Goal: Task Accomplishment & Management: Manage account settings

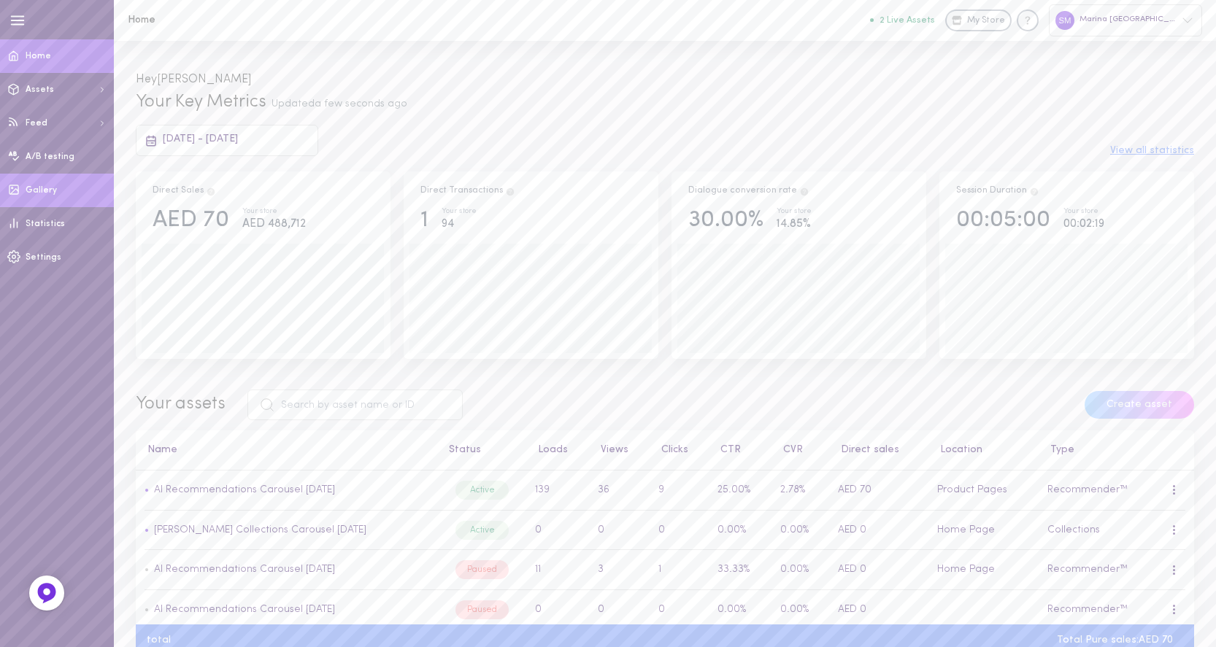
click at [42, 189] on span "Gallery" at bounding box center [41, 190] width 31 height 9
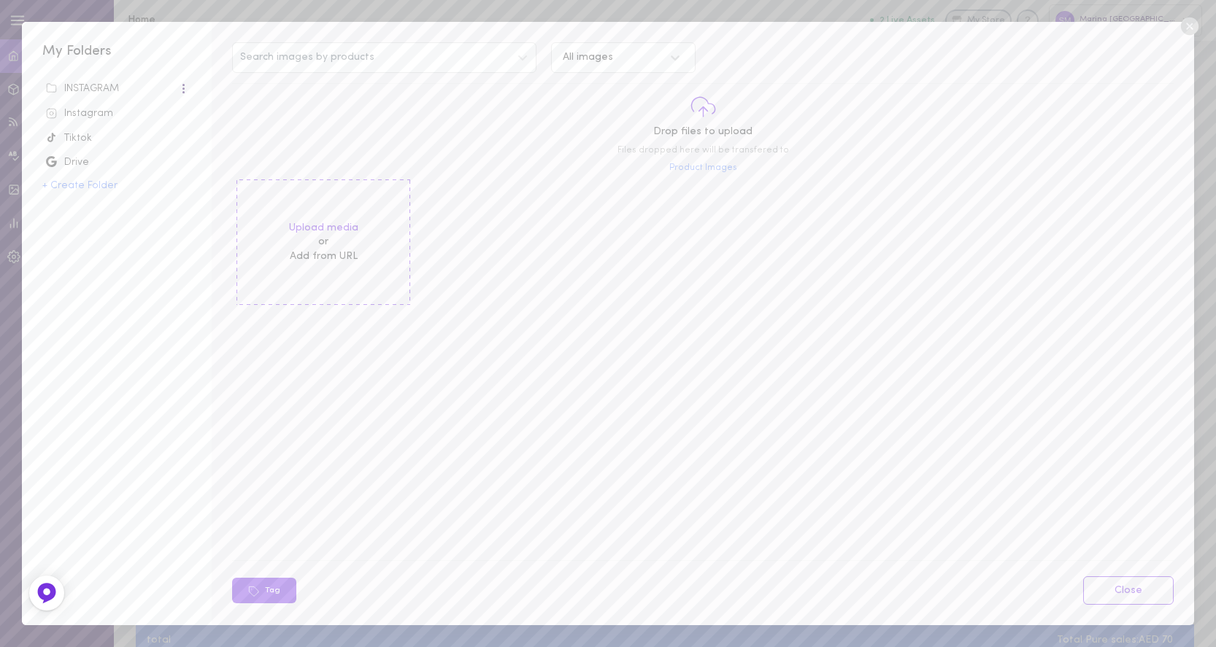
click at [97, 88] on div "INSTAGRAM" at bounding box center [112, 89] width 133 height 15
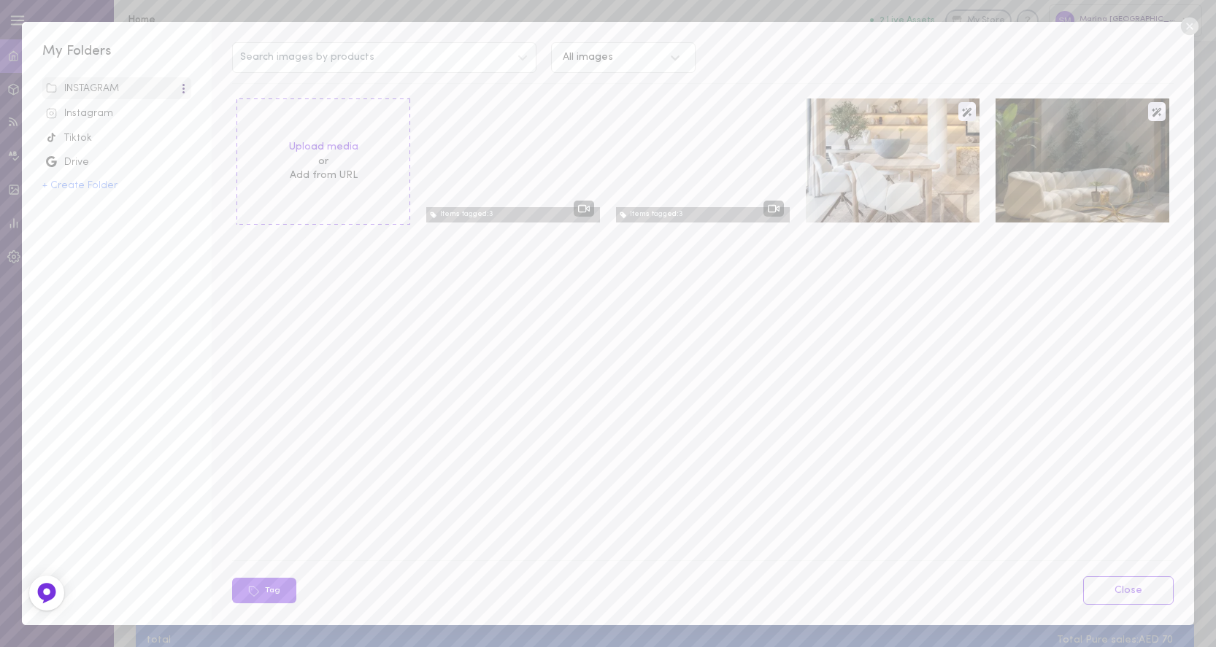
click at [1187, 29] on icon at bounding box center [1189, 27] width 18 height 18
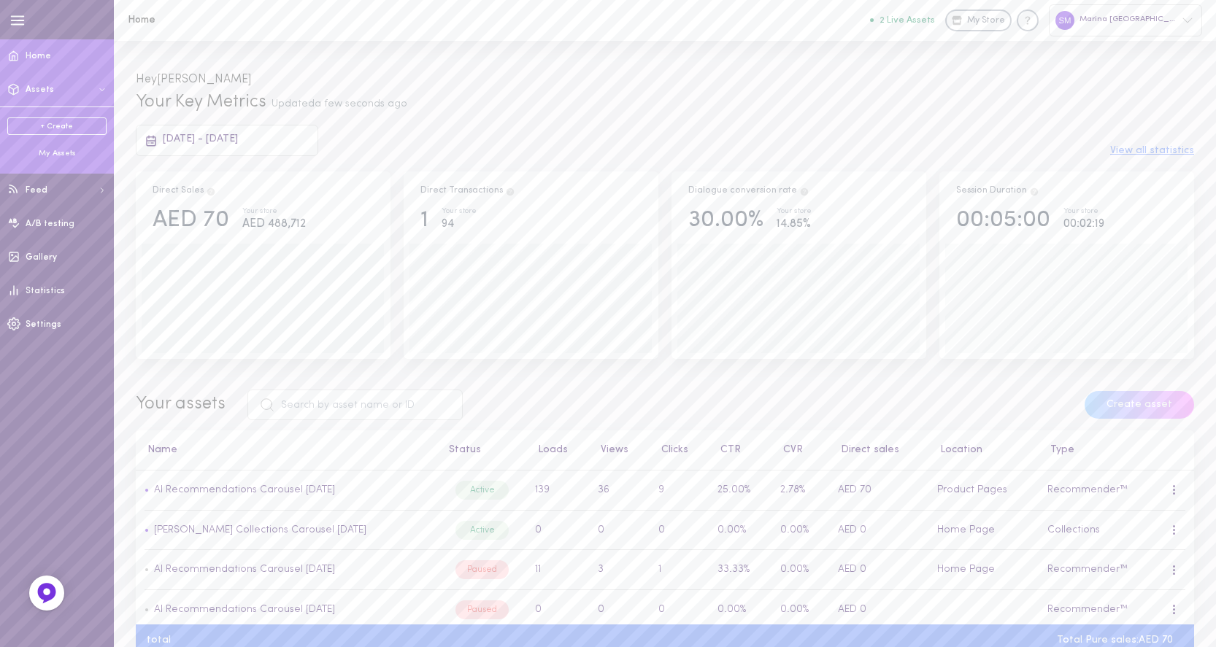
click at [32, 147] on ul "+ Create My Assets" at bounding box center [56, 139] width 99 height 42
click at [49, 155] on div "My Assets" at bounding box center [56, 153] width 99 height 11
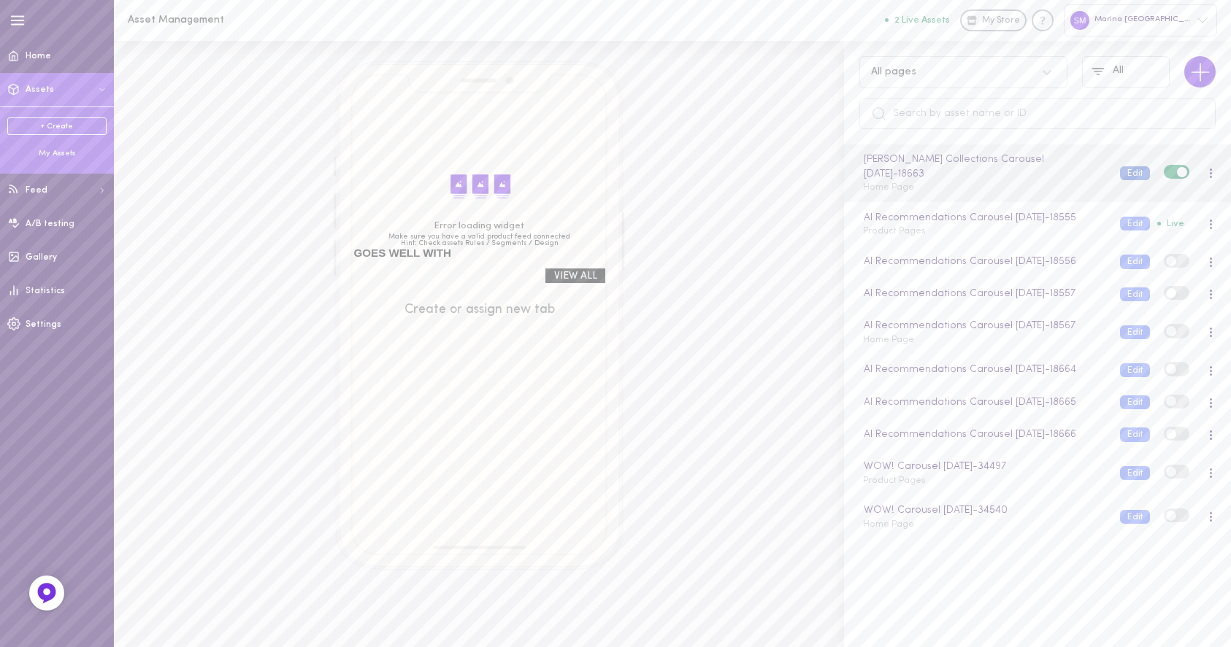
click at [1121, 172] on button "Edit" at bounding box center [1135, 173] width 30 height 14
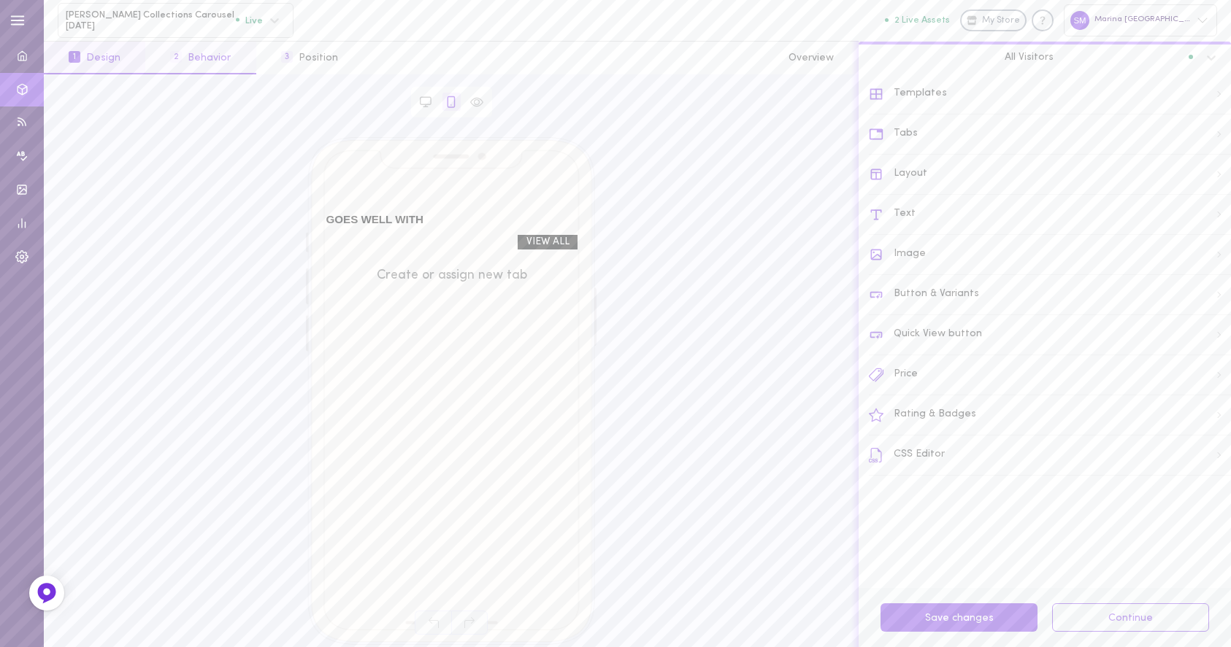
click at [191, 55] on button "2 Behavior" at bounding box center [200, 58] width 110 height 33
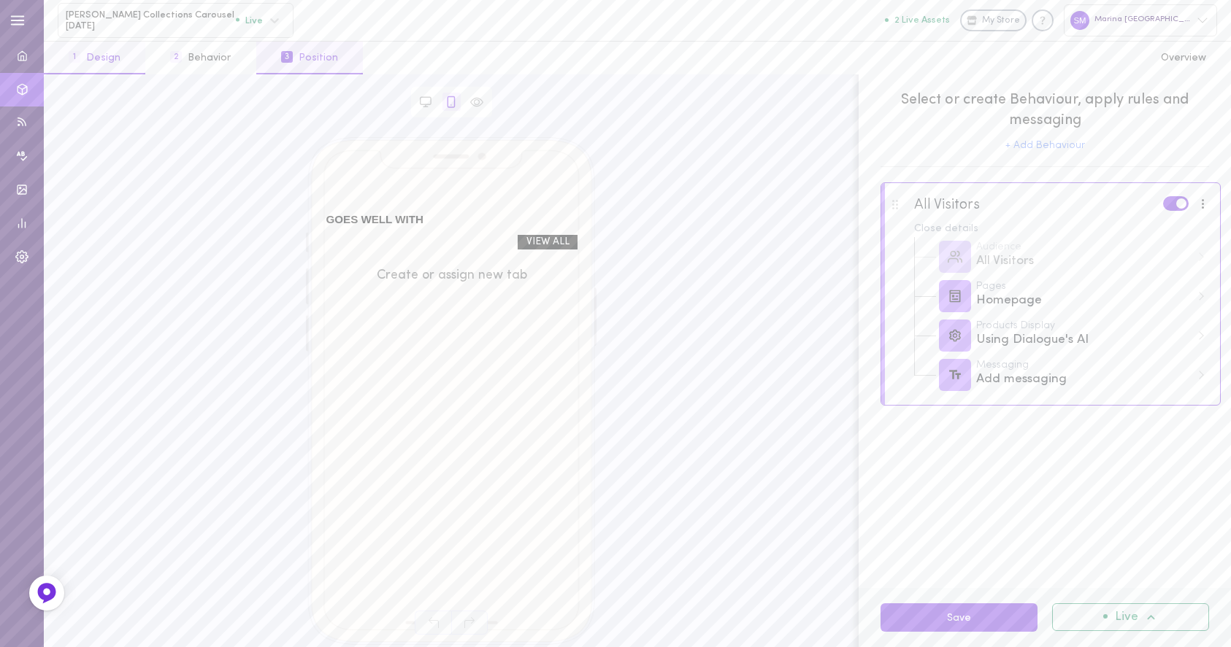
click at [96, 62] on button "1 Design" at bounding box center [94, 58] width 101 height 33
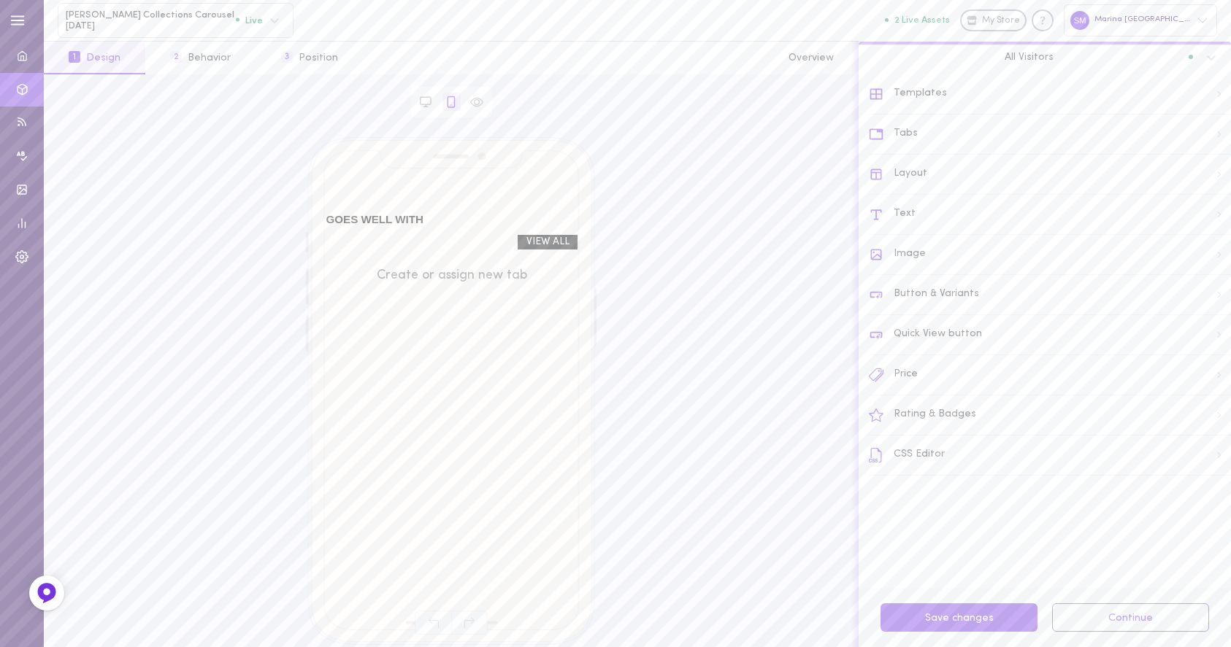
click at [534, 277] on div "Create or assign new tab" at bounding box center [451, 275] width 251 height 43
click at [478, 274] on div "Create or assign new tab" at bounding box center [451, 275] width 251 height 43
click at [895, 91] on div "Templates" at bounding box center [1050, 94] width 362 height 40
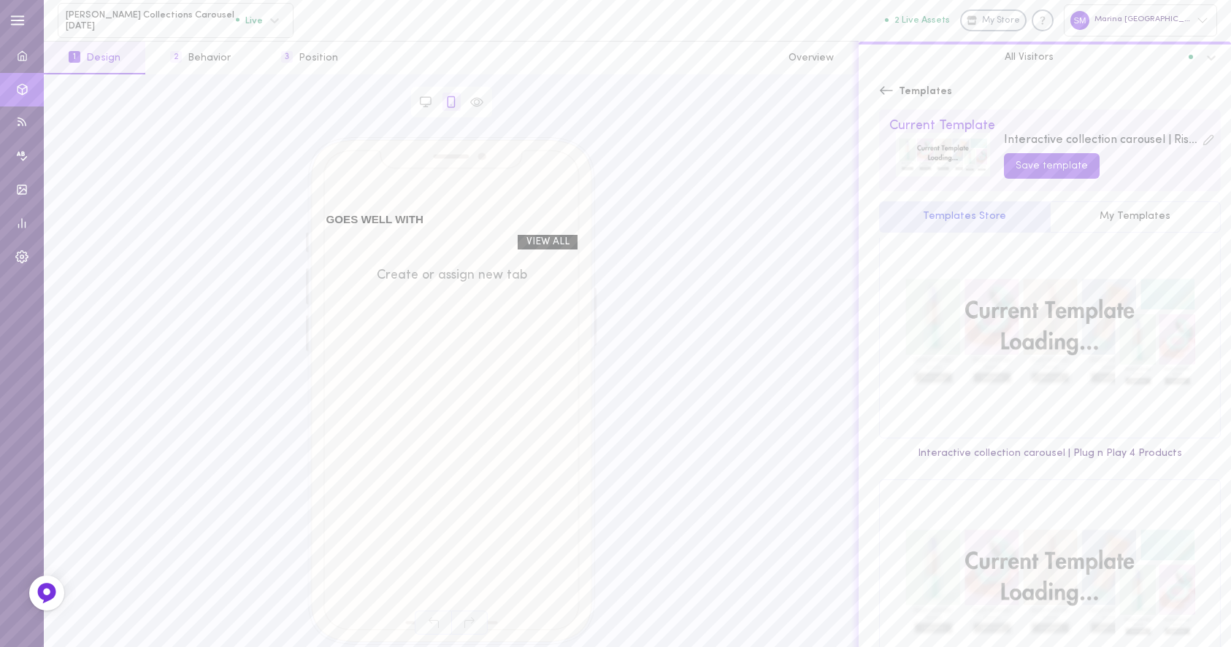
scroll to position [397, 0]
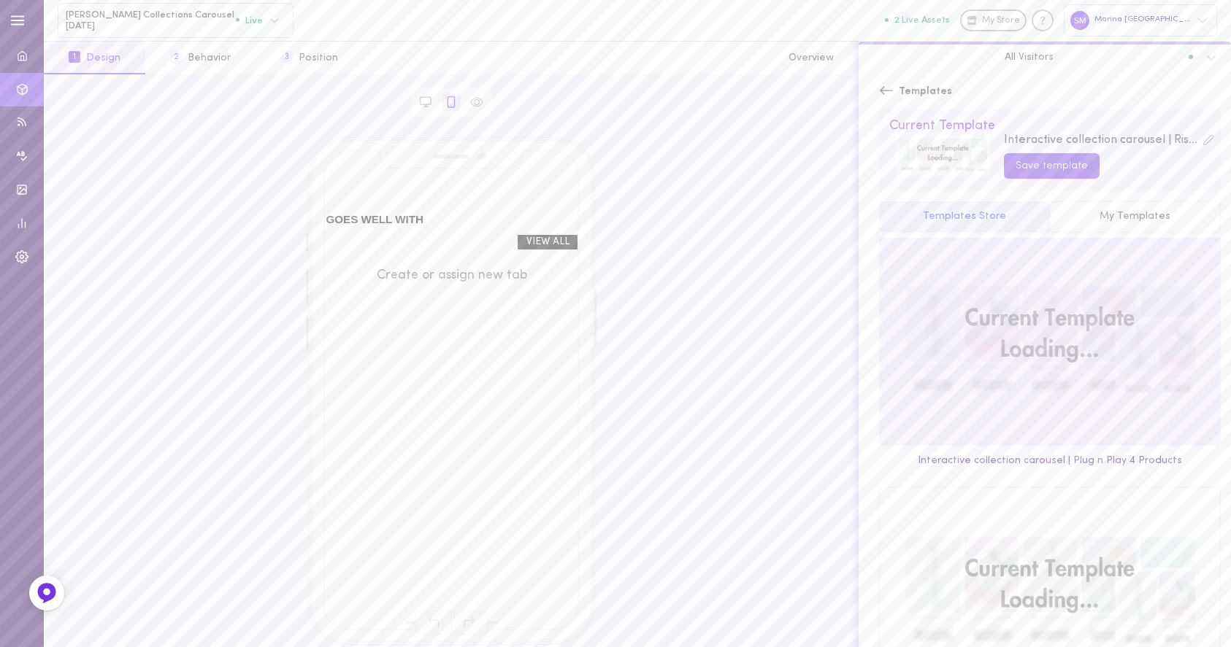
click at [966, 351] on div at bounding box center [1049, 340] width 340 height 209
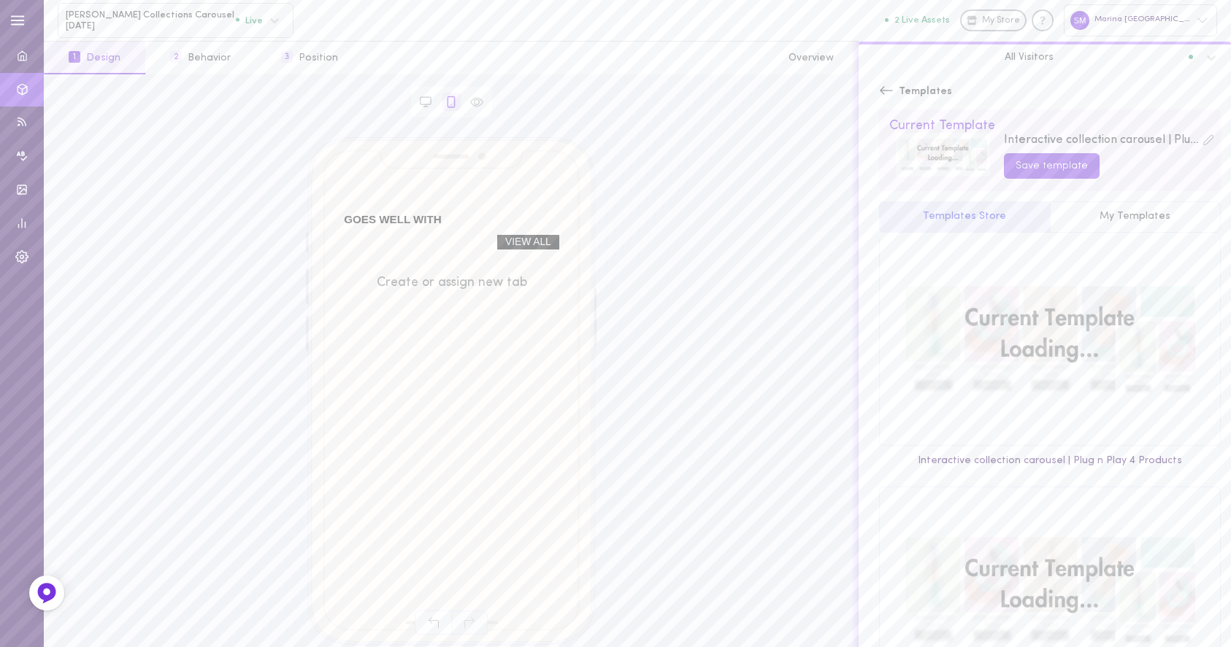
click at [761, 356] on div "GOES WELL WITH VIEW ALL Create or assign new tab" at bounding box center [451, 364] width 790 height 454
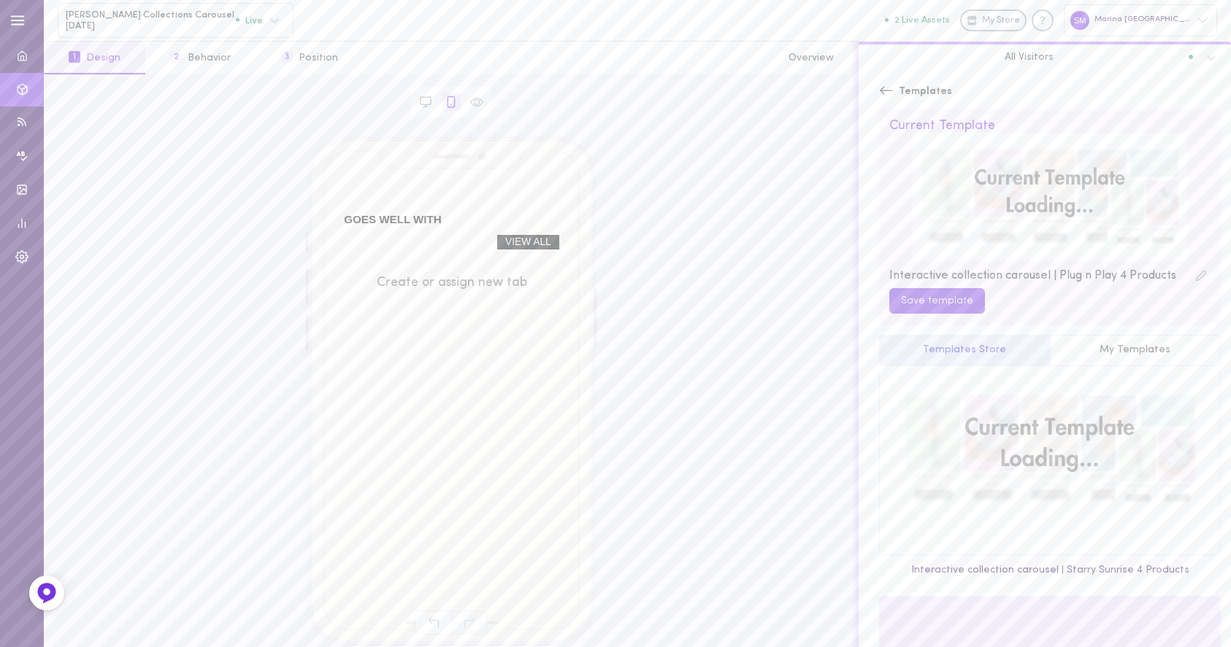
scroll to position [0, 0]
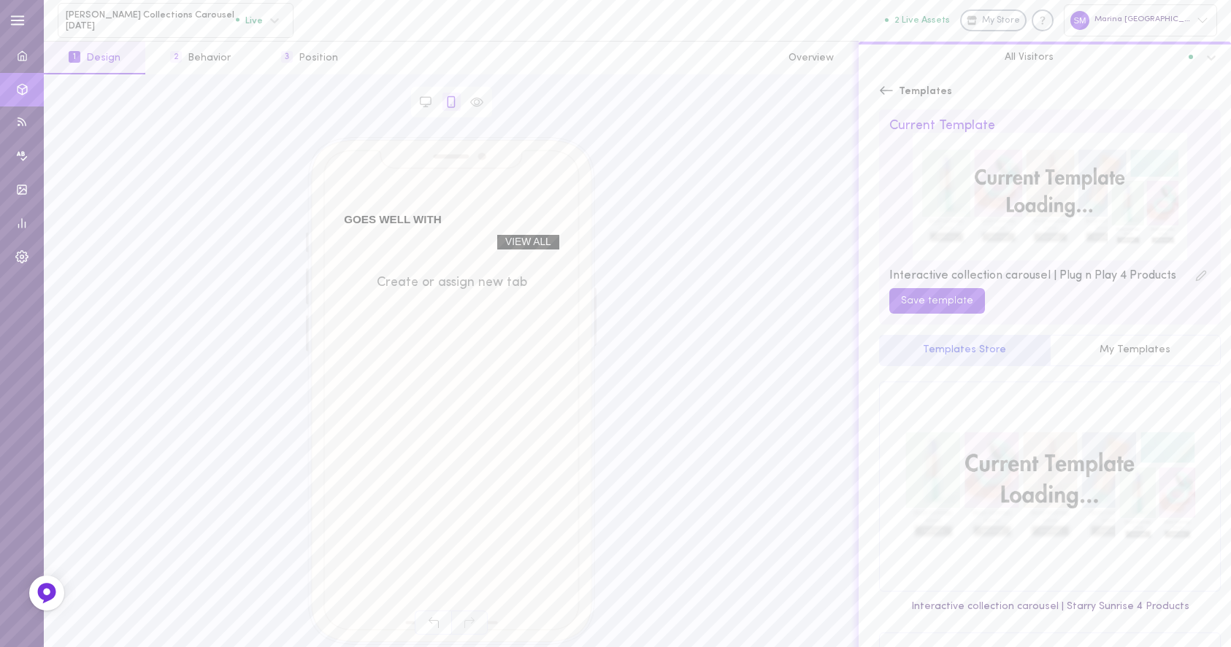
click at [1195, 274] on icon at bounding box center [1201, 276] width 12 height 12
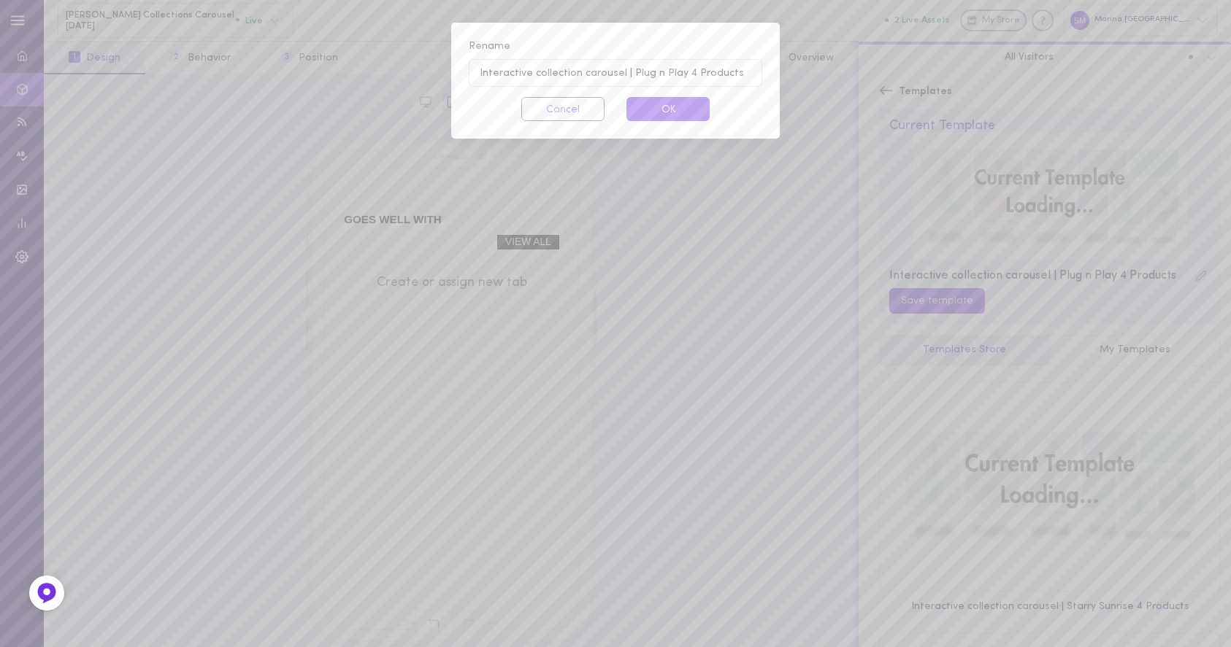
click at [553, 95] on div "Rename ﻿Interactive collection carousel | Plug n Play 4 Products Cancel OK" at bounding box center [615, 81] width 328 height 116
click at [574, 115] on button "Cancel" at bounding box center [562, 109] width 83 height 24
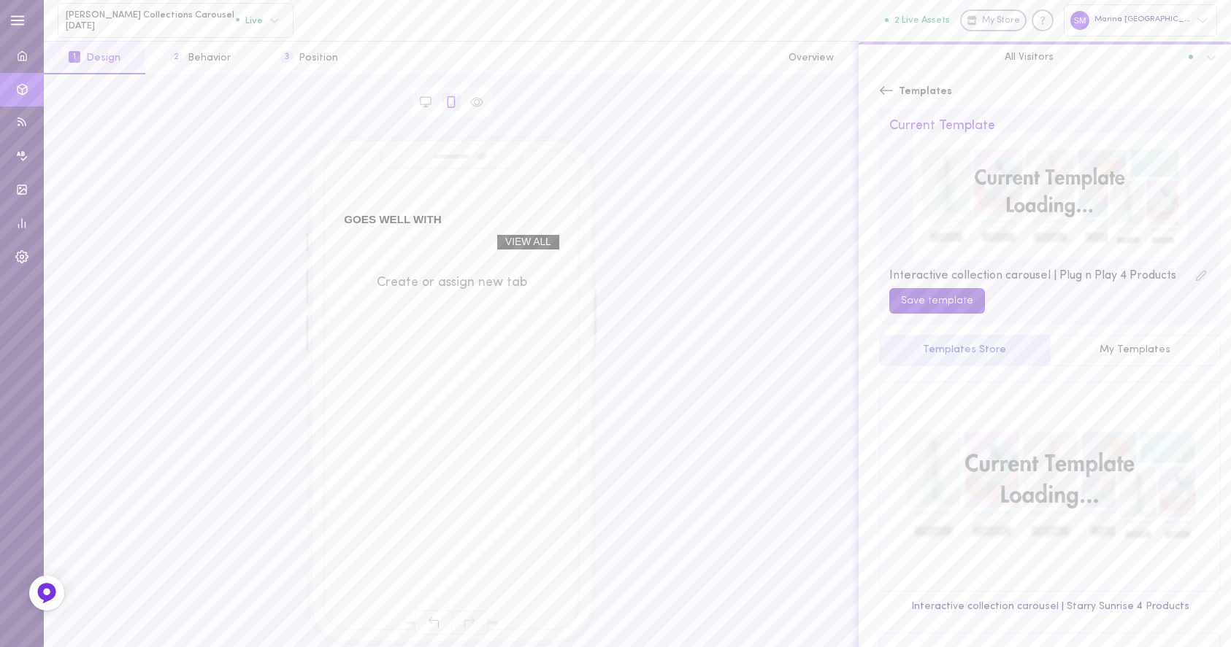
click at [917, 296] on button "Save template" at bounding box center [937, 301] width 96 height 26
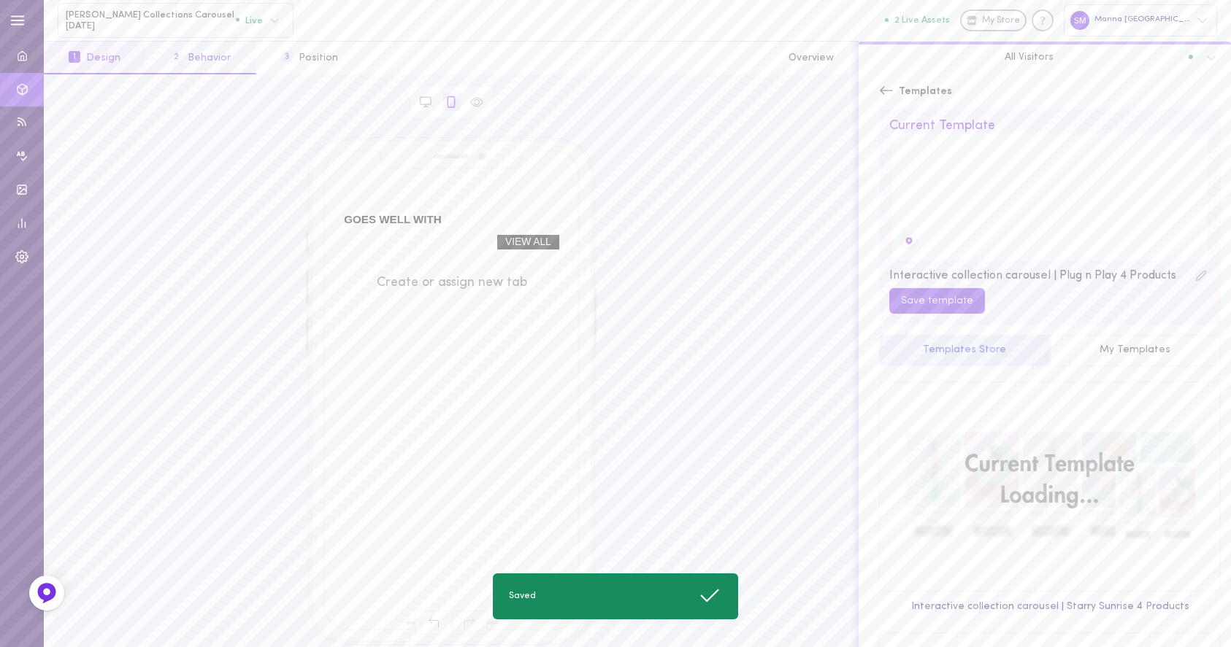
click at [177, 63] on button "2 Behavior" at bounding box center [200, 58] width 110 height 33
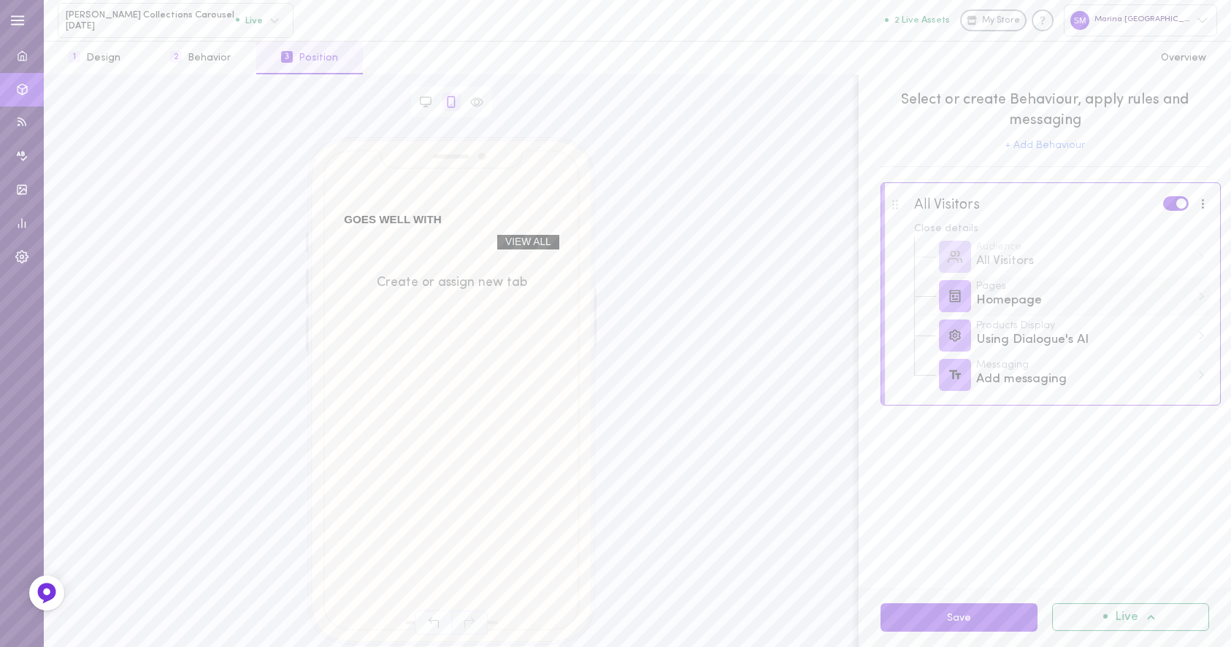
click at [989, 306] on div "Homepage" at bounding box center [1083, 301] width 215 height 18
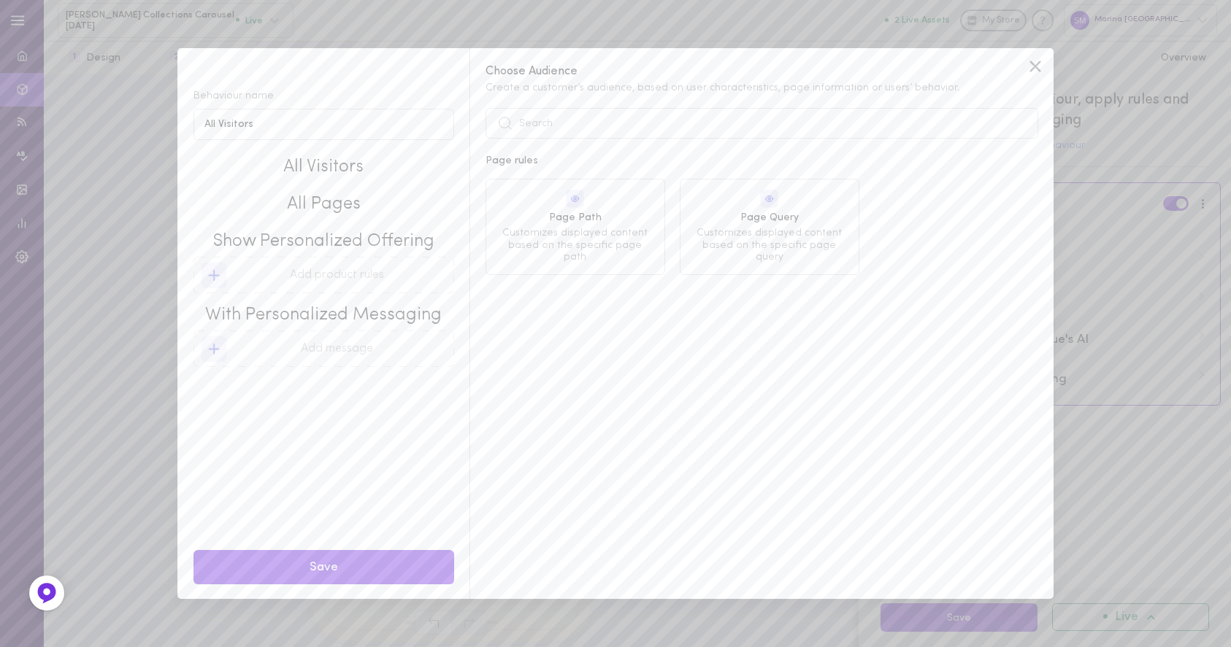
click at [1041, 65] on icon at bounding box center [1035, 66] width 22 height 22
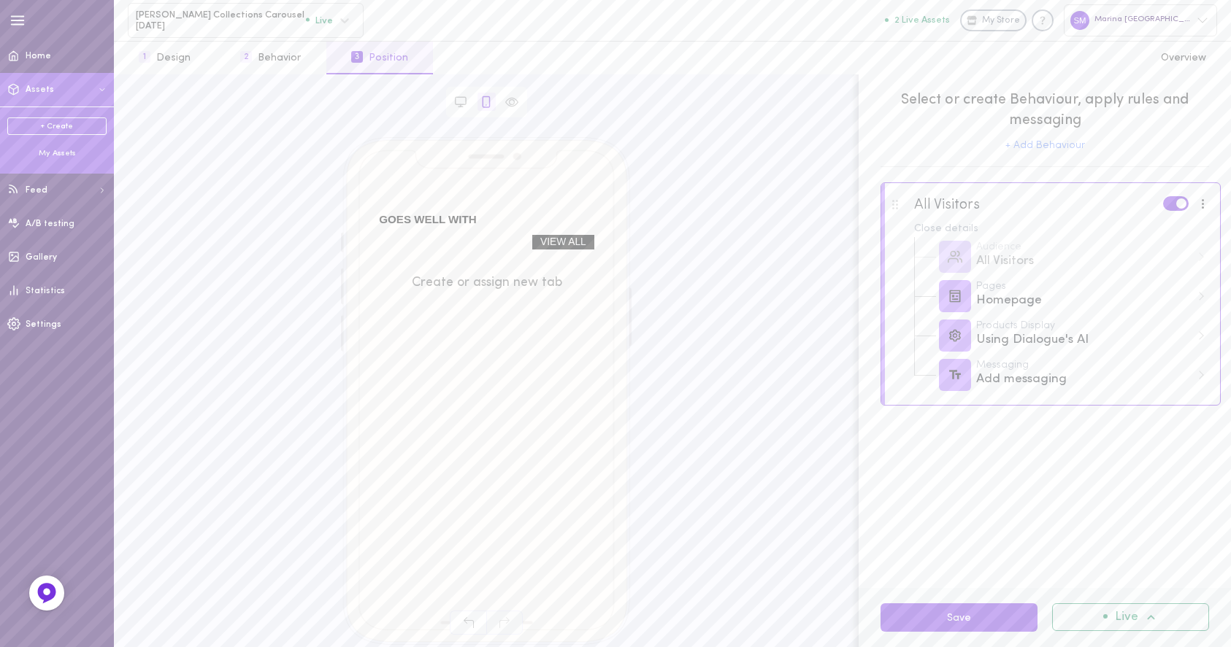
click at [47, 159] on div "+ Create My Assets" at bounding box center [57, 138] width 114 height 63
click at [48, 154] on div "My Assets" at bounding box center [56, 153] width 99 height 11
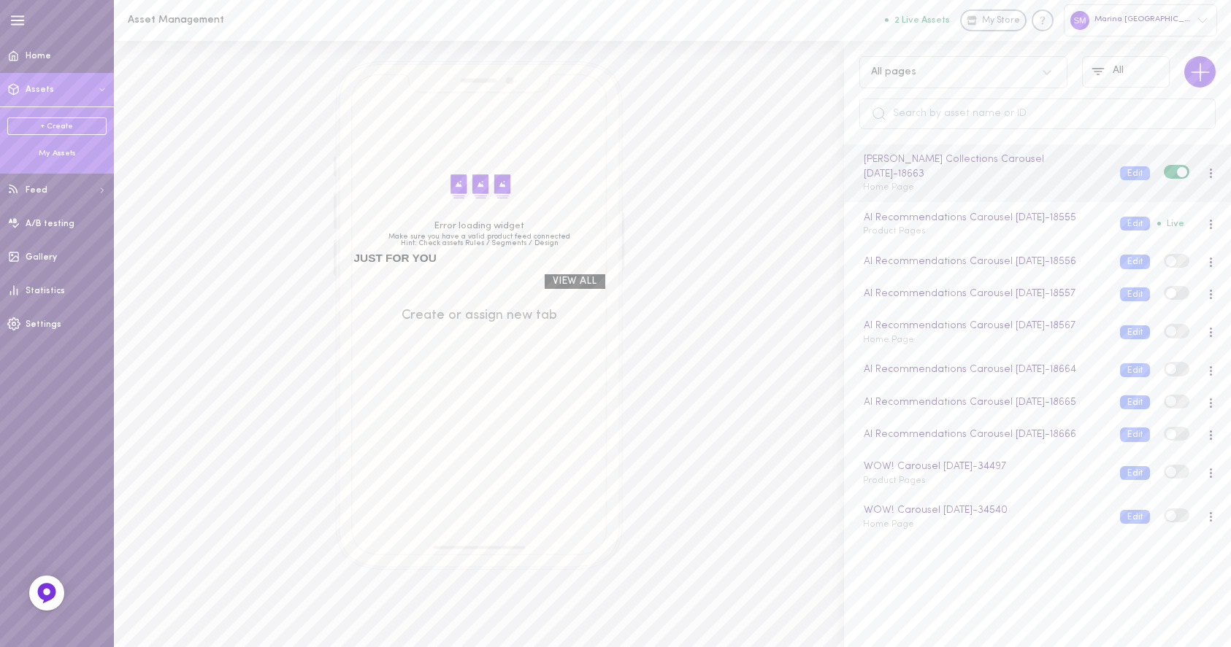
click at [1163, 170] on label at bounding box center [1176, 172] width 26 height 14
click at [0, 0] on input "checkbox" at bounding box center [0, 0] width 0 height 0
click at [207, 161] on div "Error loading widget Make sure you have a valid product feed connected Hint: Ch…" at bounding box center [478, 315] width 689 height 509
click at [60, 123] on link "+ Create" at bounding box center [56, 127] width 99 height 18
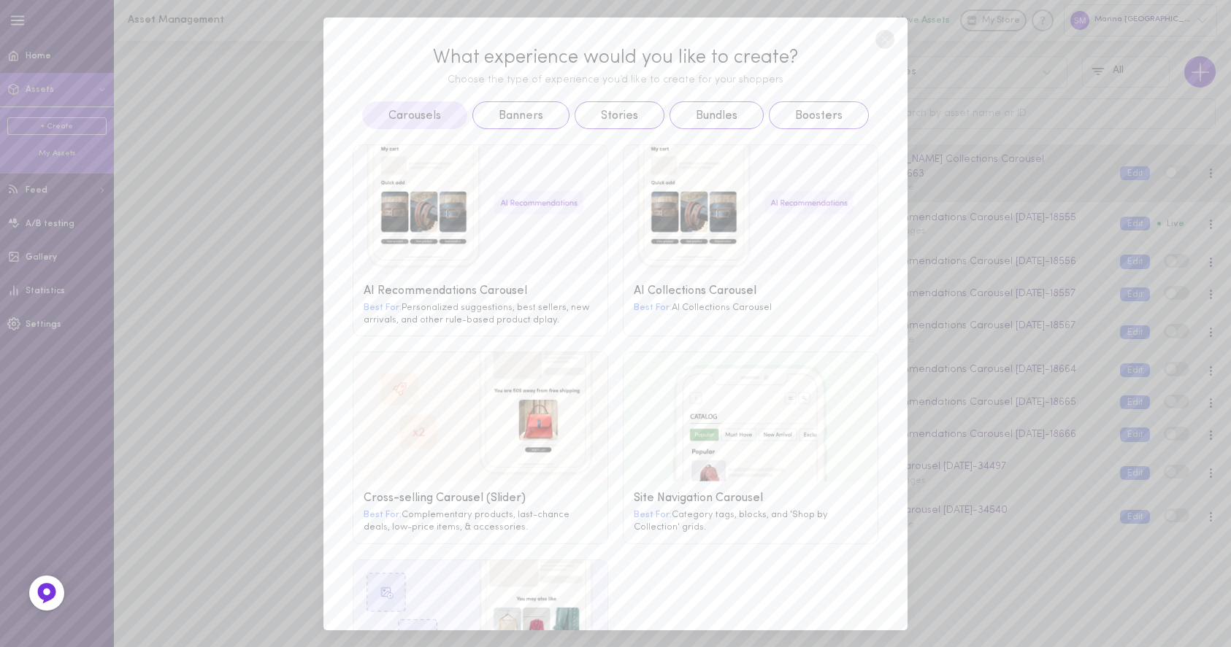
click at [882, 39] on circle at bounding box center [884, 39] width 19 height 19
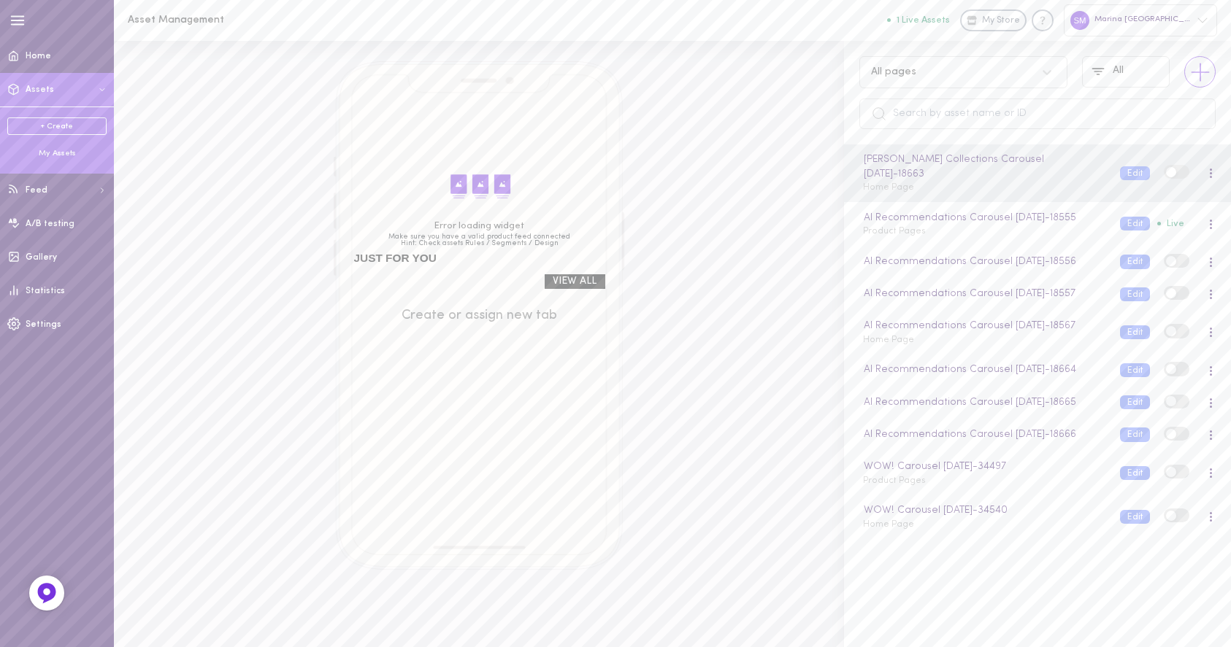
click at [1198, 69] on icon at bounding box center [1199, 72] width 29 height 29
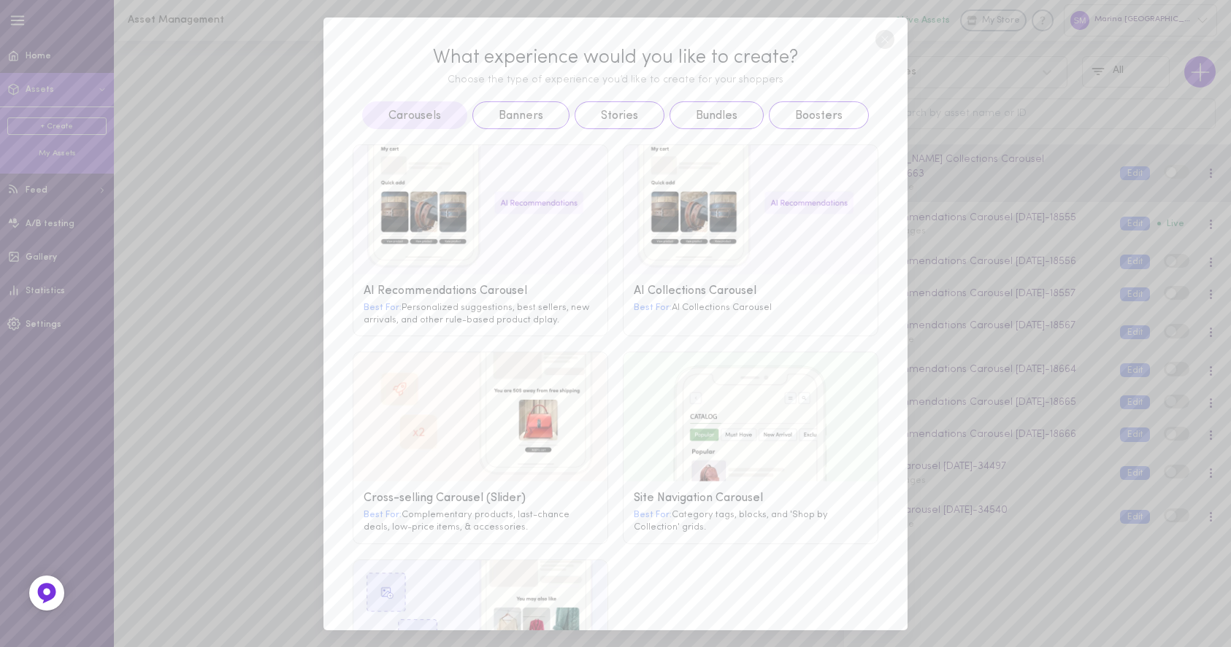
click at [882, 38] on circle at bounding box center [884, 39] width 19 height 19
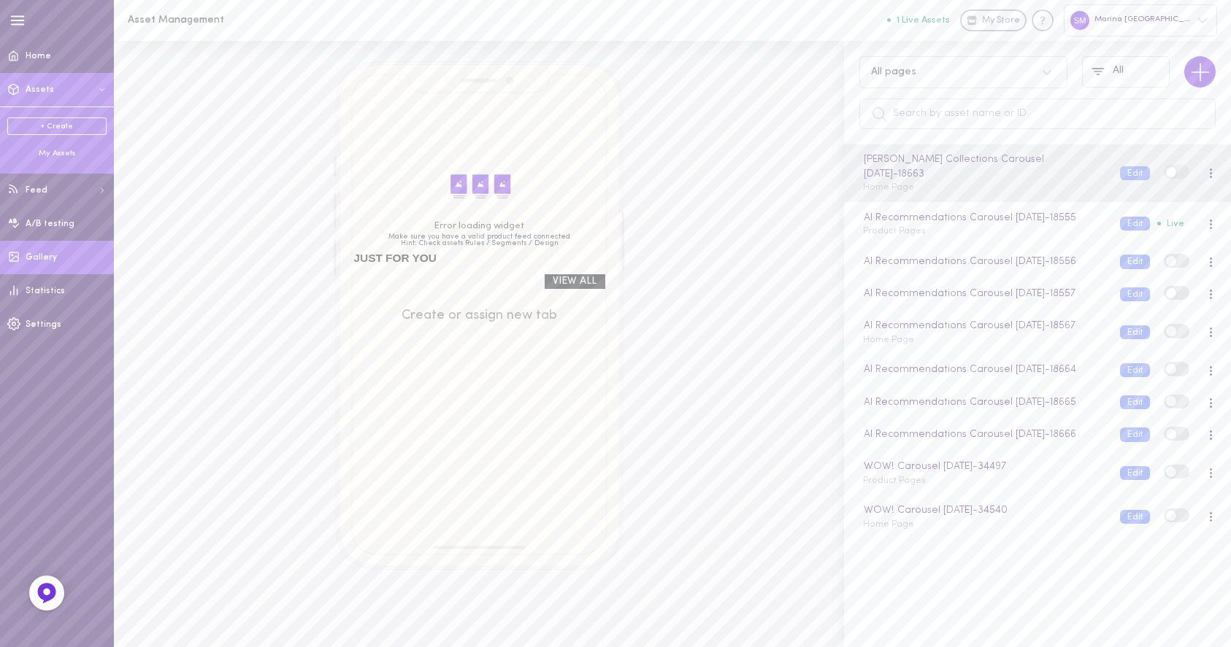
click at [59, 249] on link "Gallery" at bounding box center [57, 258] width 114 height 34
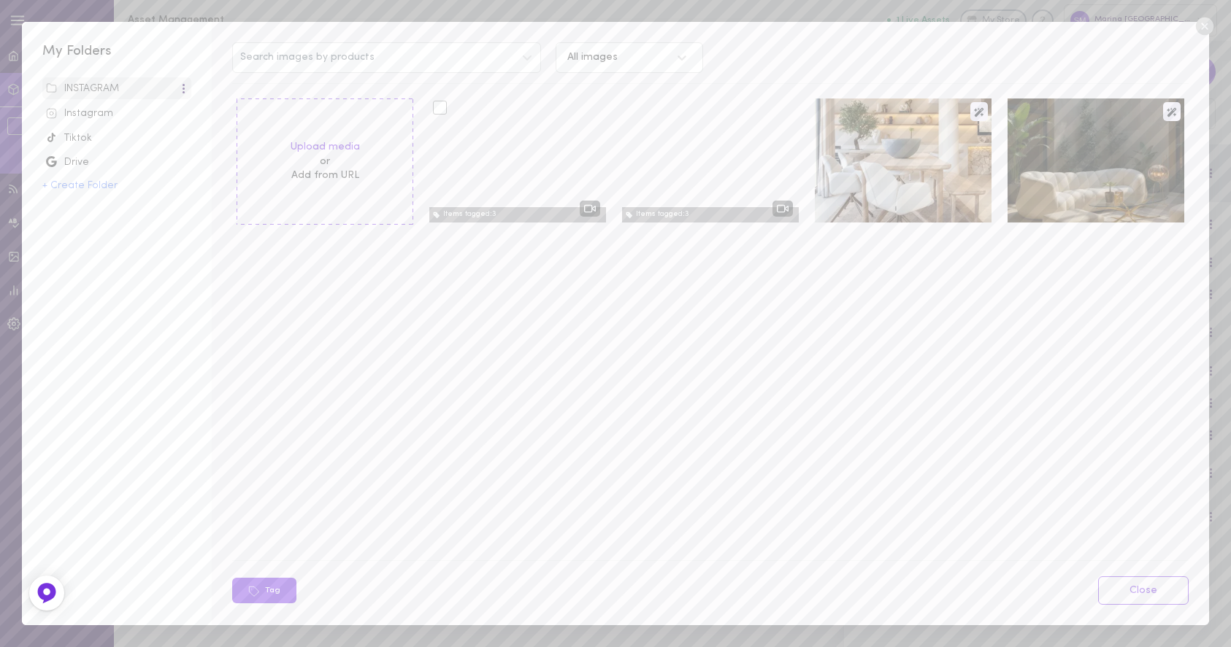
click at [490, 163] on div at bounding box center [517, 161] width 177 height 124
click at [437, 112] on div at bounding box center [440, 108] width 14 height 14
click at [0, 0] on input "checkbox" at bounding box center [0, 0] width 0 height 0
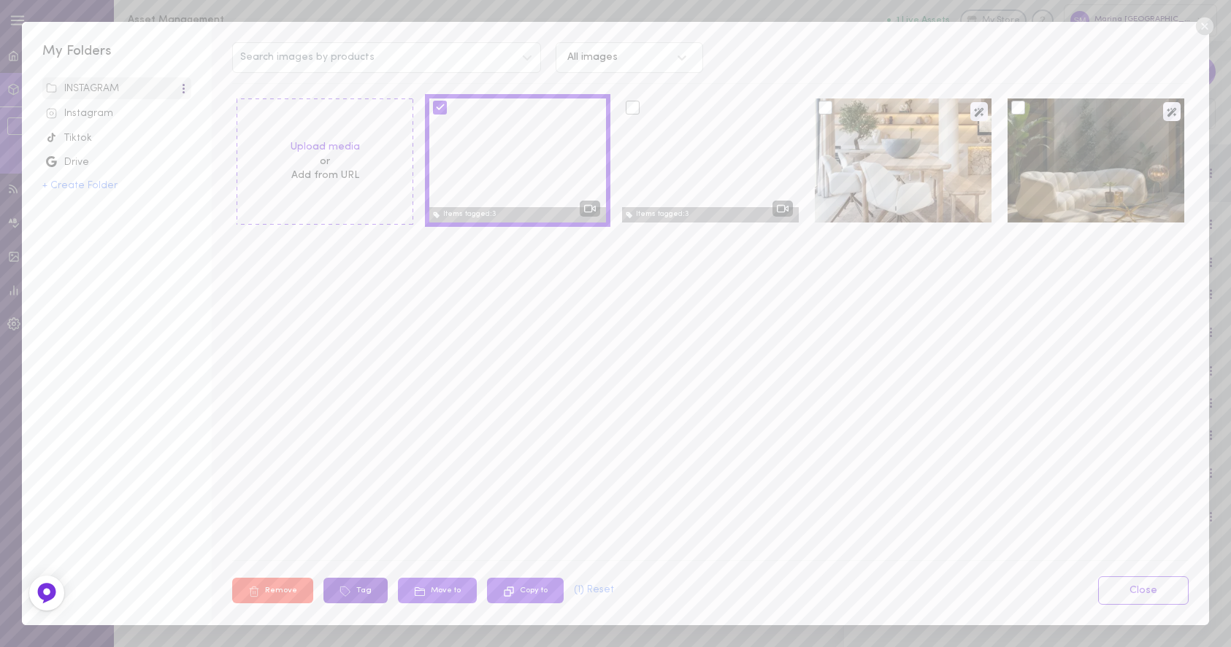
click at [361, 588] on button "Tag" at bounding box center [355, 591] width 64 height 26
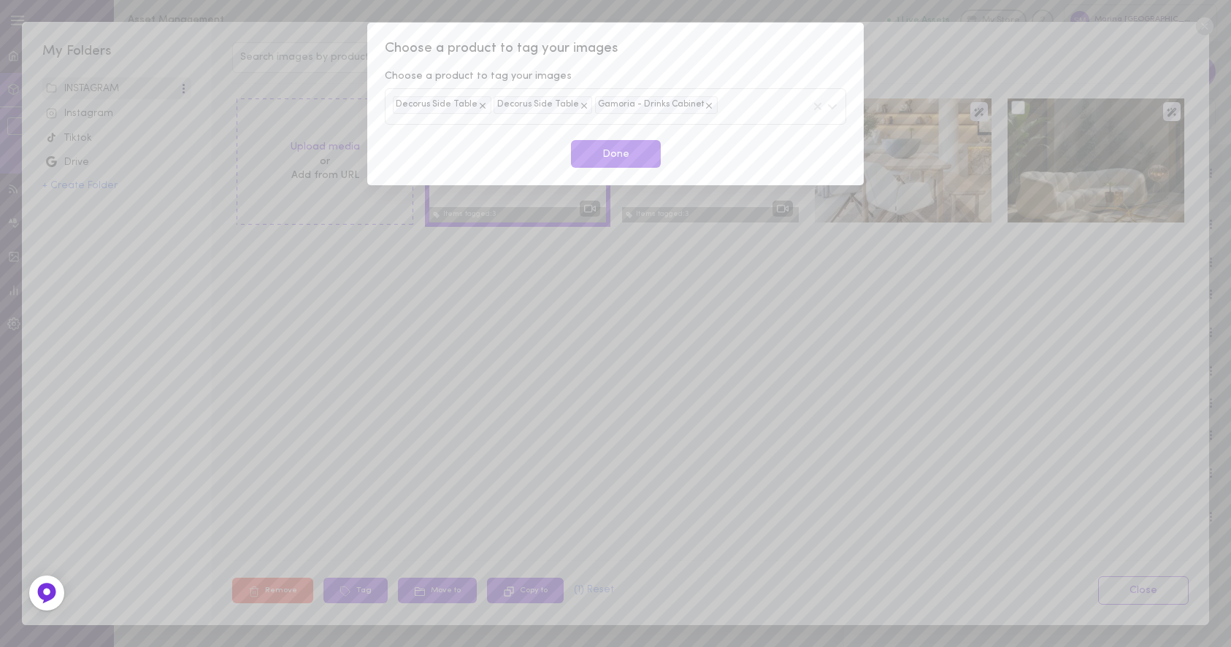
click at [742, 108] on div "Decorus Side Table Decorus Side Table Gamoria - Drinks Cabinet" at bounding box center [615, 106] width 461 height 36
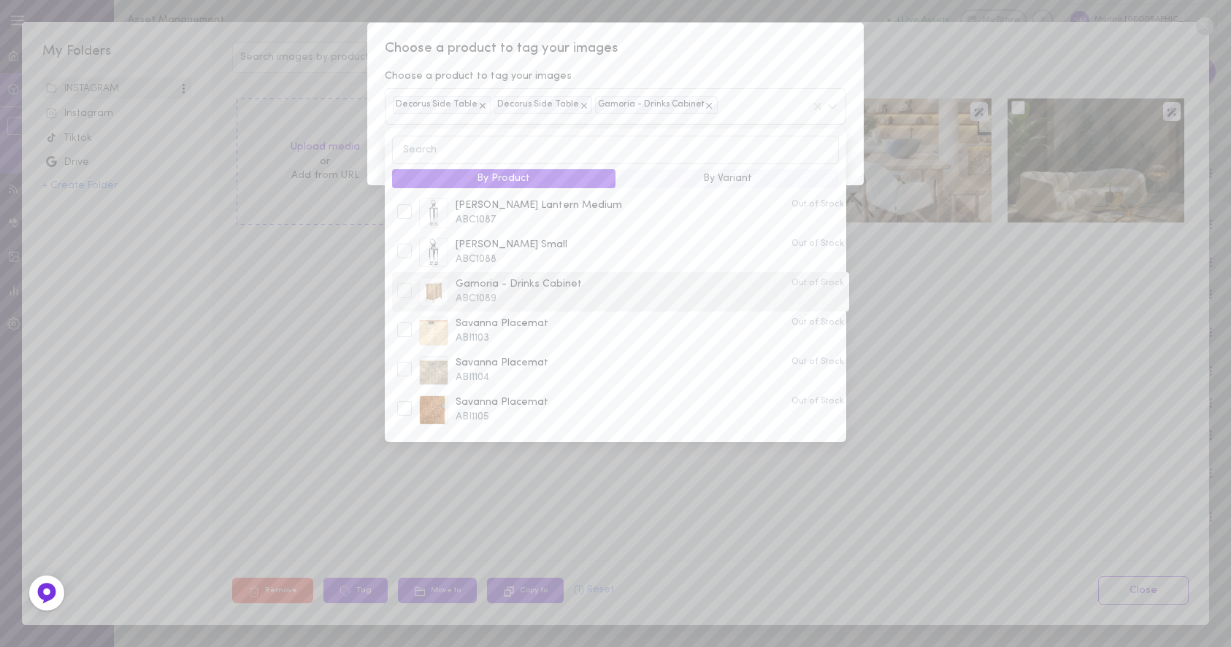
click at [497, 302] on span "ABC1089" at bounding box center [619, 299] width 328 height 15
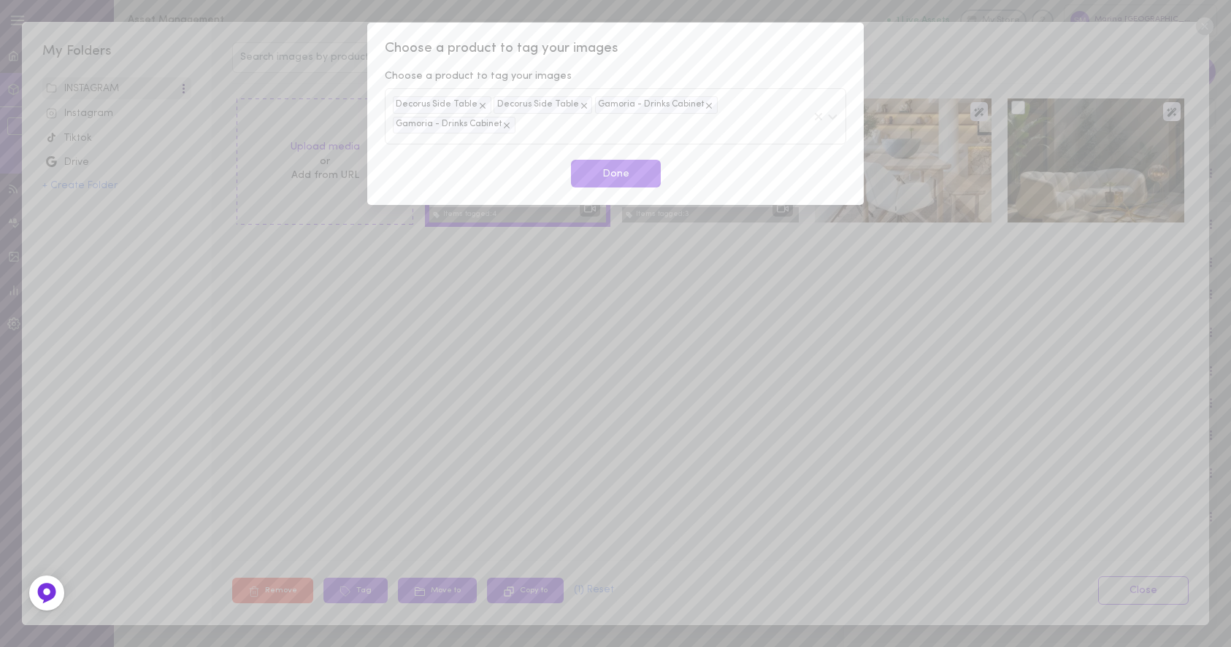
click at [782, 49] on span "Choose a product to tag your images" at bounding box center [615, 48] width 461 height 19
click at [637, 174] on button "Done" at bounding box center [616, 174] width 90 height 28
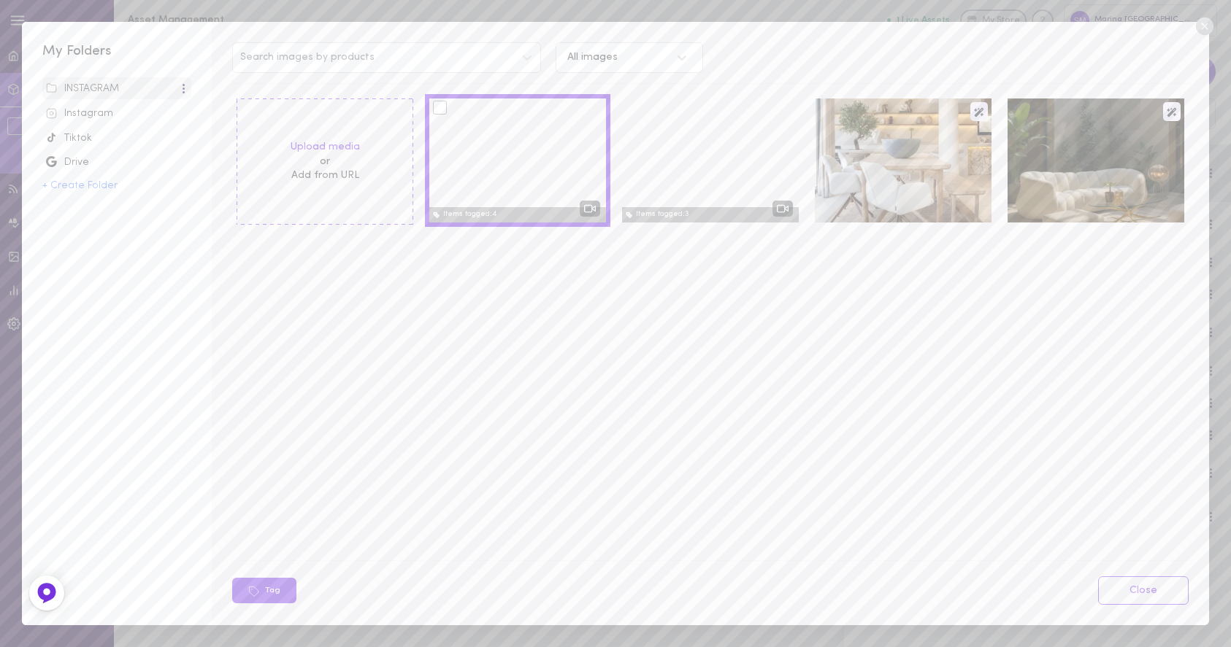
click at [1201, 26] on icon at bounding box center [1204, 27] width 18 height 18
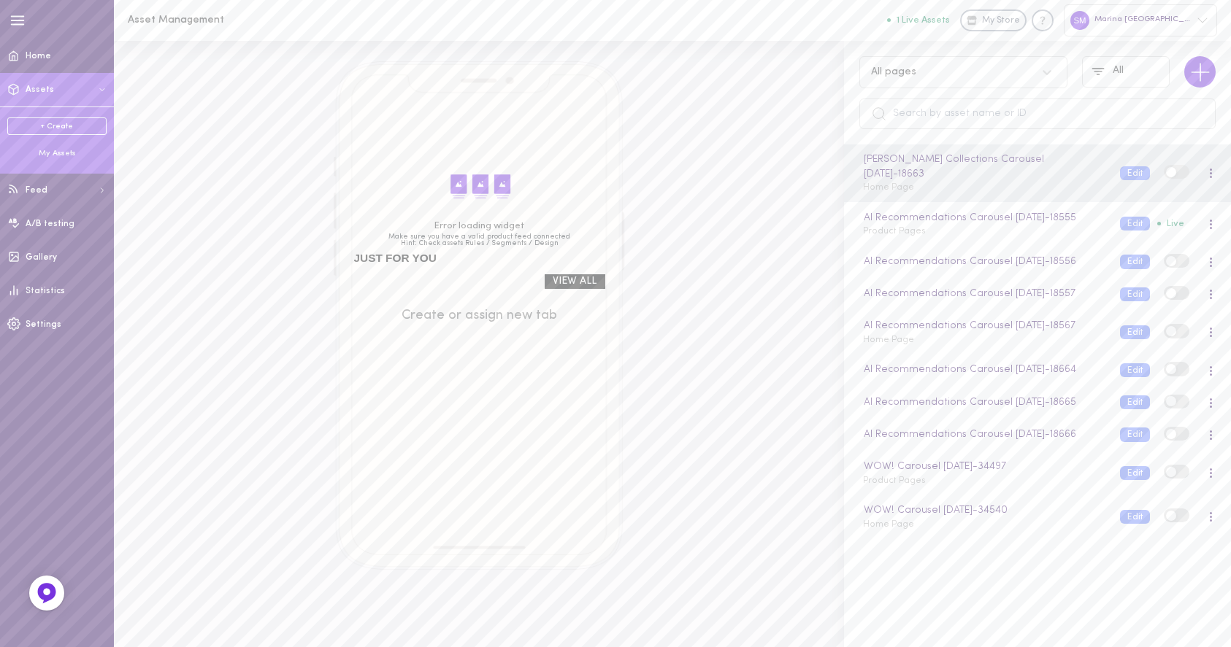
click at [53, 126] on link "+ Create" at bounding box center [56, 127] width 99 height 18
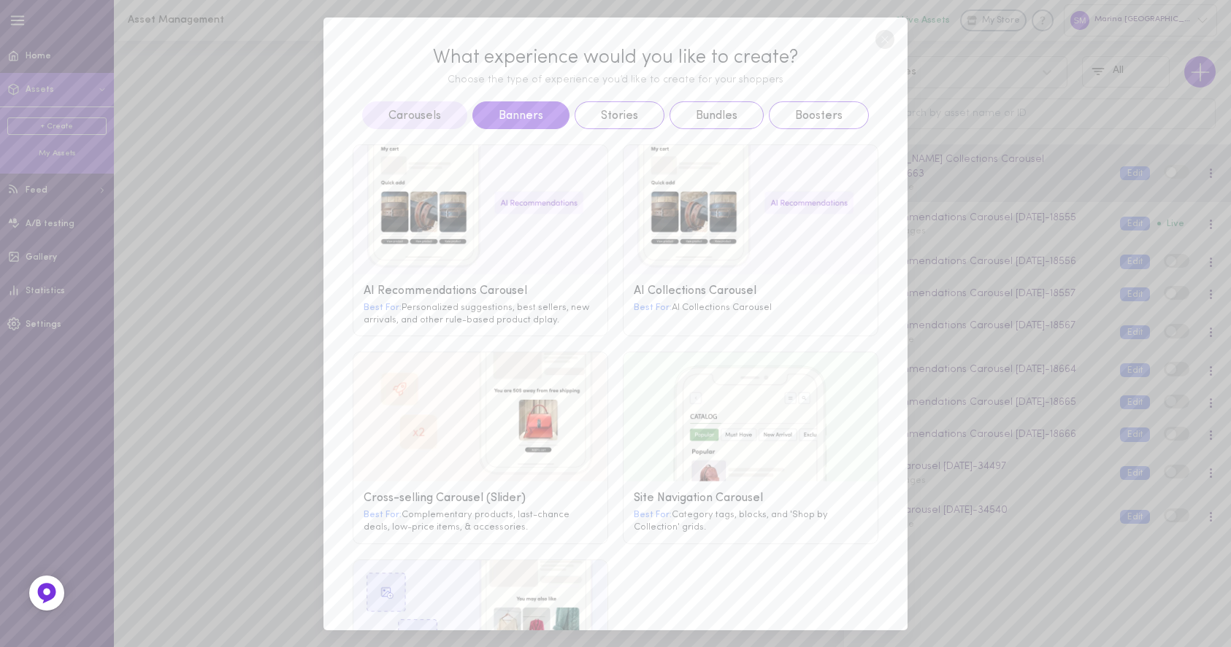
click at [489, 126] on button "Banners" at bounding box center [520, 115] width 97 height 28
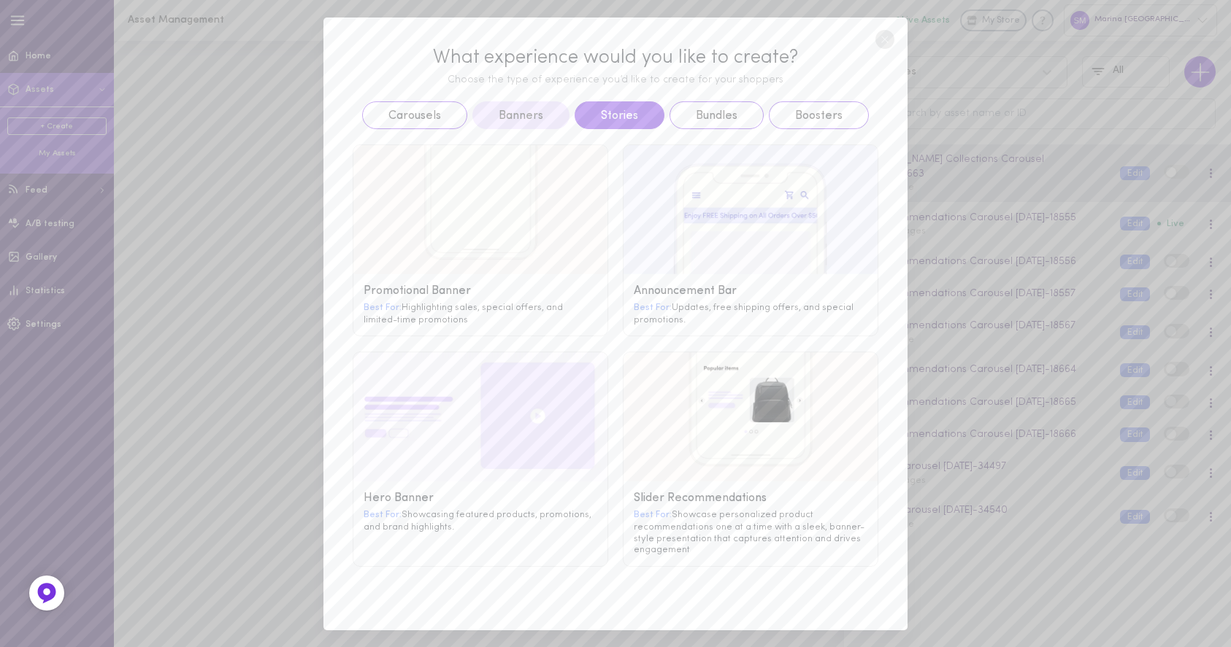
click at [613, 123] on button "Stories" at bounding box center [619, 115] width 90 height 28
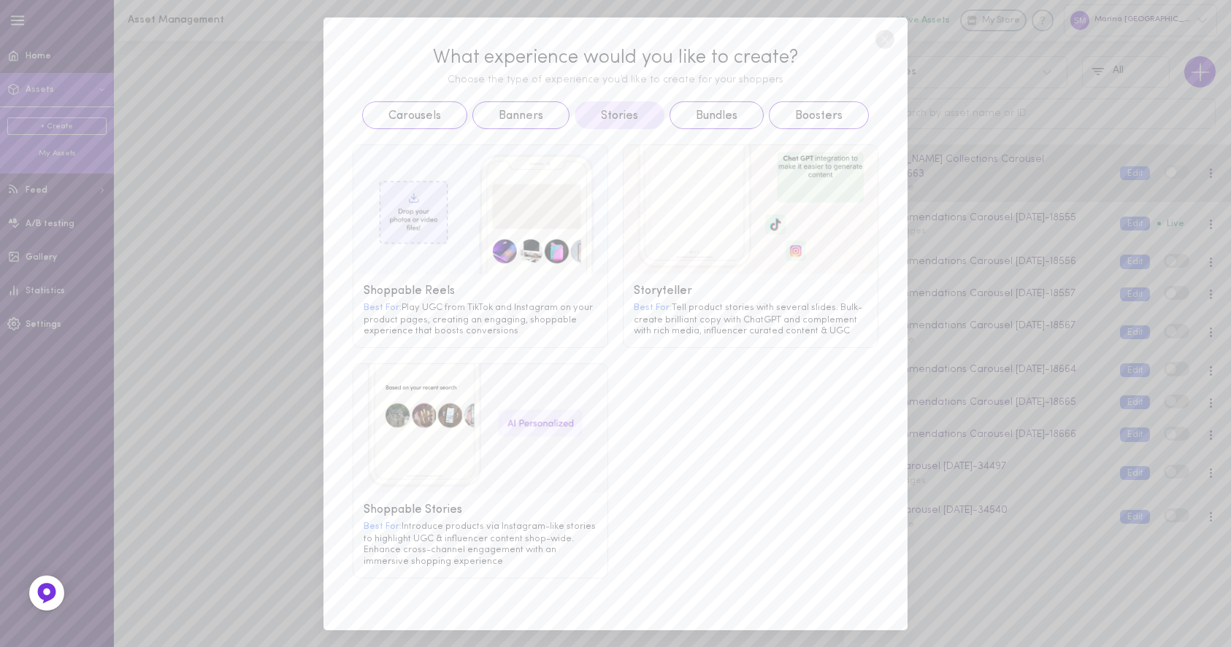
click at [444, 285] on div "Shoppable Reels" at bounding box center [480, 292] width 234 height 14
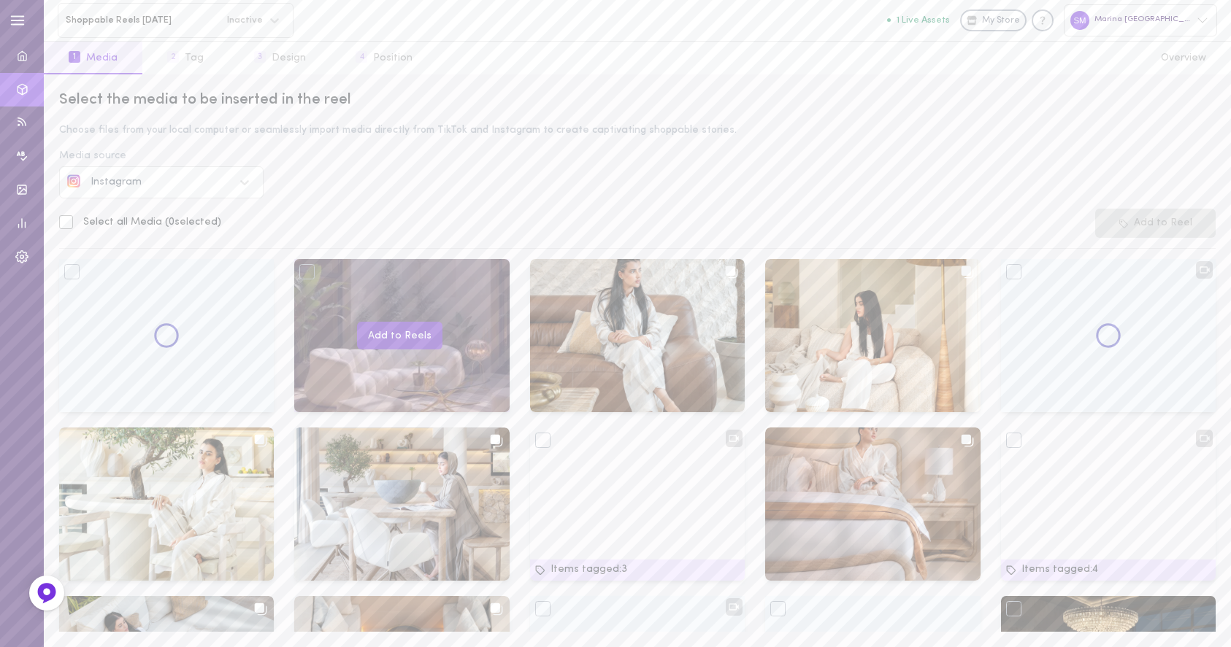
click at [406, 336] on button "Add to Reels" at bounding box center [399, 336] width 85 height 28
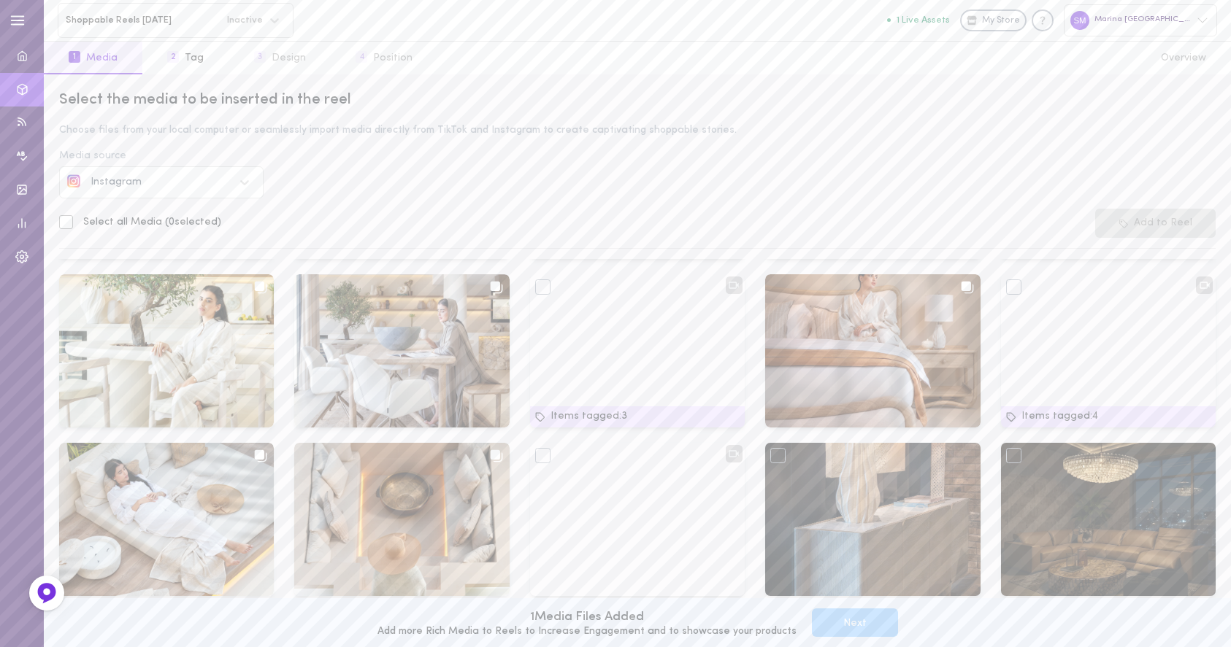
scroll to position [159, 0]
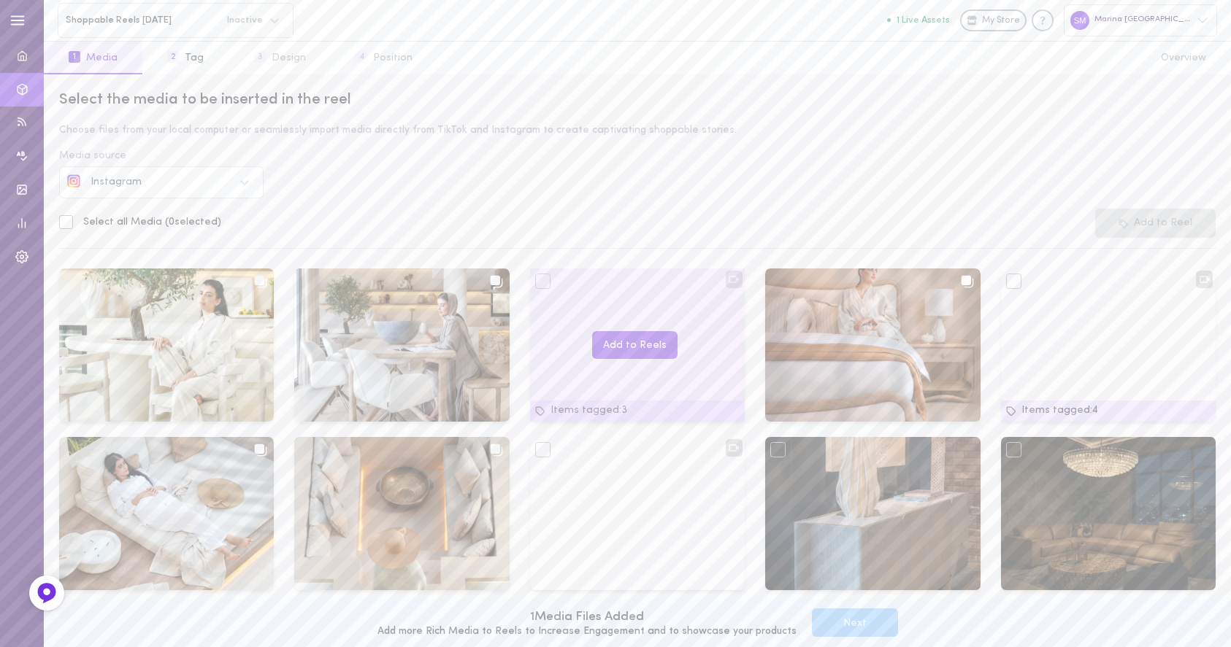
click at [535, 280] on div at bounding box center [542, 281] width 15 height 15
click at [612, 342] on button "Add to Reels" at bounding box center [634, 345] width 85 height 28
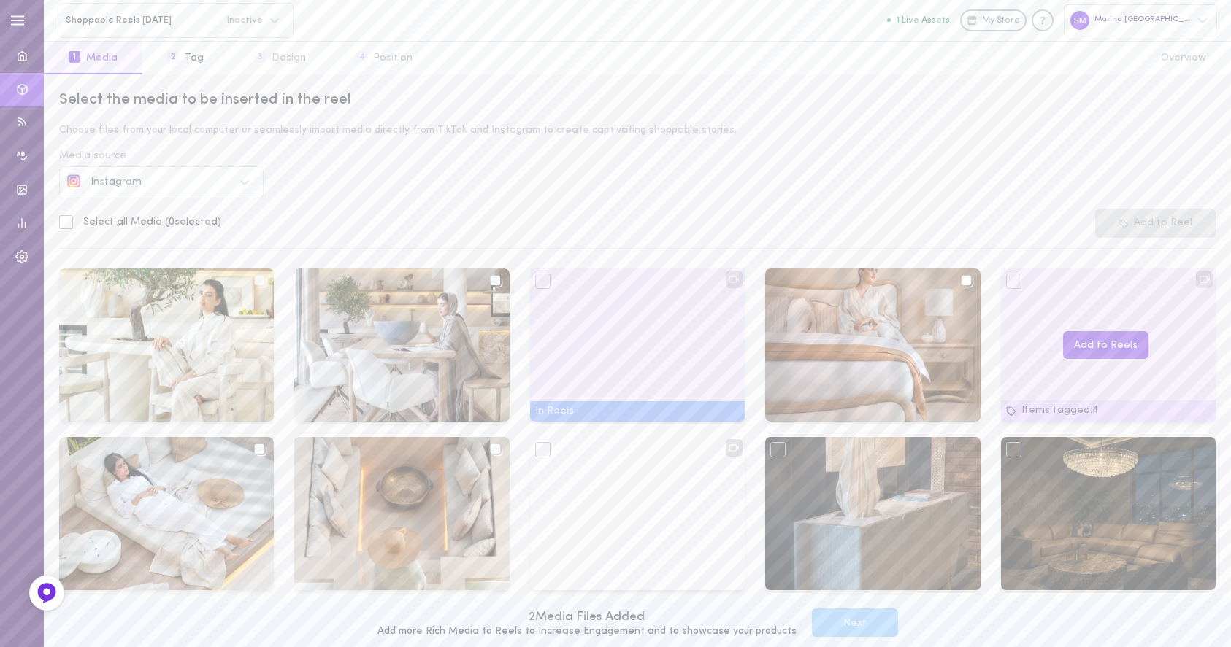
click at [1006, 279] on div at bounding box center [1013, 281] width 15 height 15
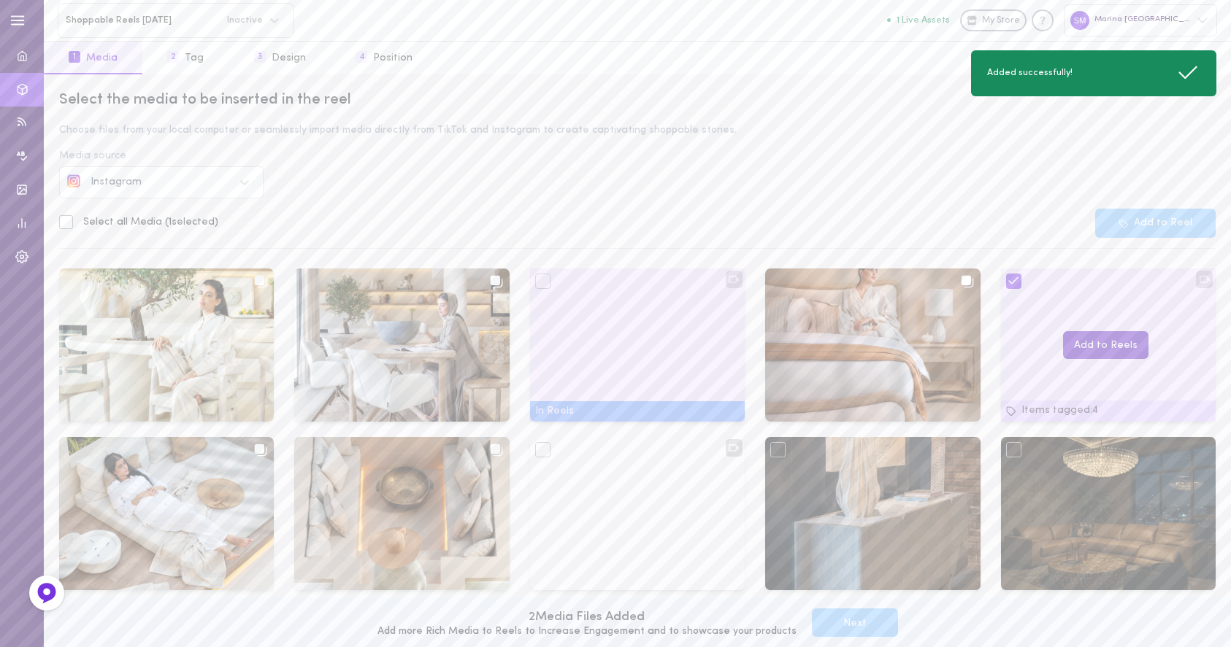
click at [1098, 350] on button "Add to Reels" at bounding box center [1105, 345] width 85 height 28
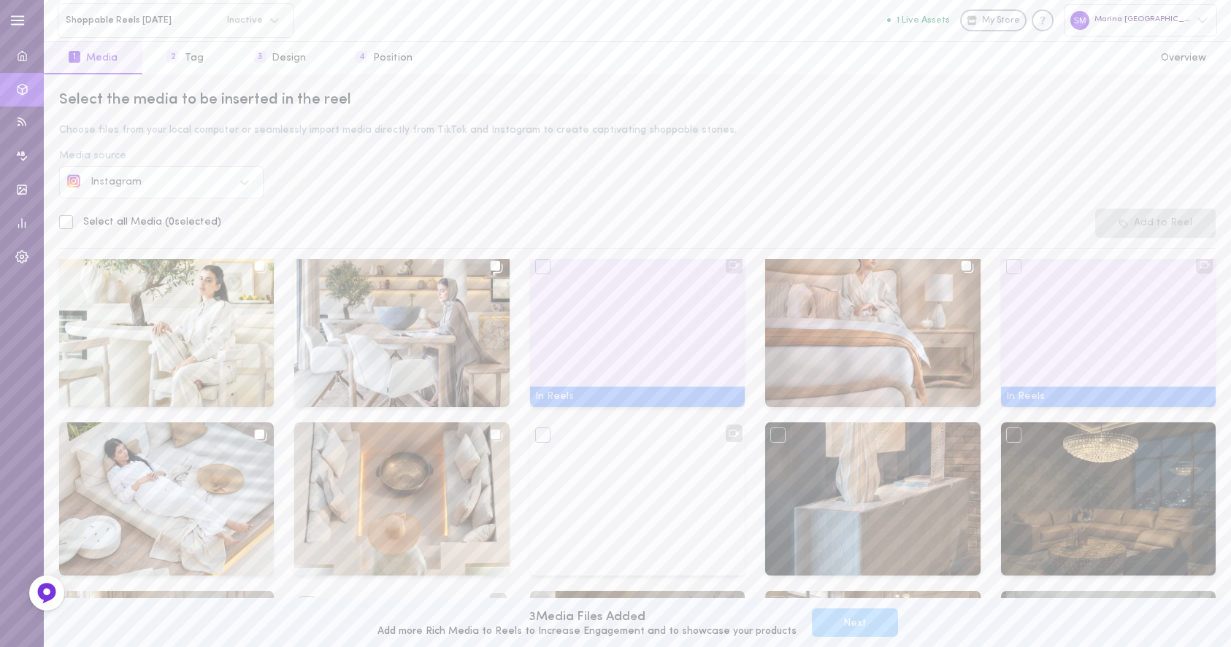
scroll to position [180, 0]
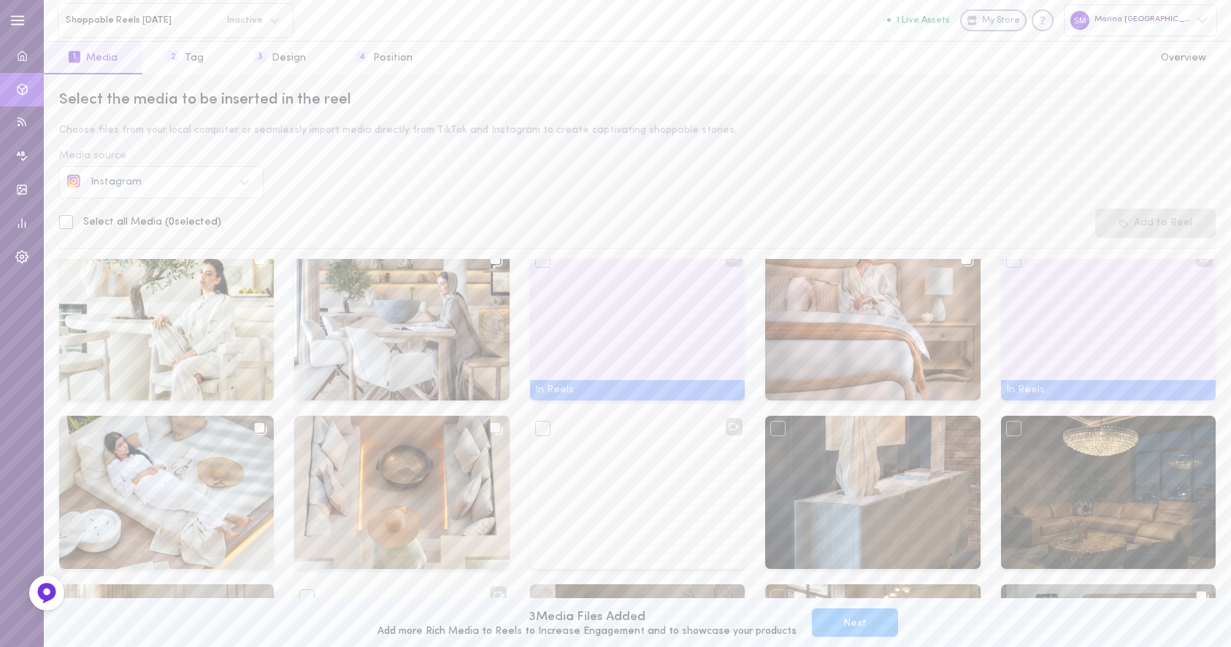
click at [819, 620] on button "Next" at bounding box center [855, 623] width 86 height 28
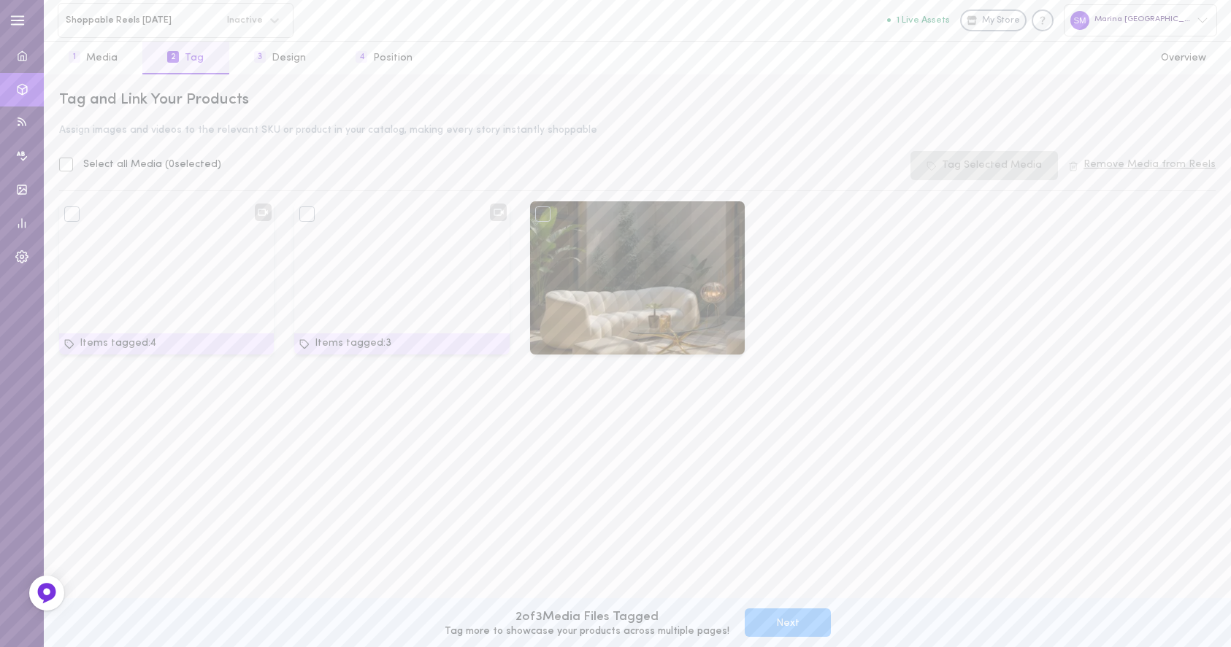
click at [779, 610] on button "Next" at bounding box center [787, 623] width 86 height 28
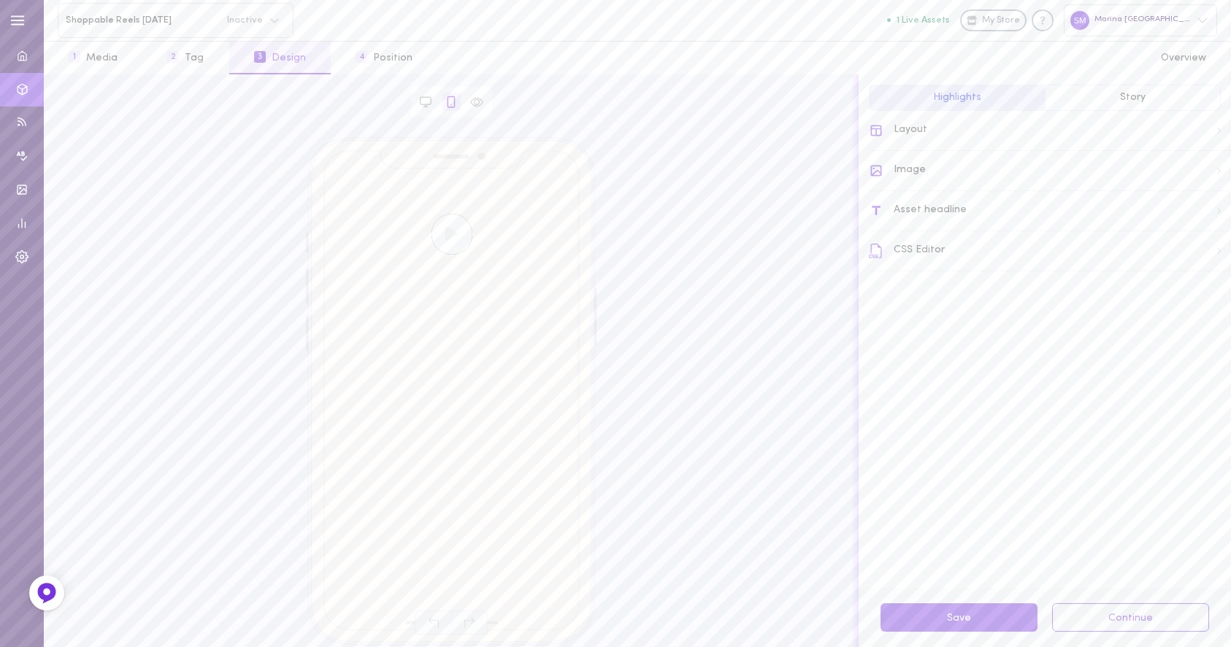
click at [928, 136] on div "Layout" at bounding box center [1050, 131] width 362 height 40
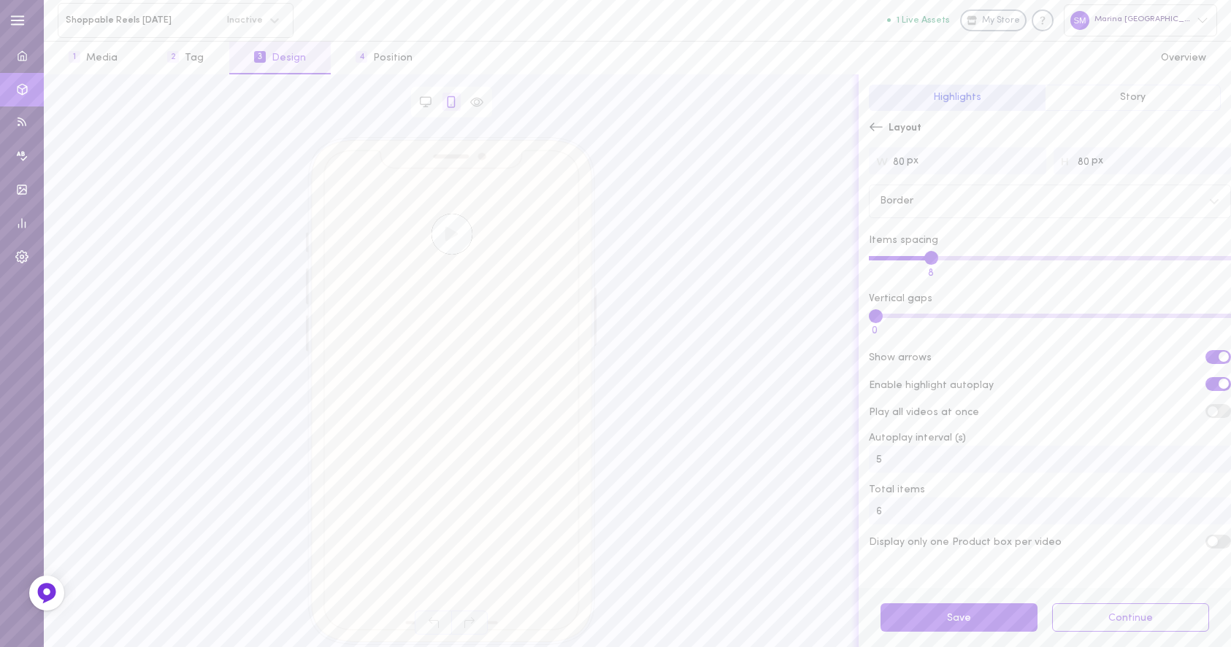
click at [915, 125] on span "Layout" at bounding box center [904, 128] width 33 height 15
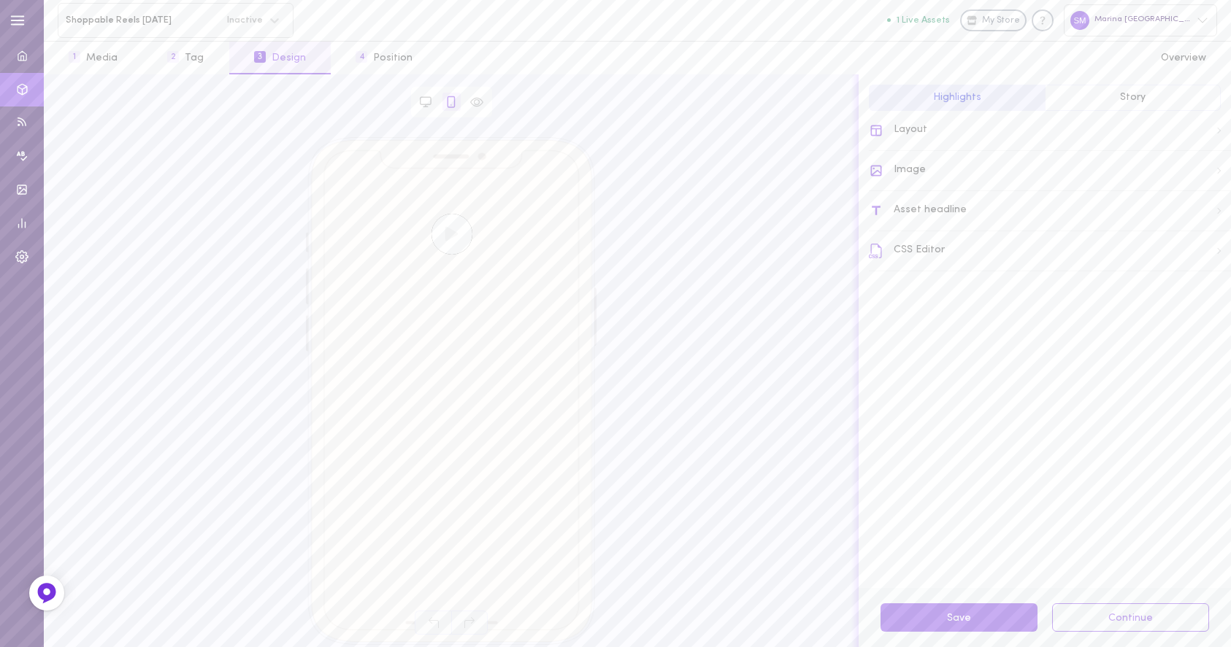
click at [1082, 100] on button "Story" at bounding box center [1132, 98] width 176 height 26
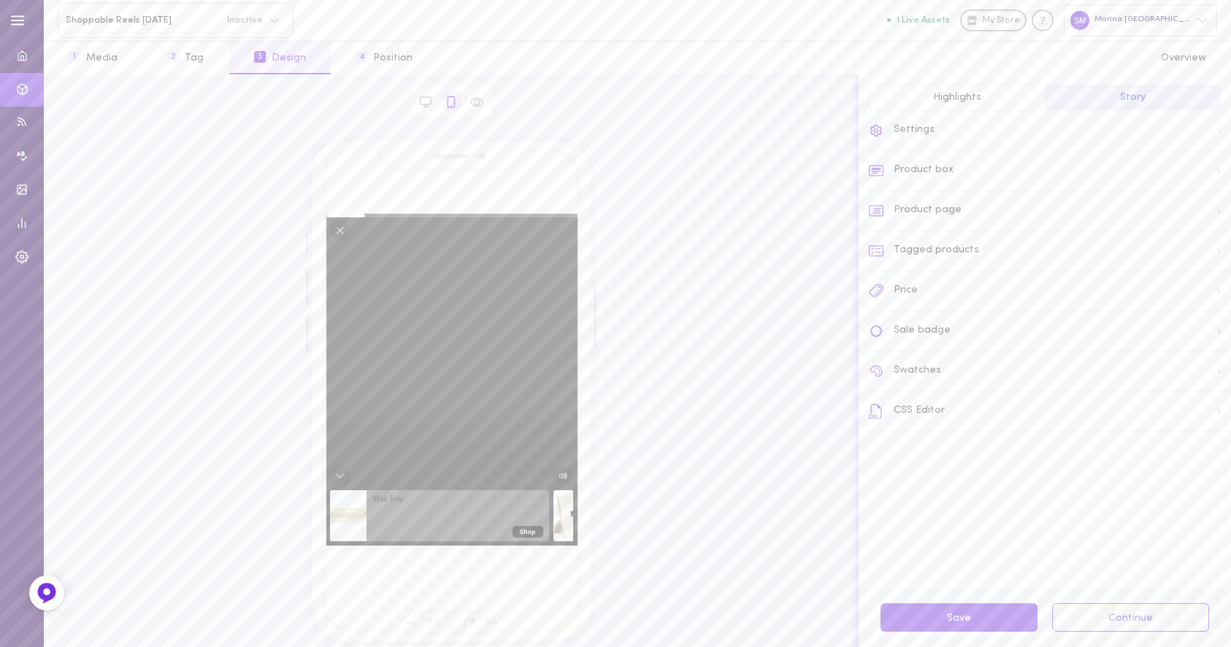
click at [566, 472] on icon "Toggle mute" at bounding box center [562, 475] width 9 height 9
click at [382, 56] on button "4 Position" at bounding box center [384, 58] width 107 height 33
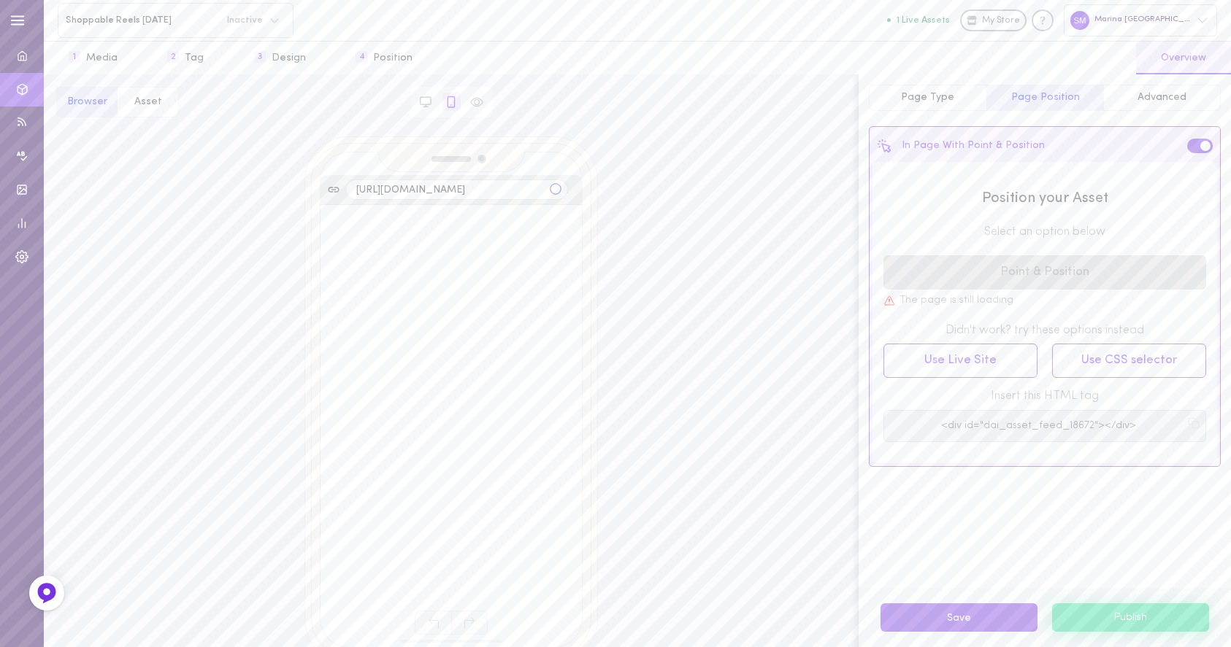
click at [955, 99] on button "Page Type" at bounding box center [928, 98] width 118 height 26
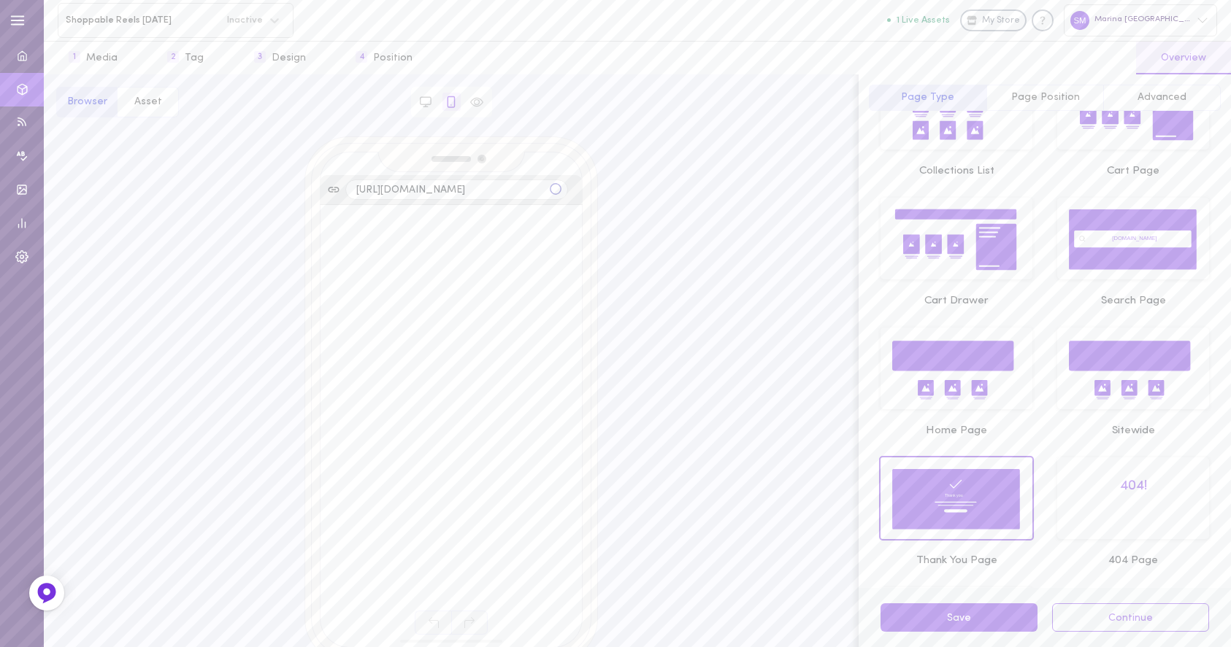
scroll to position [331, 0]
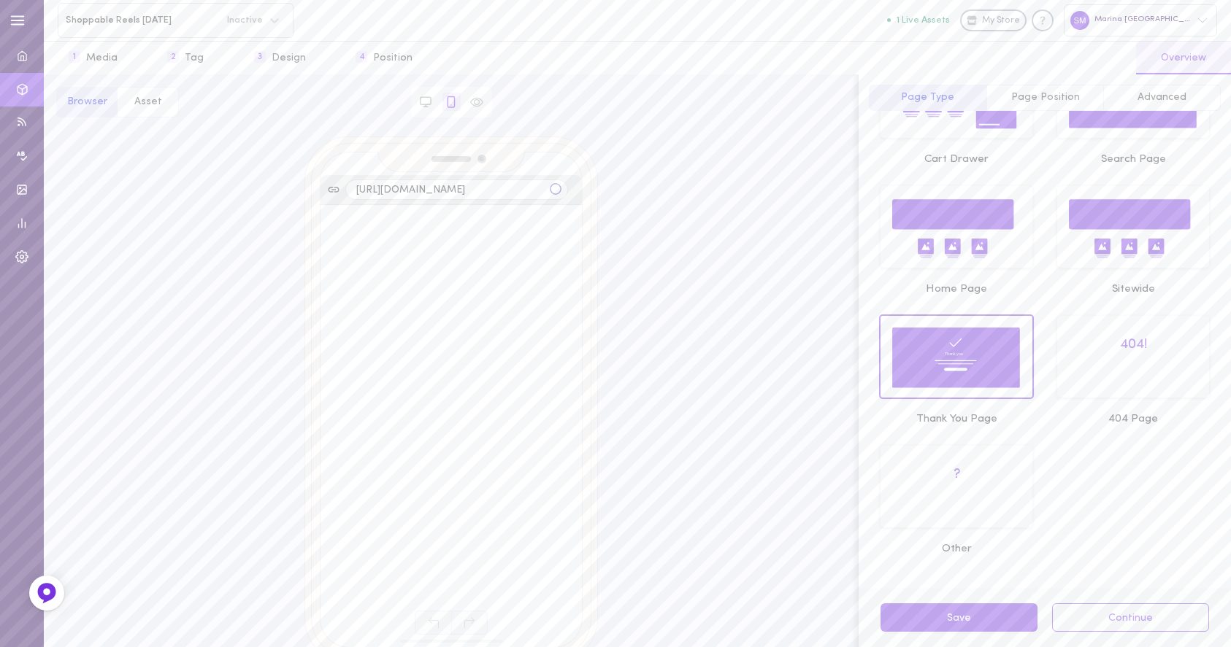
click at [950, 239] on icon at bounding box center [952, 246] width 16 height 15
click at [1025, 100] on span "Page Position" at bounding box center [1045, 97] width 69 height 11
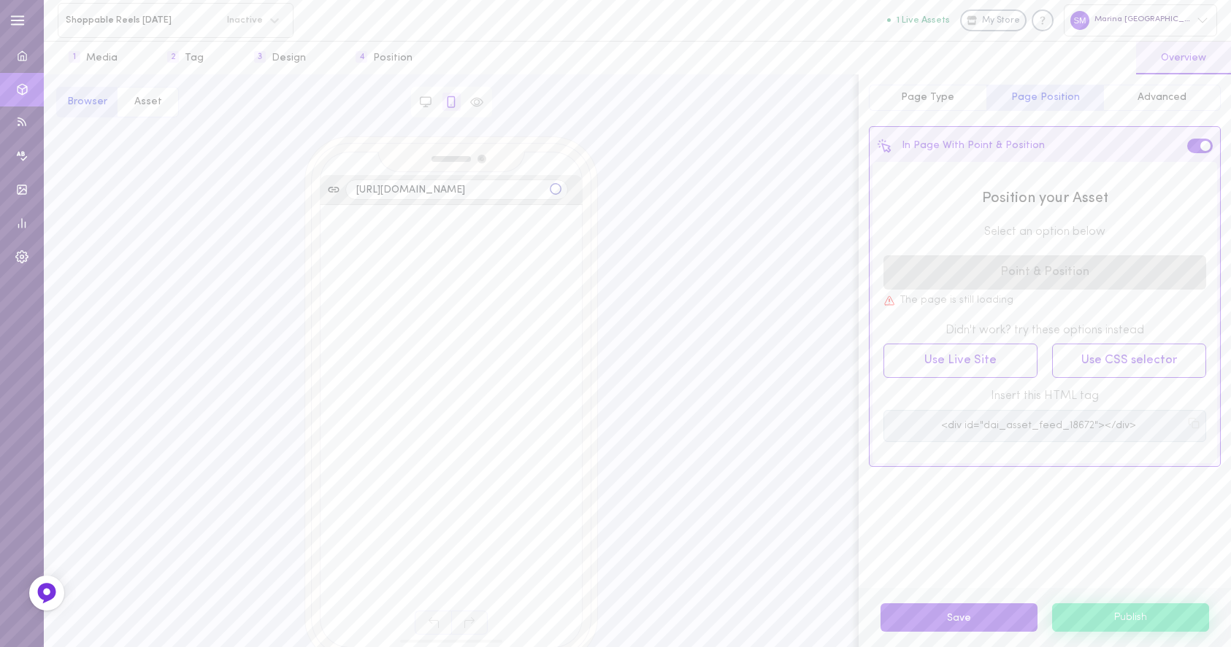
click at [1044, 423] on pre "<div id="dai_asset_feed_18672"></div>" at bounding box center [1038, 426] width 290 height 12
click at [369, 191] on input "https://www.marinahomeinteriors.com" at bounding box center [456, 190] width 223 height 20
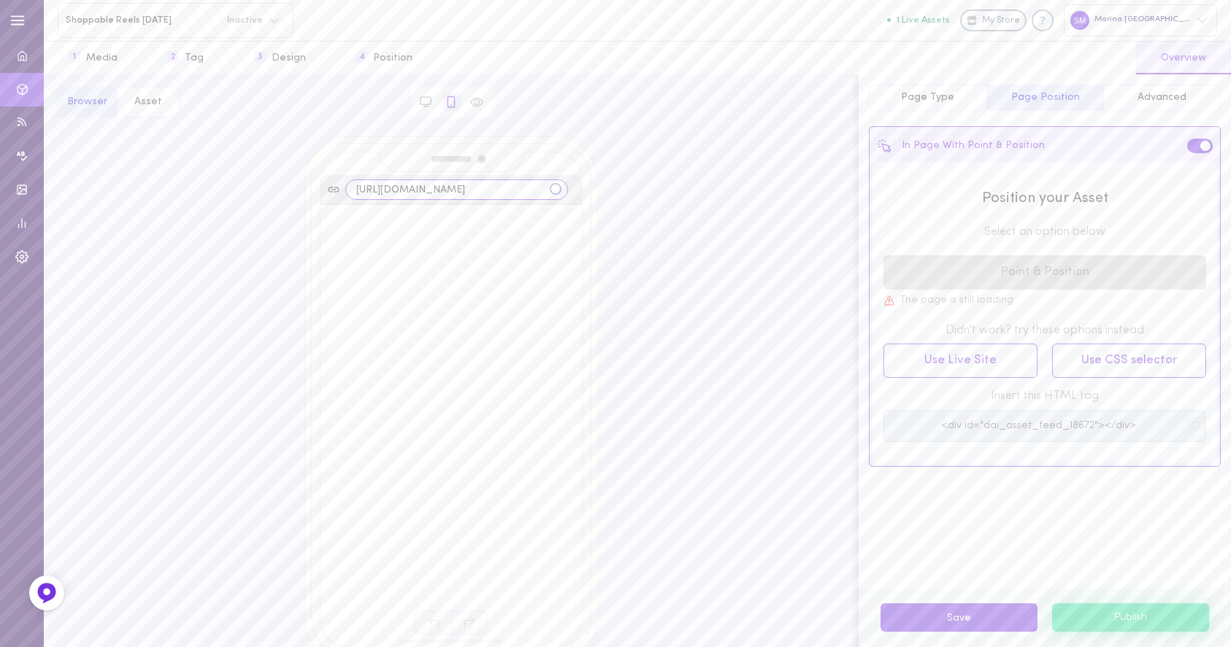
click at [369, 191] on input "https://www.marinahomeinteriors.com" at bounding box center [456, 190] width 223 height 20
click at [1144, 103] on button "Advanced" at bounding box center [1162, 98] width 118 height 26
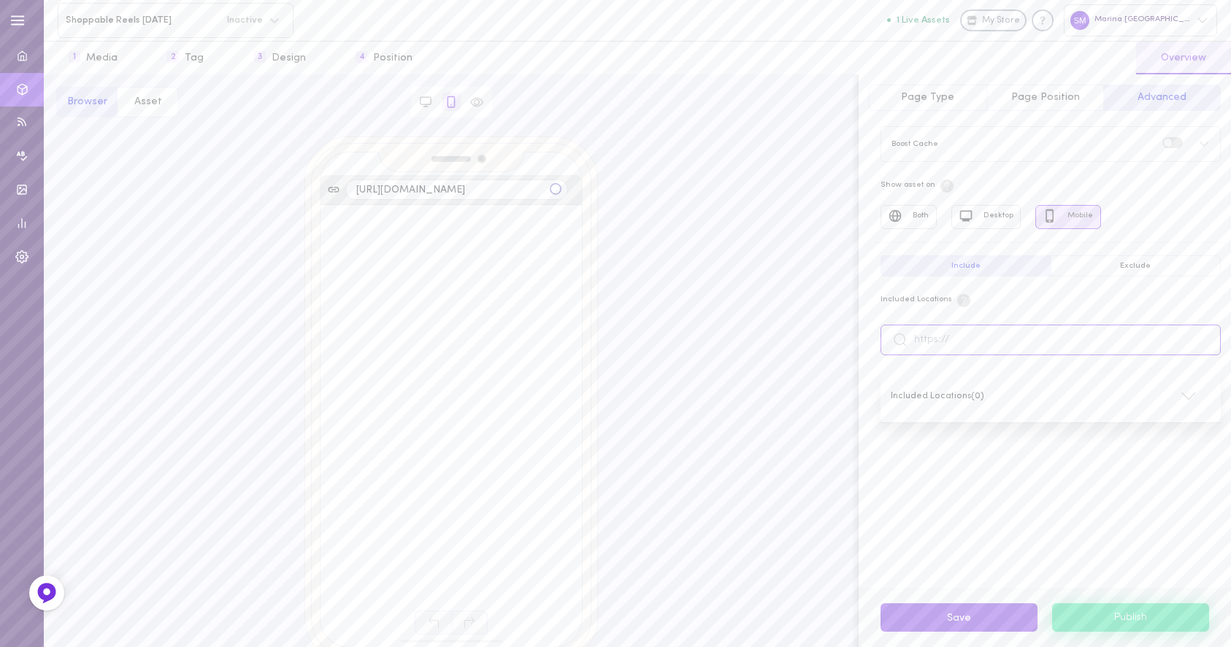
click at [1014, 340] on input "text" at bounding box center [1050, 340] width 340 height 31
click at [477, 196] on input "https://www.marinahomeinteriors.com" at bounding box center [456, 190] width 223 height 20
click at [1190, 18] on div "Marina UAE" at bounding box center [1139, 19] width 153 height 31
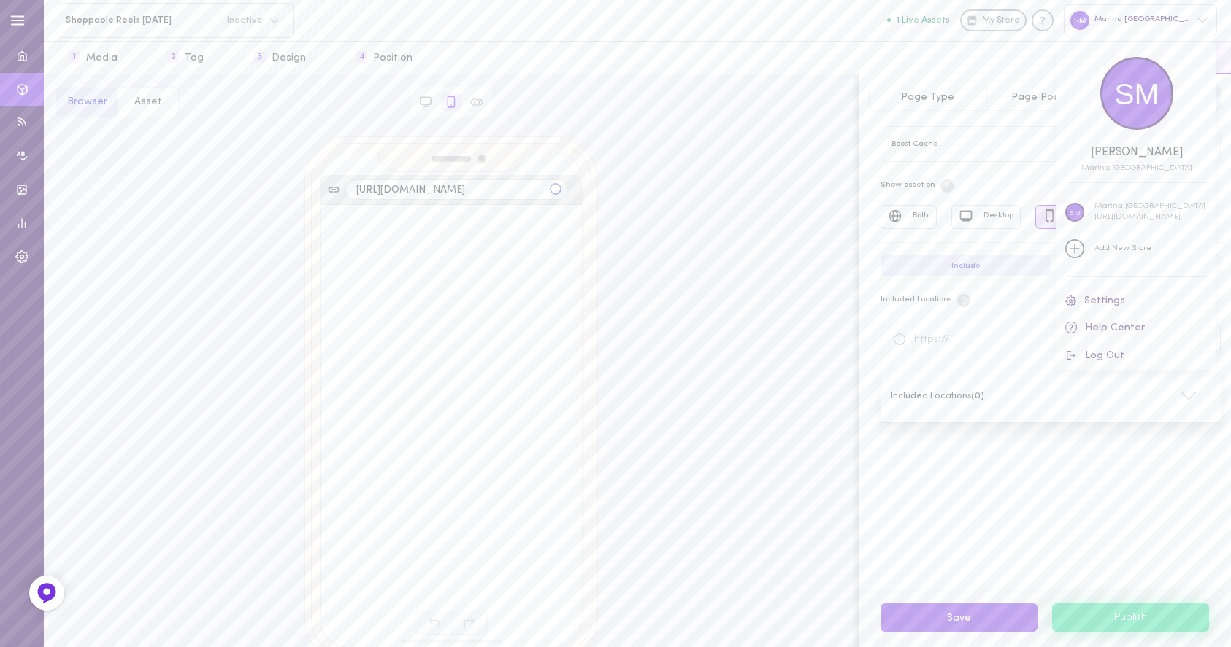
click at [1050, 26] on div at bounding box center [615, 323] width 1231 height 647
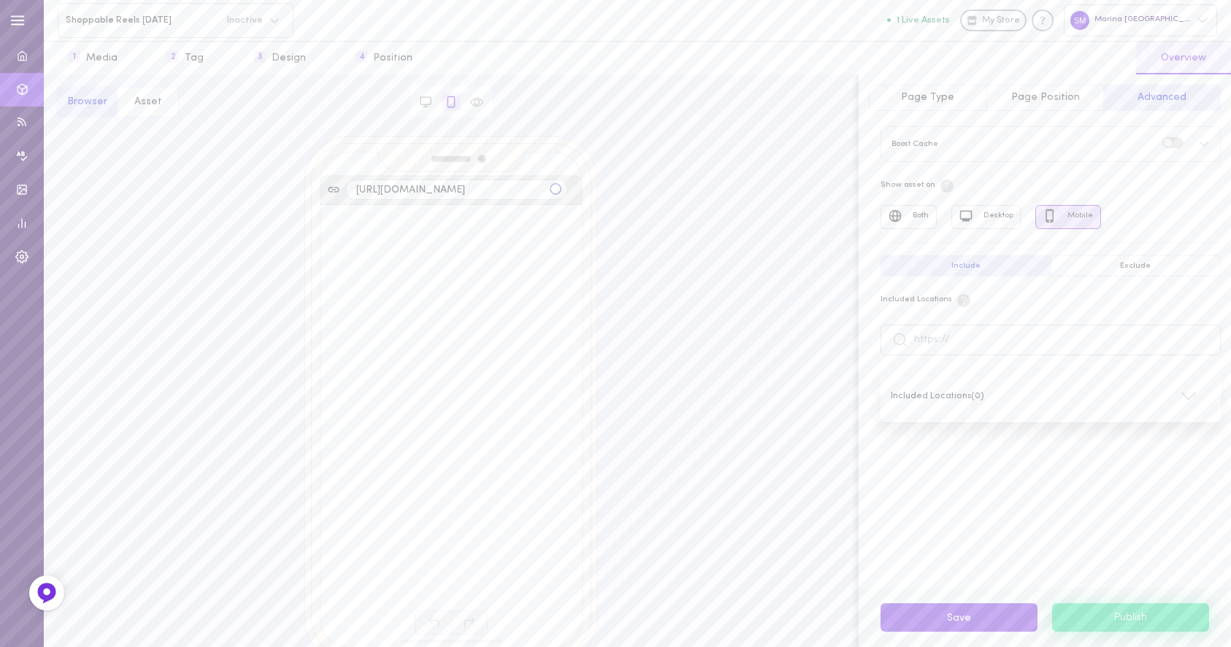
click at [1020, 21] on span "My Store" at bounding box center [1001, 21] width 38 height 13
click at [1162, 17] on div "Marina UAE" at bounding box center [1139, 19] width 153 height 31
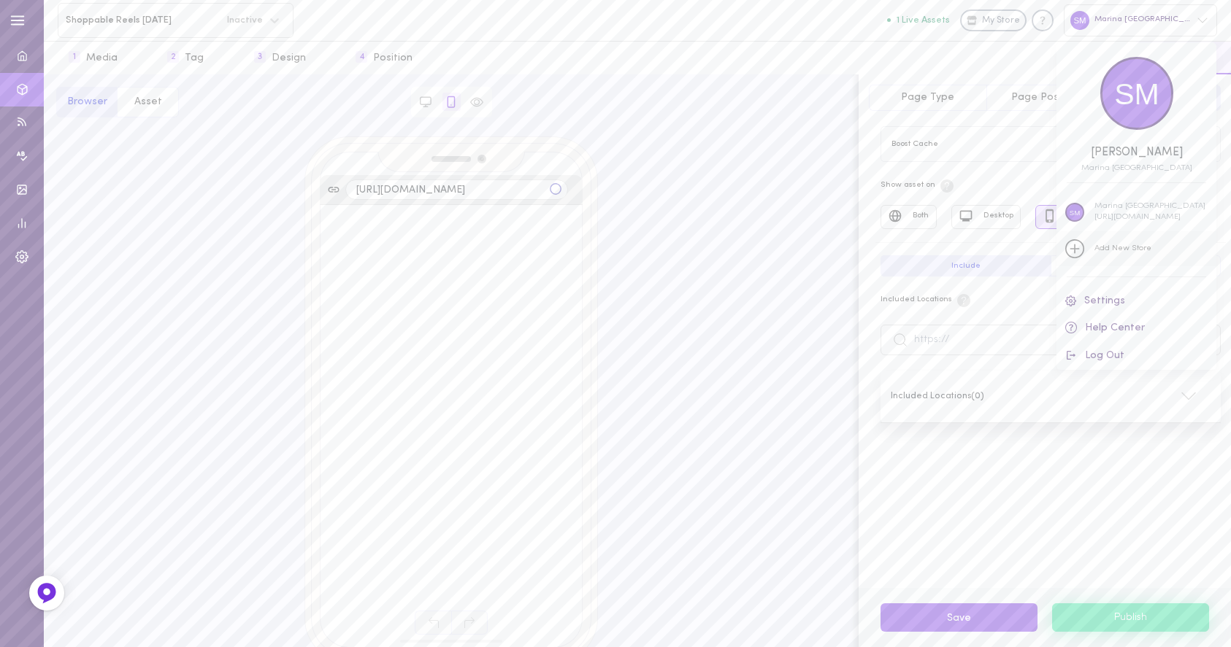
click at [1105, 247] on div "Add New Store" at bounding box center [1122, 249] width 57 height 11
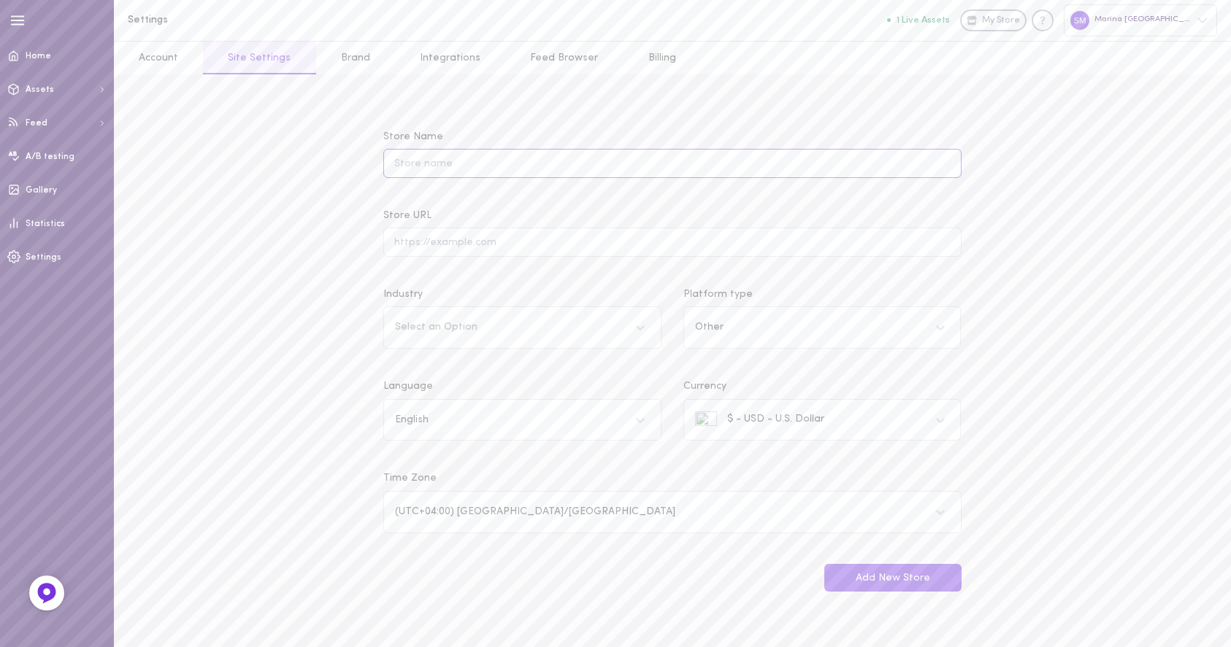
click at [517, 163] on input "Store Name" at bounding box center [671, 163] width 577 height 28
type input "Marina Home - STG"
click at [482, 231] on input "Store URL" at bounding box center [671, 242] width 577 height 28
paste input "https://www.marinahome.org/en-uae/"
type input "https://www.marinahome.org"
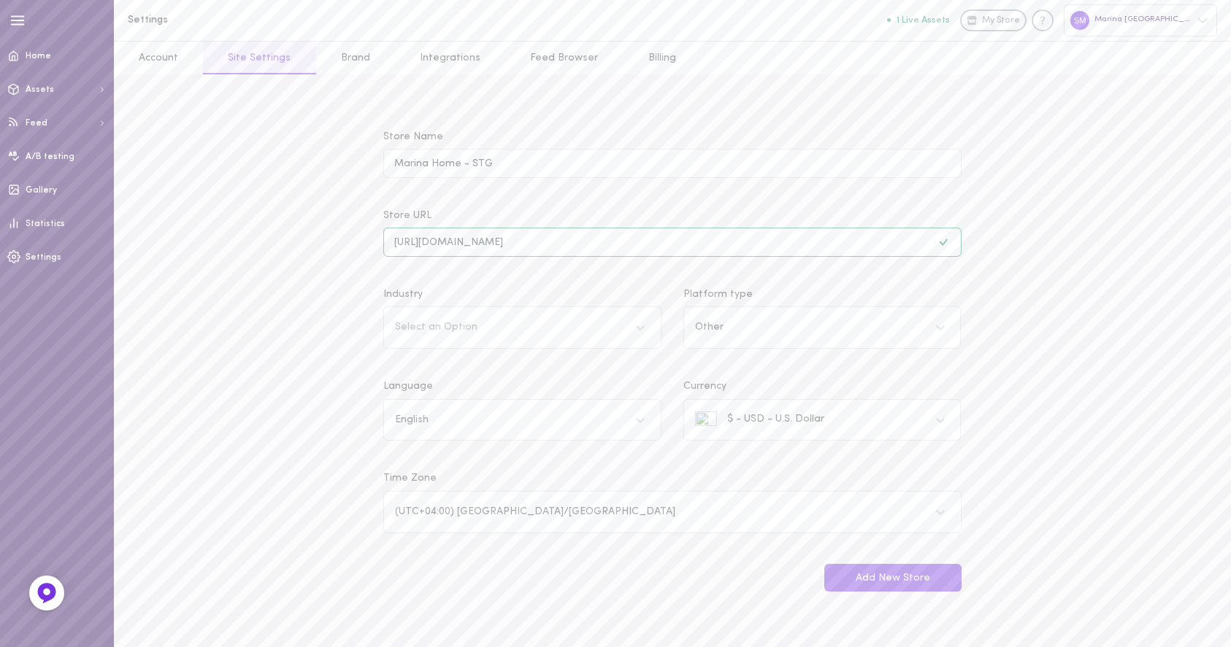
click at [560, 323] on div "Select an Option" at bounding box center [508, 328] width 240 height 20
click at [396, 323] on input "Industry Select an Option" at bounding box center [395, 328] width 1 height 11
type input "R"
click at [442, 407] on div "Furniture" at bounding box center [522, 400] width 278 height 28
click at [403, 334] on input "R" at bounding box center [399, 328] width 8 height 11
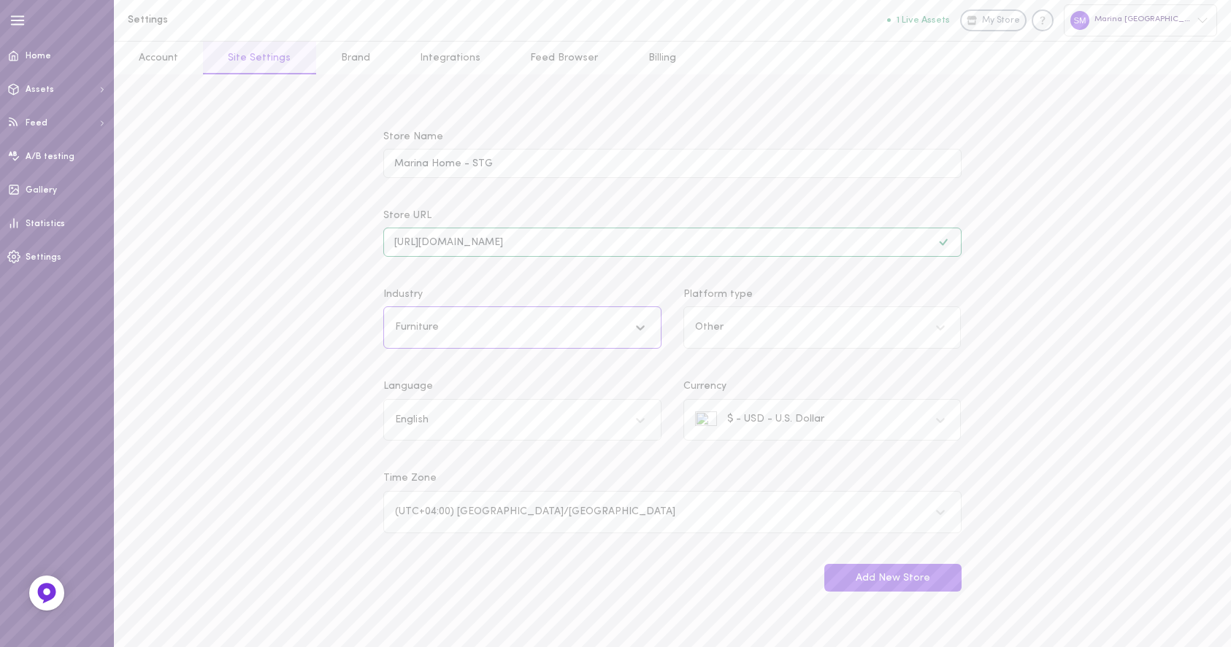
click at [765, 329] on div "Other" at bounding box center [808, 328] width 240 height 20
click at [696, 329] on input "Platform type Other" at bounding box center [695, 328] width 1 height 11
type input "MAGEN"
click at [750, 401] on div "Magento2" at bounding box center [822, 400] width 278 height 28
click at [733, 334] on input "MAGEN" at bounding box center [714, 328] width 38 height 11
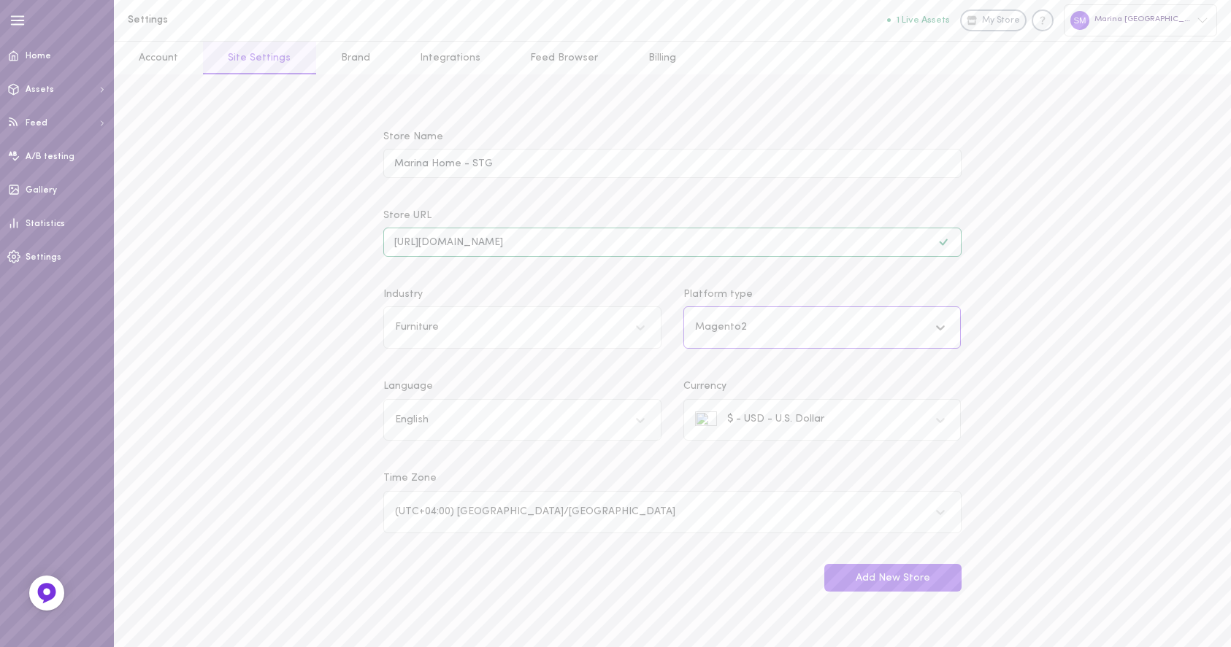
click at [798, 419] on div "$ - USD - U.S. Dollar" at bounding box center [759, 421] width 129 height 18
click at [696, 419] on input "Currency $ - USD - U.S. Dollar" at bounding box center [695, 420] width 1 height 11
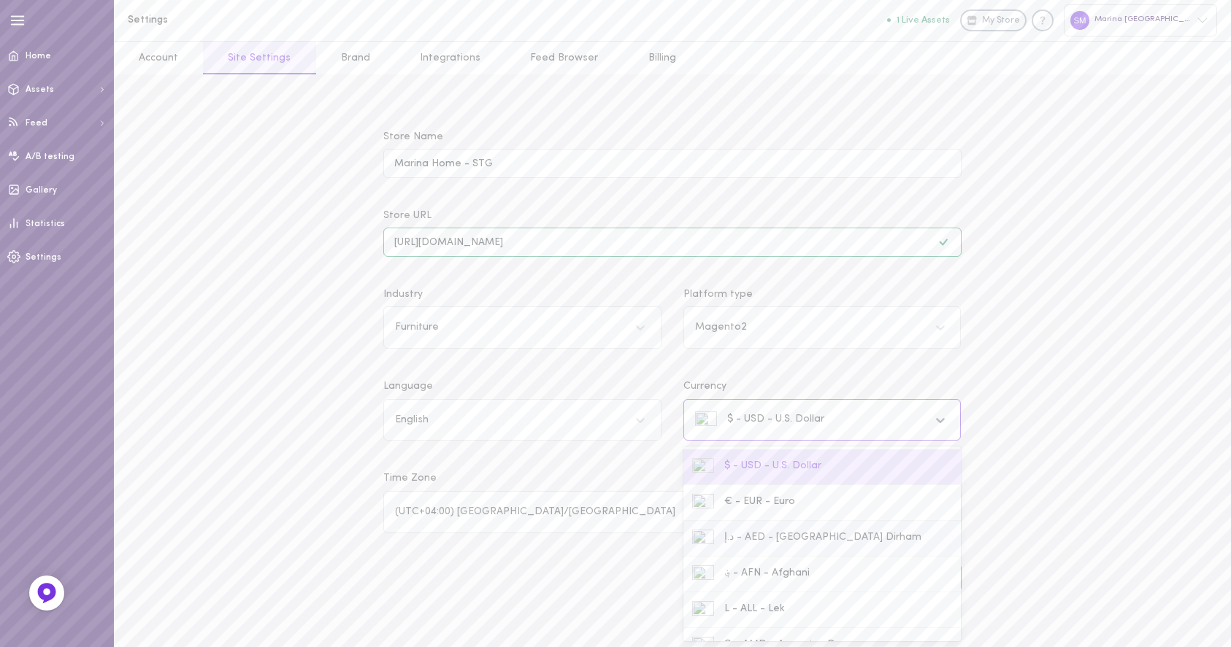
click at [753, 540] on div "د.إ - AED - UAE Dirham" at bounding box center [822, 539] width 261 height 18
click at [696, 426] on input "Currency option [object Object] focused, 3 of 181. 181 results available. Use U…" at bounding box center [695, 420] width 1 height 11
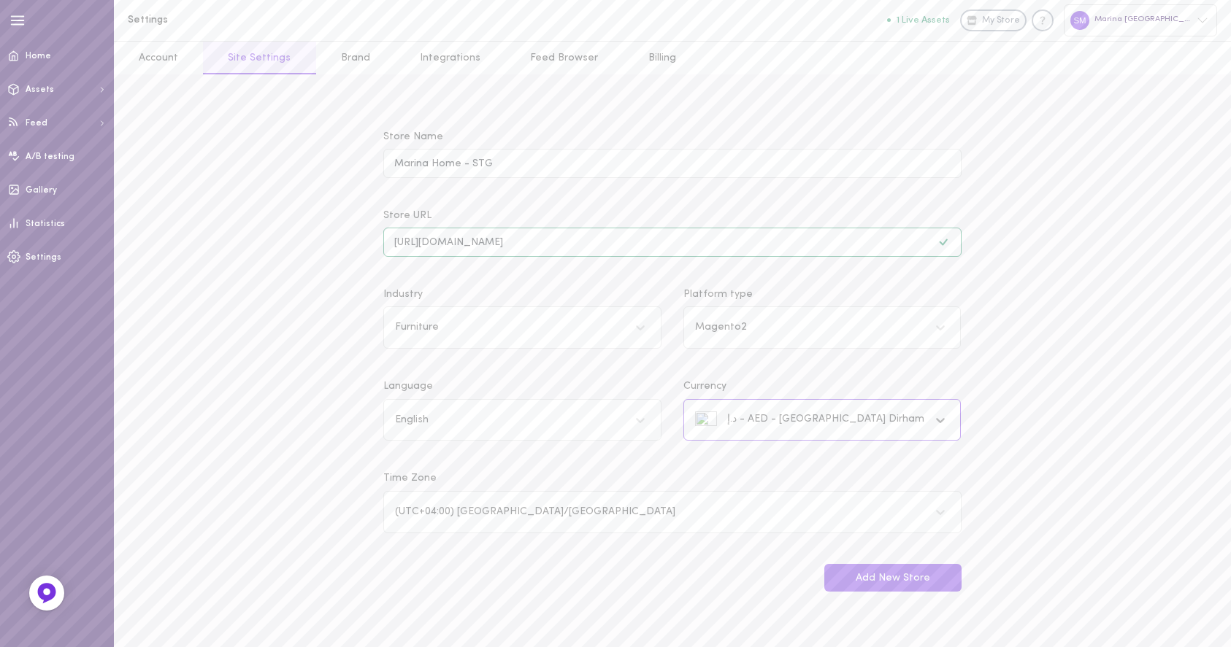
click at [531, 573] on div "Add New Store" at bounding box center [671, 578] width 599 height 28
click at [848, 575] on button "Add New Store" at bounding box center [892, 578] width 137 height 28
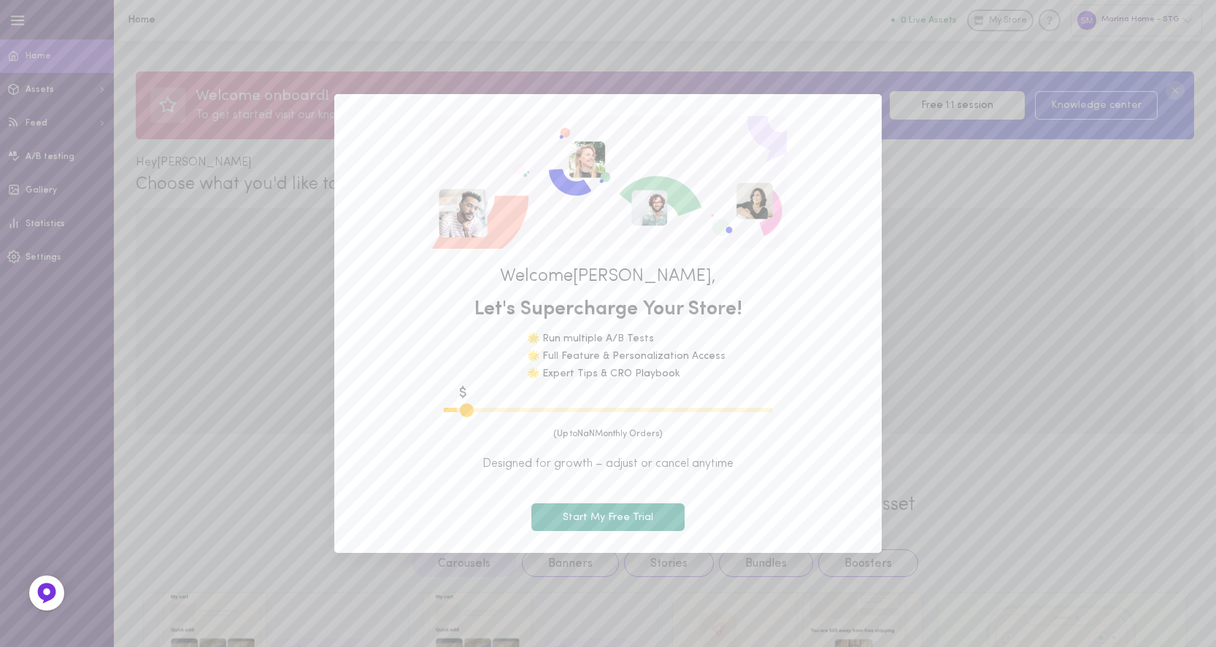
type input "600"
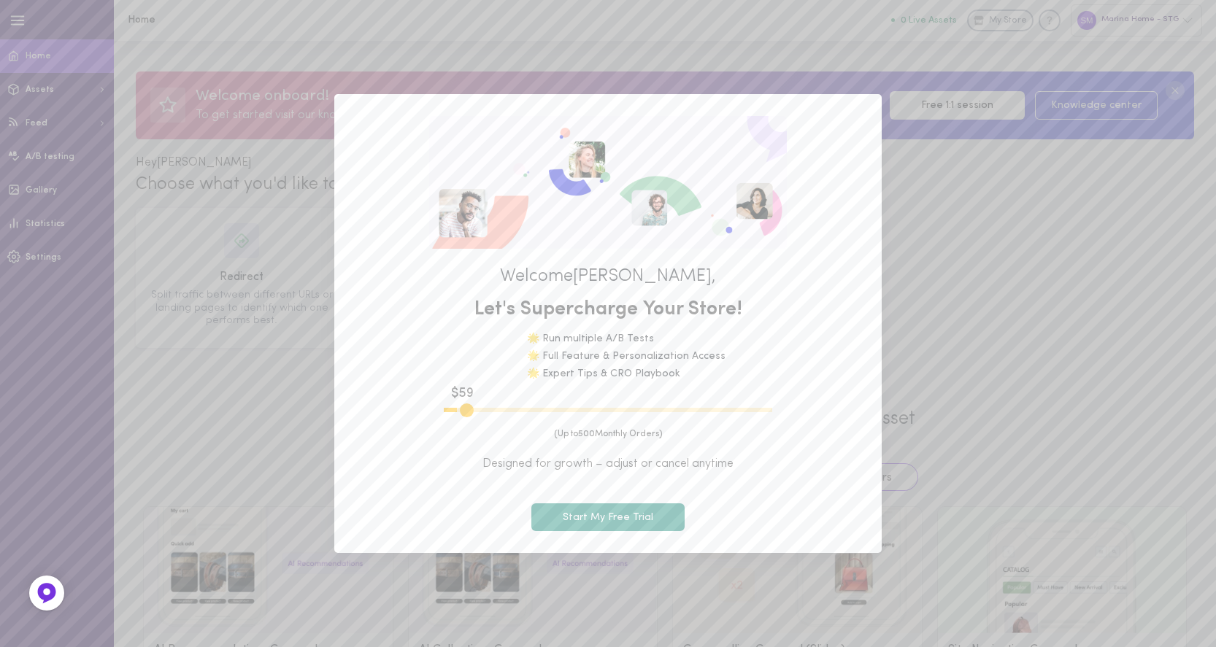
click at [855, 110] on div "Welcome [PERSON_NAME] , Let's Supercharge Your Store! 🌟 Run multiple A/B Tests …" at bounding box center [607, 323] width 547 height 459
click at [1008, 295] on div "Welcome smrithi , Let's Supercharge Your Store! 🌟 Run multiple A/B Tests 🌟 Full…" at bounding box center [608, 323] width 1216 height 647
click at [693, 477] on div "(Up to 500 Monthly Orders) Designed for growth – adjust or cancel anytime Start…" at bounding box center [608, 479] width 504 height 103
click at [852, 113] on div "Welcome smrithi , Let's Supercharge Your Store! 🌟 Run multiple A/B Tests 🌟 Full…" at bounding box center [607, 323] width 547 height 459
click at [879, 107] on div "Welcome smrithi , Let's Supercharge Your Store! 🌟 Run multiple A/B Tests 🌟 Full…" at bounding box center [607, 323] width 547 height 459
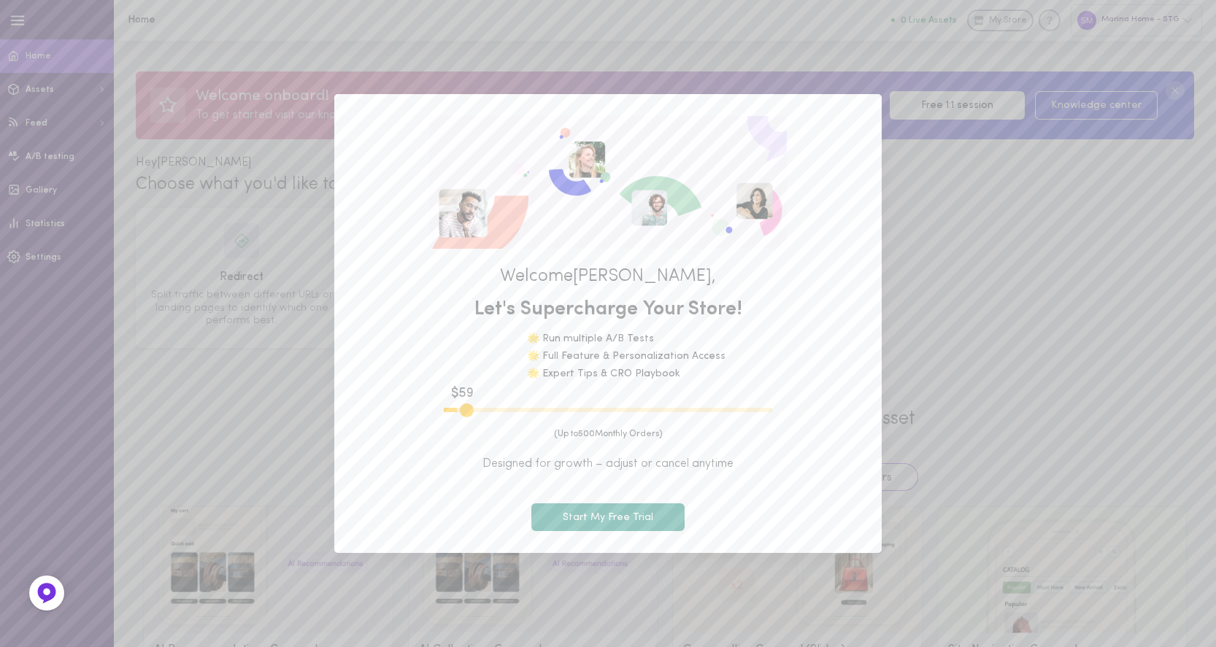
click at [1078, 151] on div "Welcome smrithi , Let's Supercharge Your Store! 🌟 Run multiple A/B Tests 🌟 Full…" at bounding box center [608, 323] width 1216 height 647
click at [861, 110] on div "Welcome smrithi , Let's Supercharge Your Store! 🌟 Run multiple A/B Tests 🌟 Full…" at bounding box center [607, 323] width 547 height 459
click at [1121, 104] on div "Welcome smrithi , Let's Supercharge Your Store! 🌟 Run multiple A/B Tests 🌟 Full…" at bounding box center [608, 323] width 1216 height 647
click at [609, 527] on button "Start My Free Trial" at bounding box center [607, 518] width 153 height 28
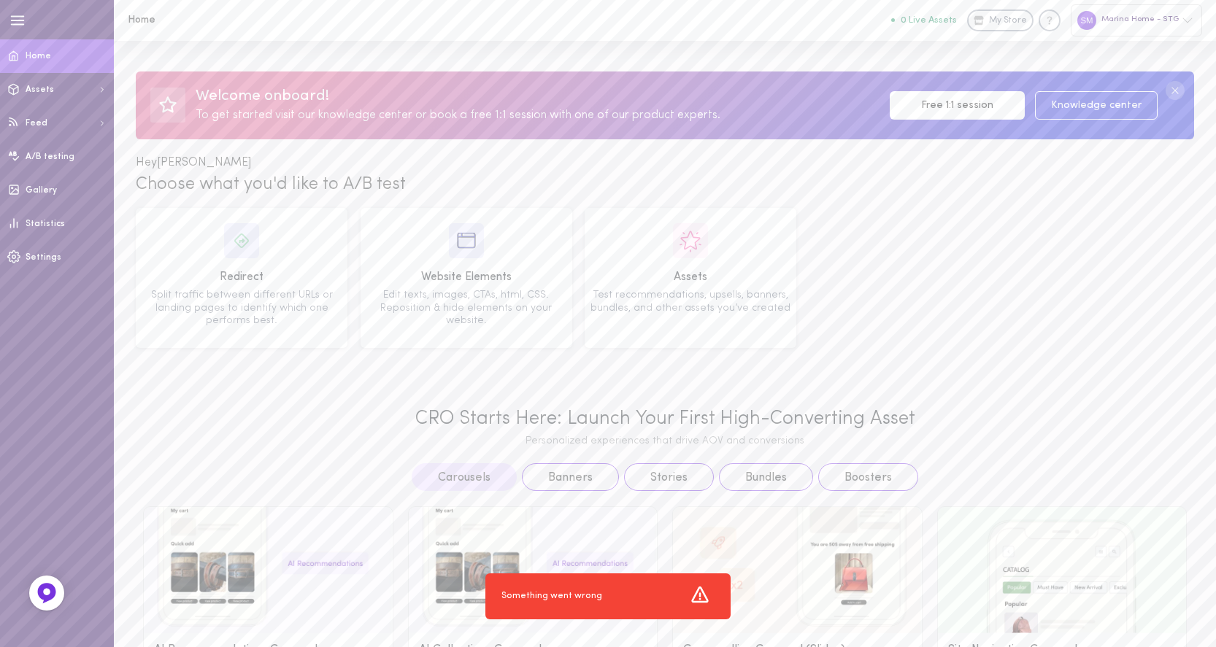
click at [1180, 92] on circle at bounding box center [1175, 90] width 19 height 19
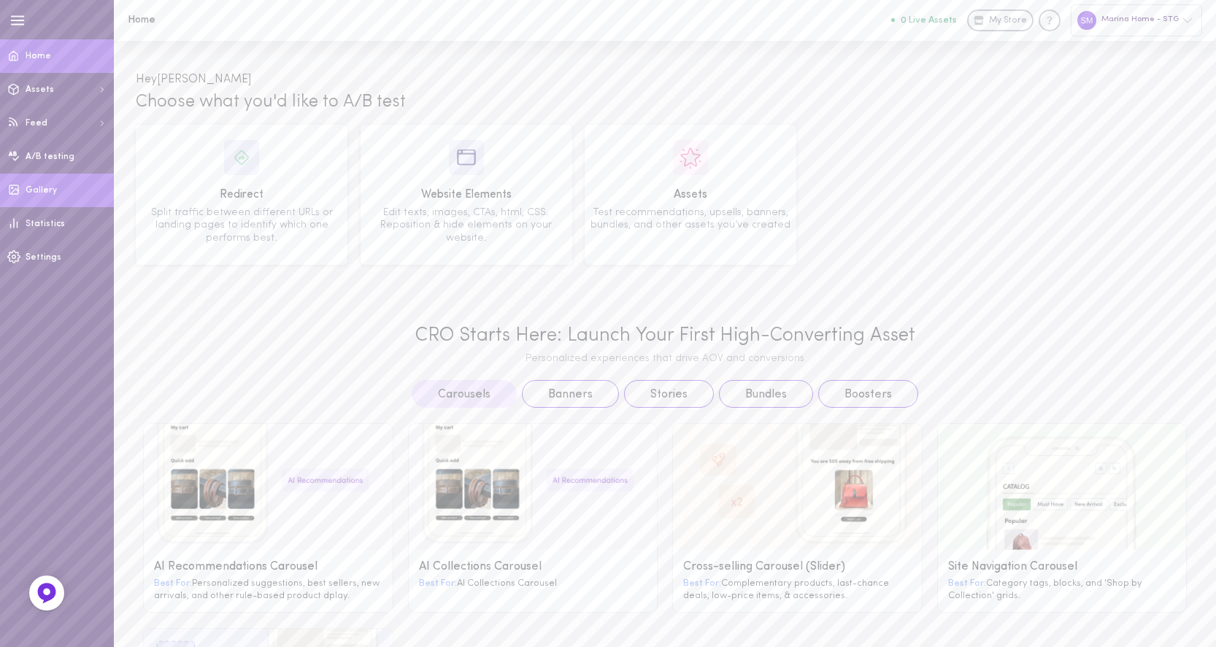
click at [46, 188] on span "Gallery" at bounding box center [41, 190] width 31 height 9
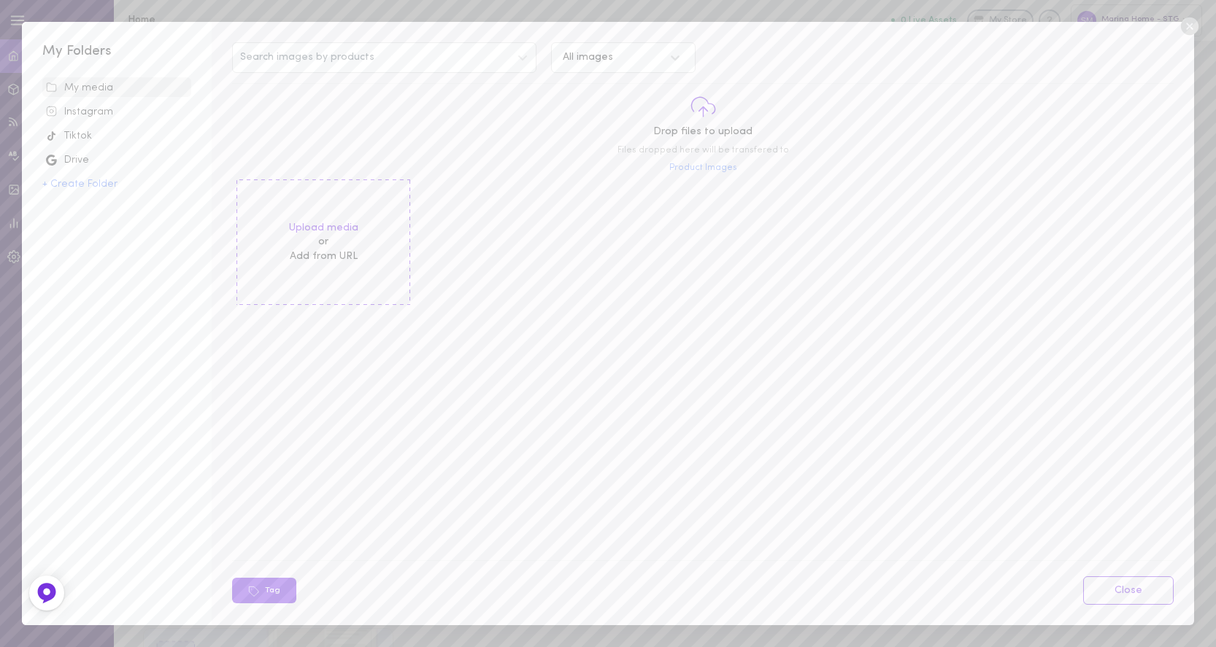
click at [105, 112] on div "Instagram" at bounding box center [117, 112] width 142 height 15
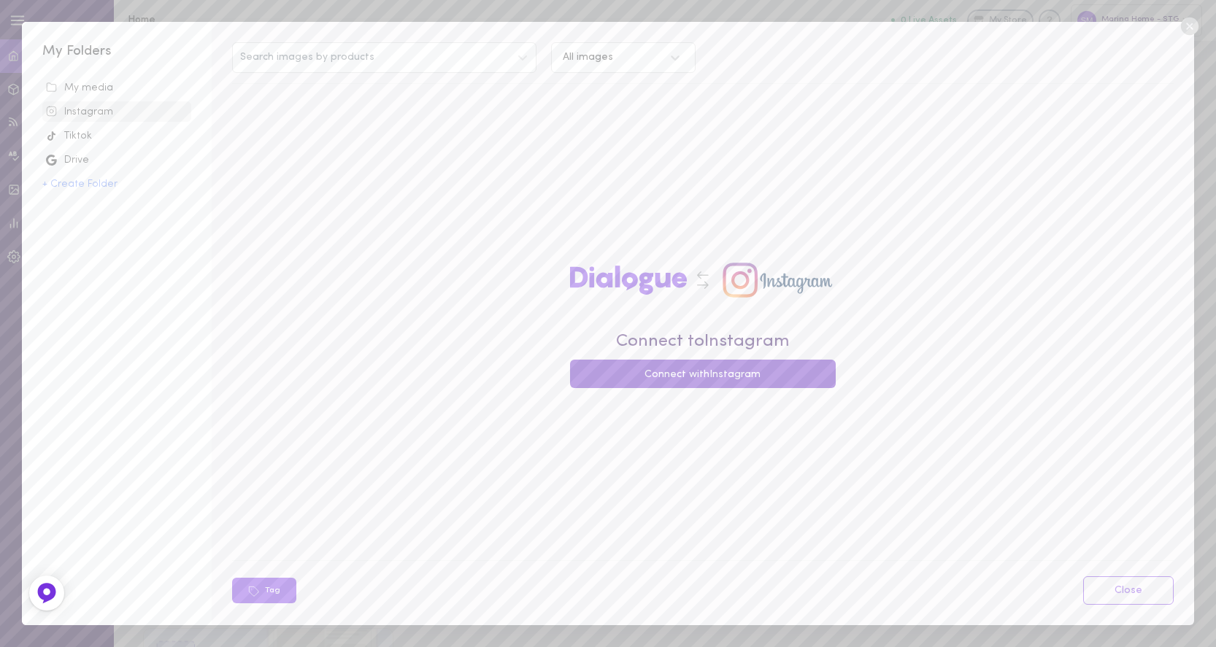
click at [644, 373] on button "Connect with Instagram" at bounding box center [703, 374] width 266 height 28
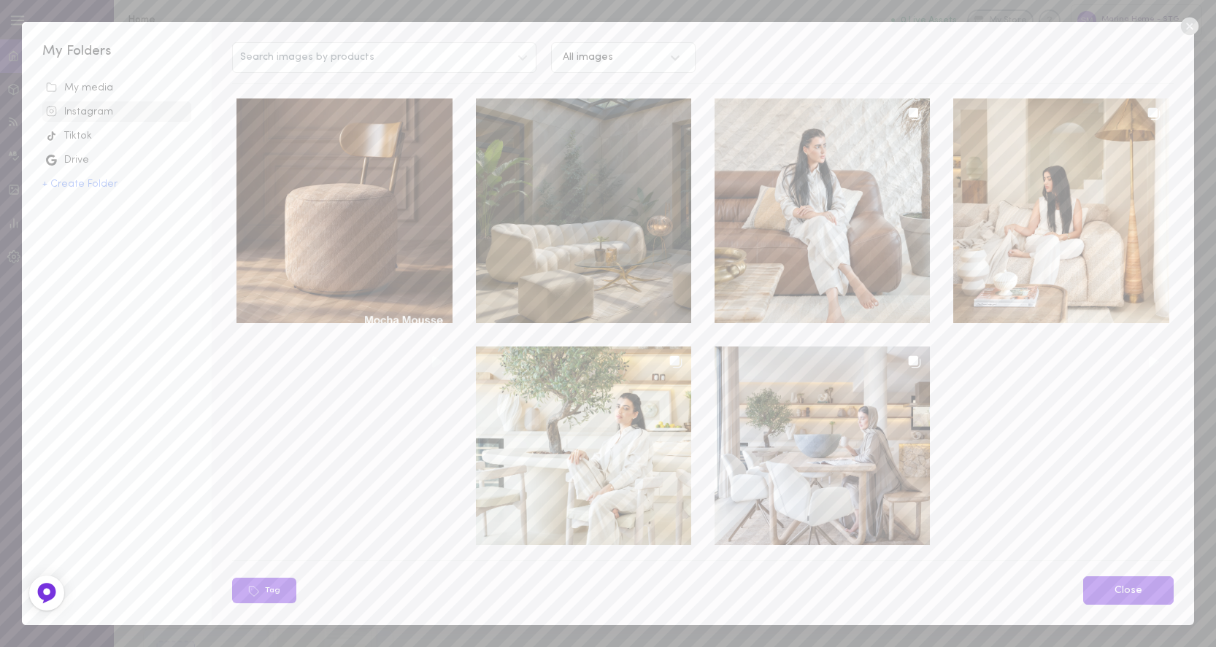
click at [1126, 598] on link "Close" at bounding box center [1128, 591] width 91 height 28
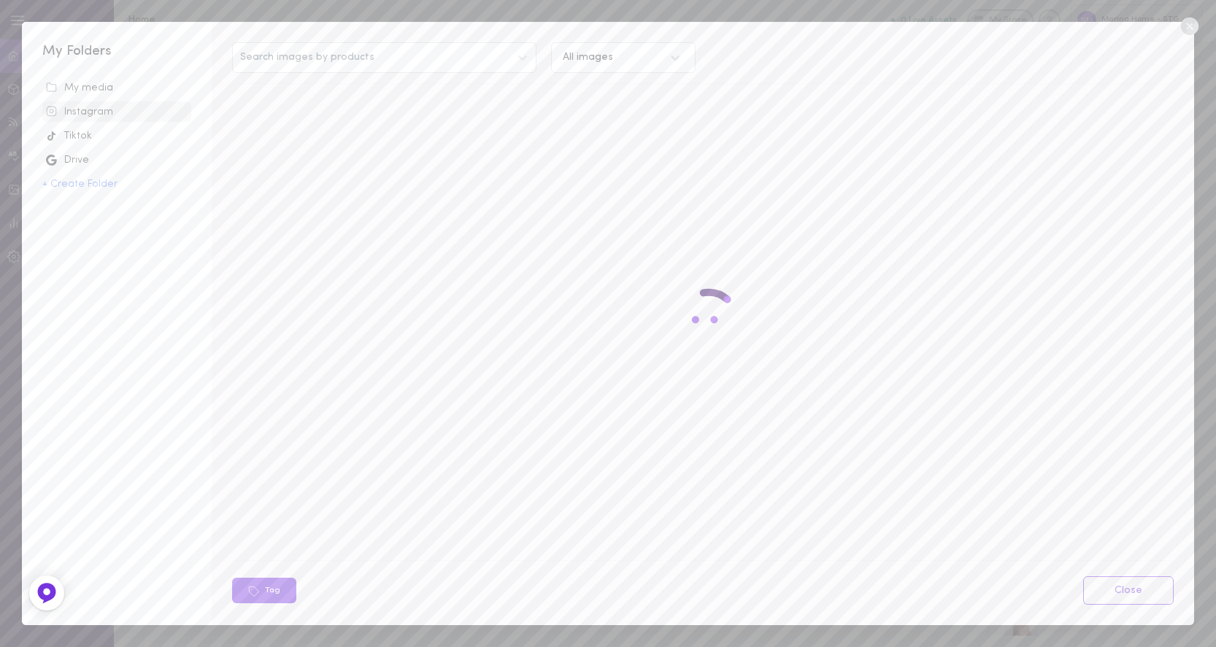
type input "600"
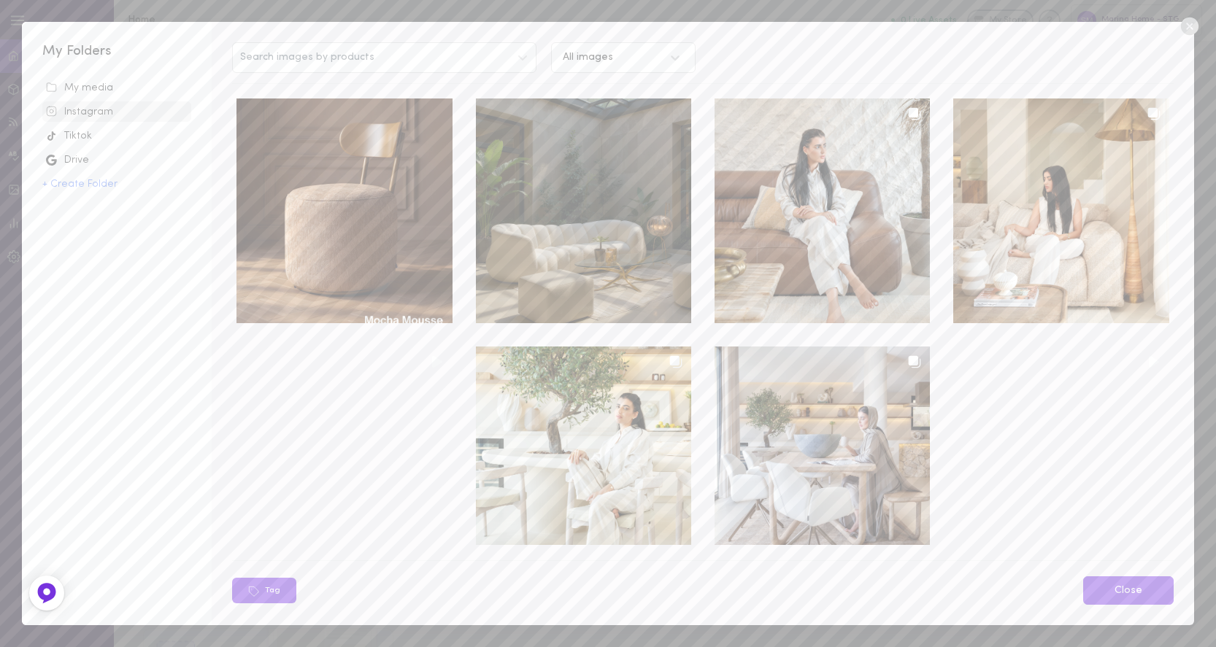
click at [1107, 593] on link "Close" at bounding box center [1128, 591] width 91 height 28
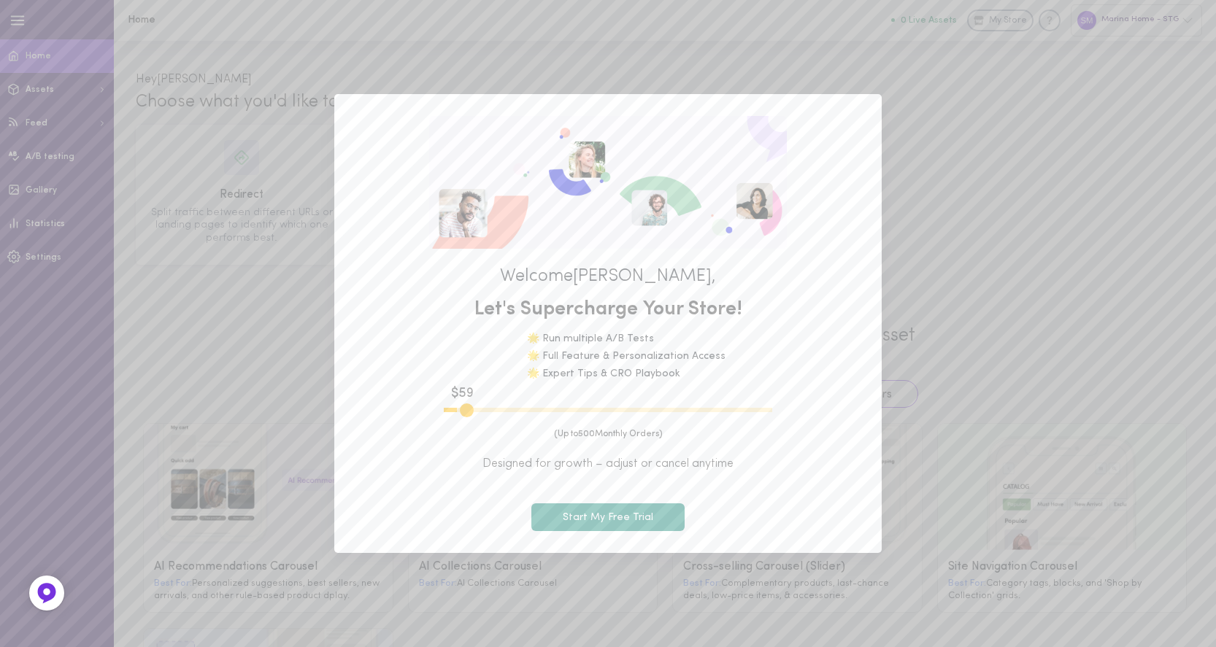
click at [981, 162] on div "Welcome smrithi , Let's Supercharge Your Store! 🌟 Run multiple A/B Tests 🌟 Full…" at bounding box center [608, 323] width 1216 height 647
click at [597, 509] on button "Start My Free Trial" at bounding box center [607, 518] width 153 height 28
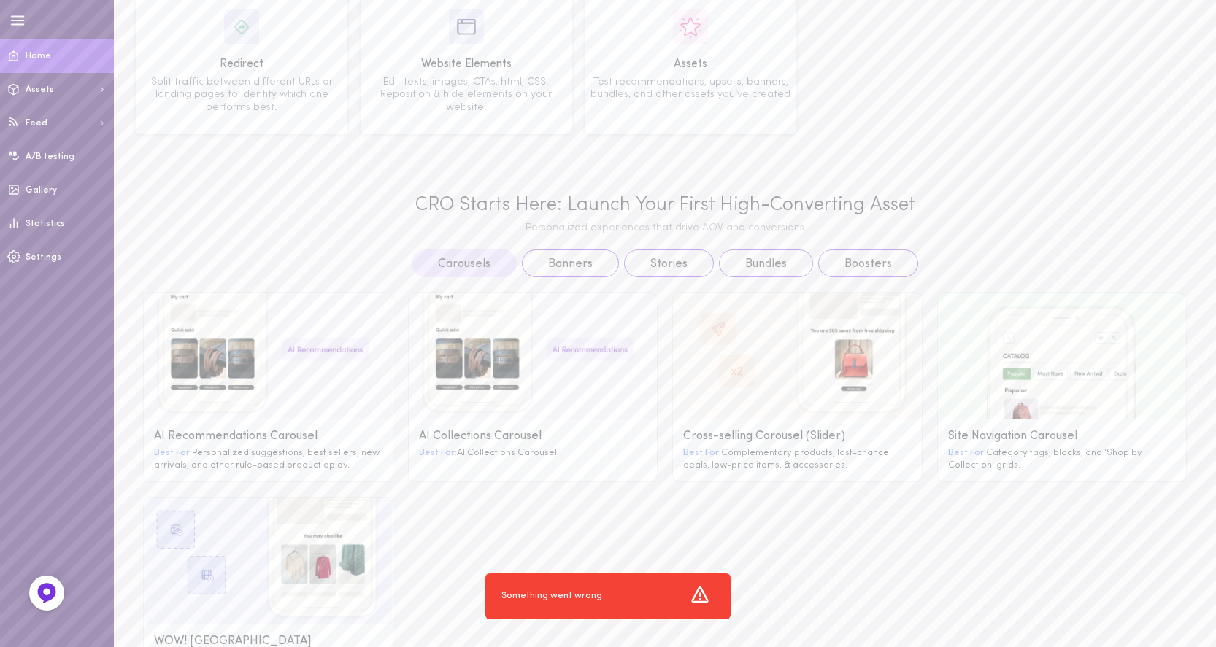
scroll to position [131, 0]
click at [674, 269] on button "Stories" at bounding box center [669, 263] width 90 height 28
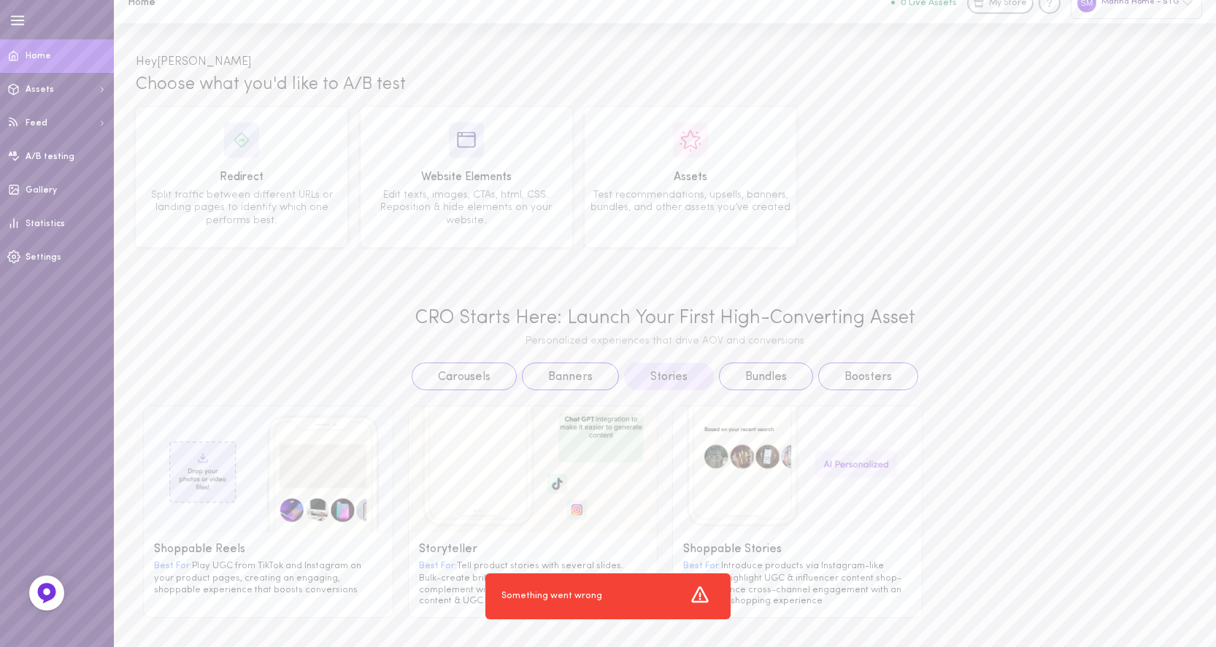
scroll to position [15, 0]
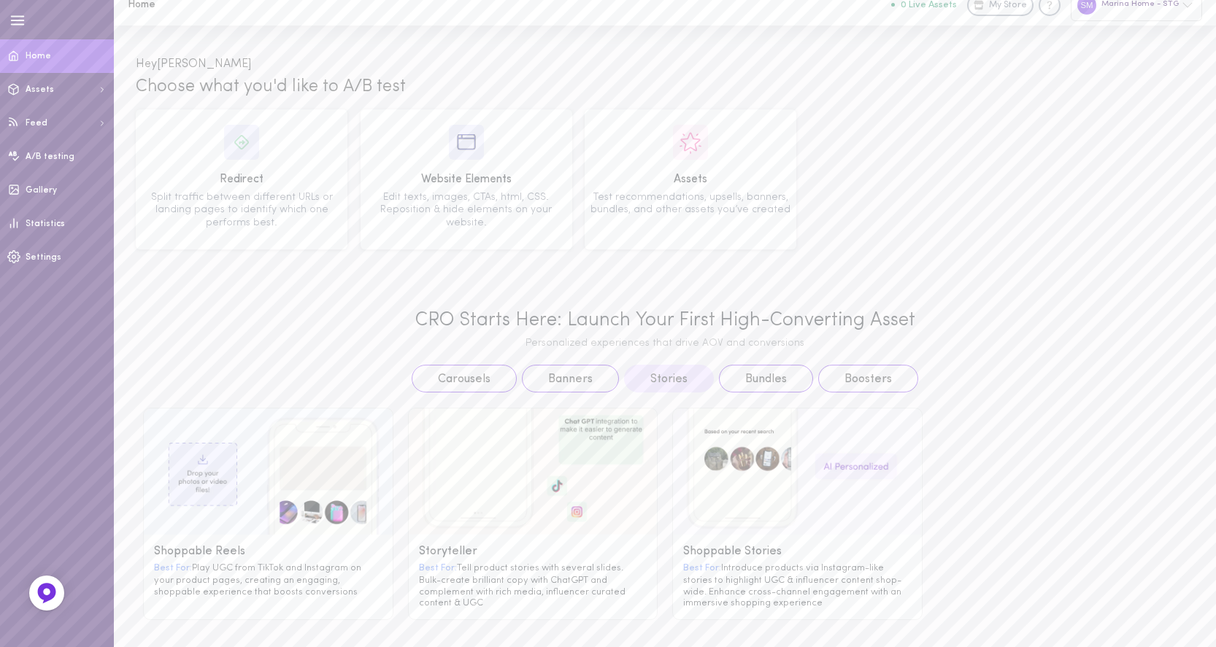
click at [253, 448] on g at bounding box center [268, 472] width 248 height 126
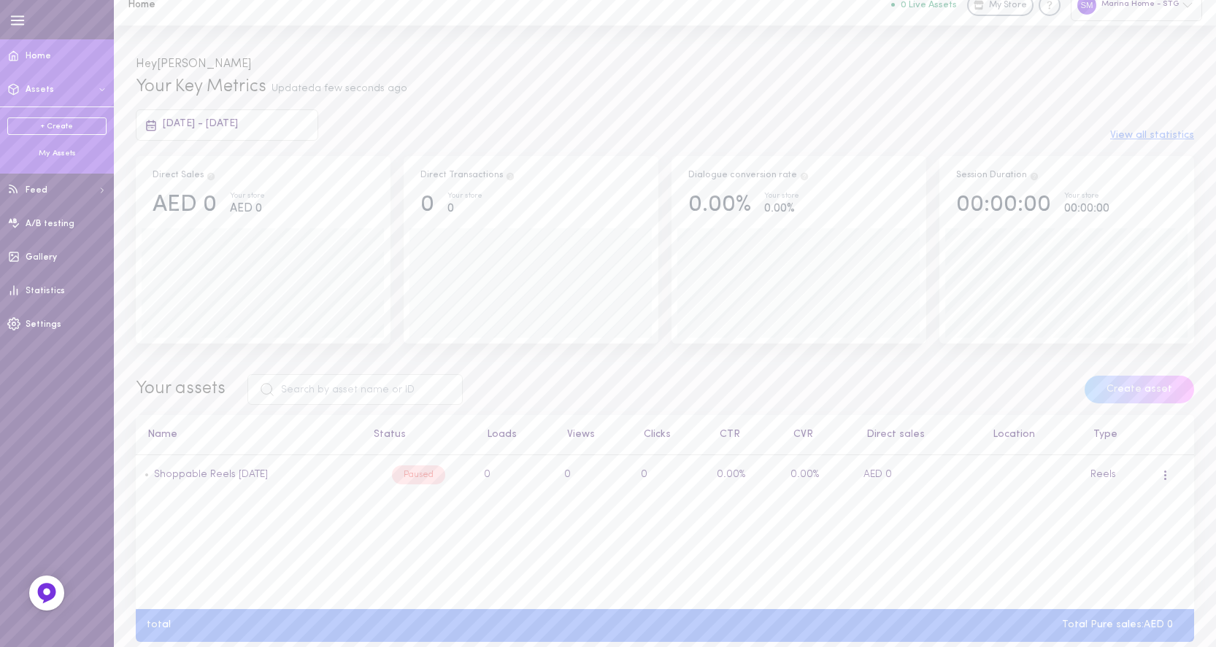
click at [56, 128] on link "+ Create" at bounding box center [56, 127] width 99 height 18
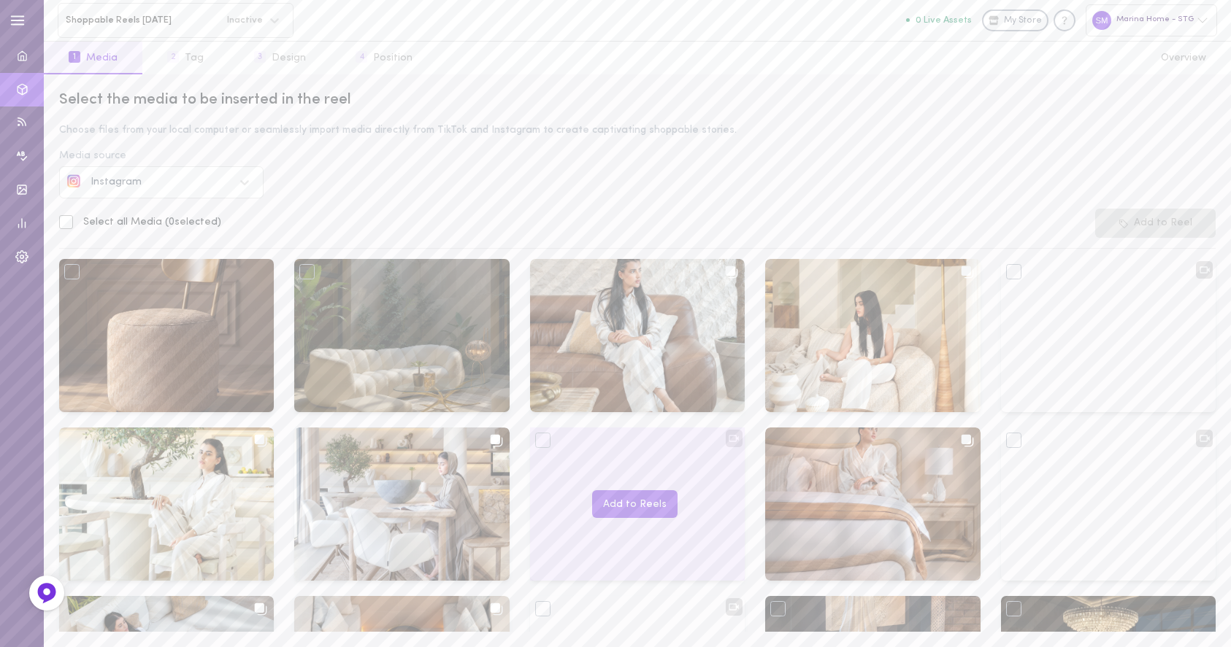
click at [539, 439] on div at bounding box center [542, 440] width 15 height 15
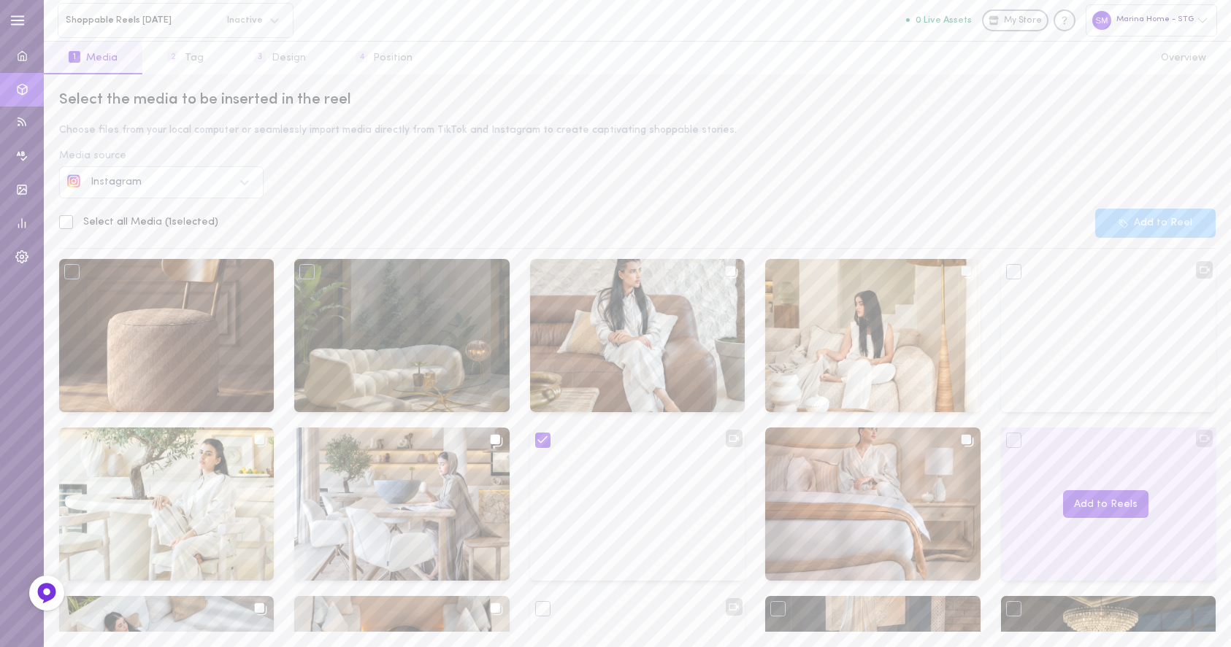
click at [1006, 440] on div at bounding box center [1013, 440] width 15 height 15
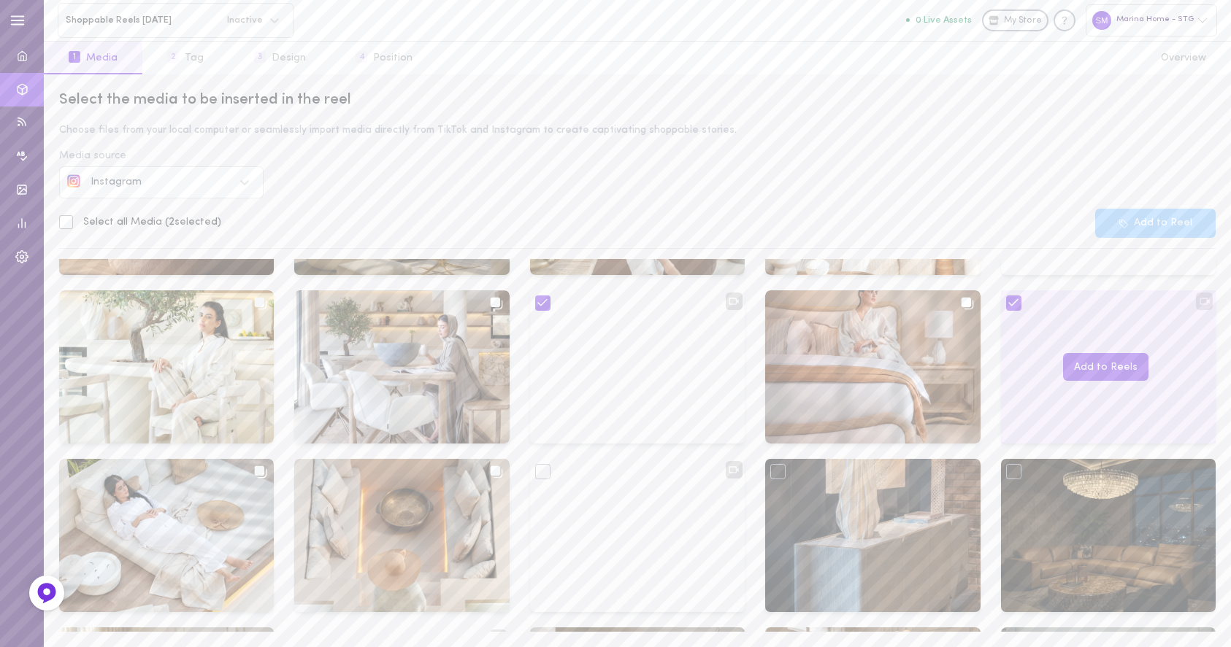
scroll to position [140, 0]
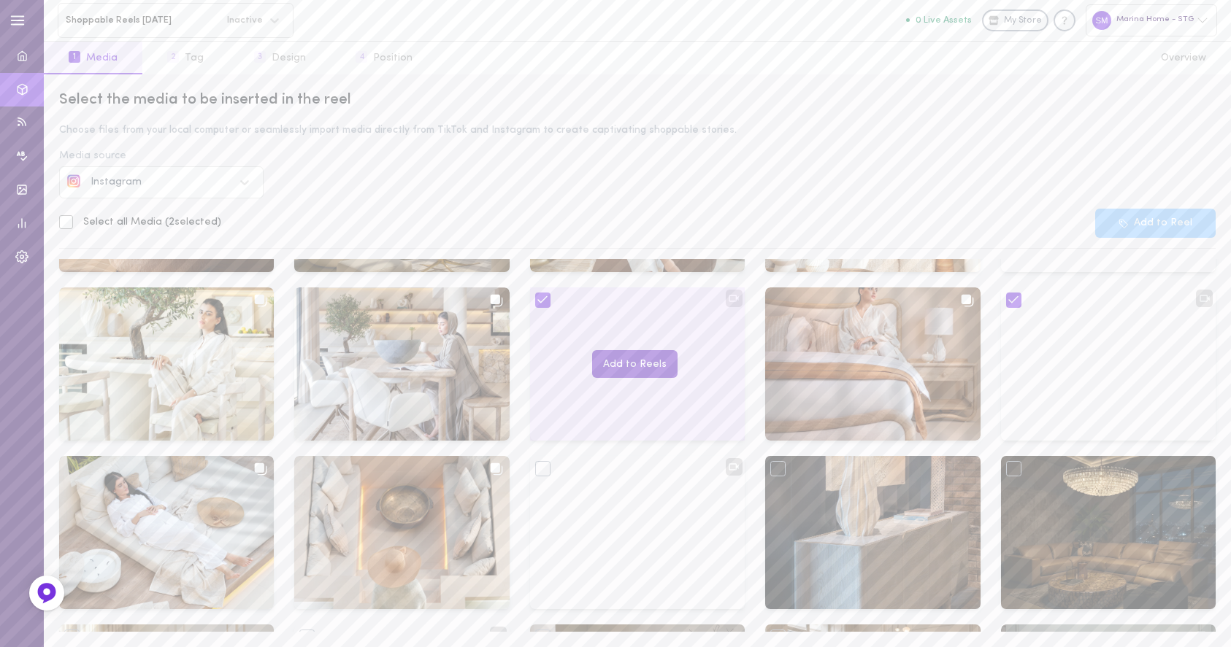
click at [635, 362] on button "Add to Reels" at bounding box center [634, 364] width 85 height 28
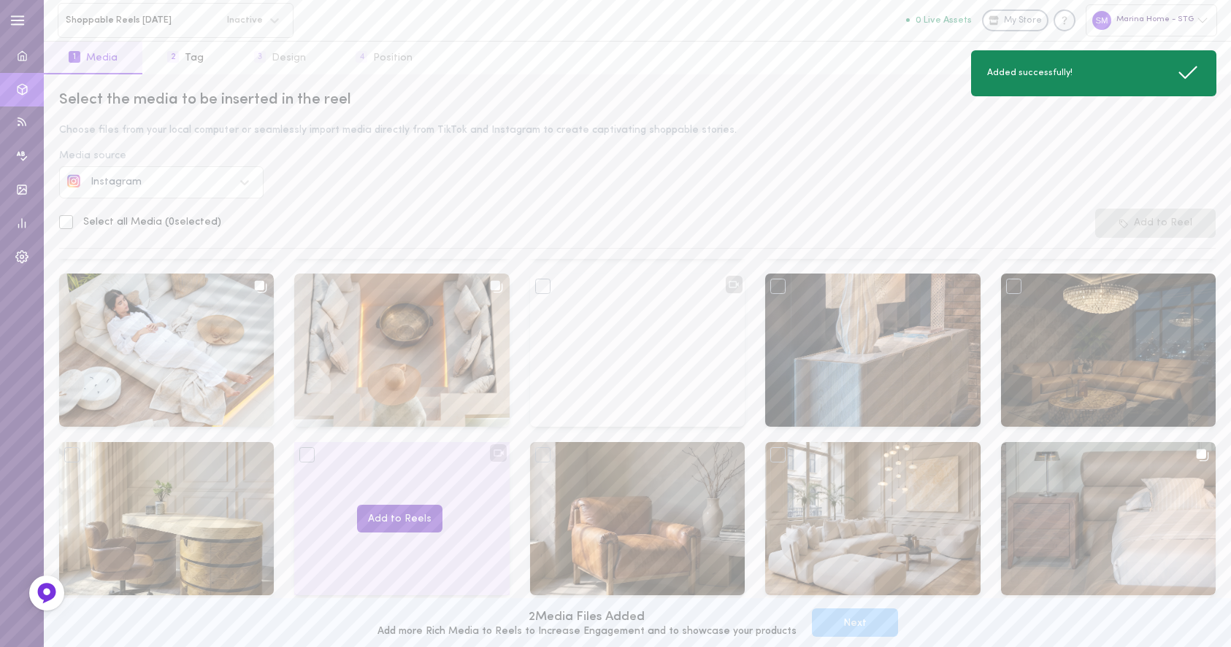
scroll to position [388, 0]
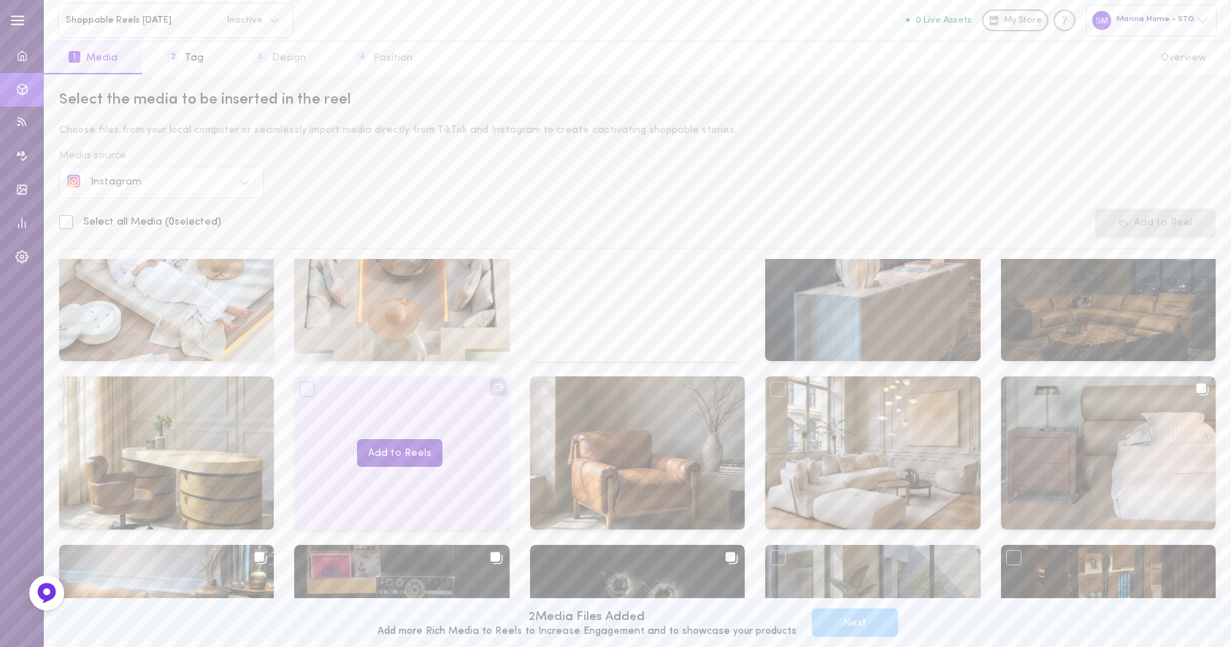
click at [396, 451] on button "Add to Reels" at bounding box center [399, 453] width 85 height 28
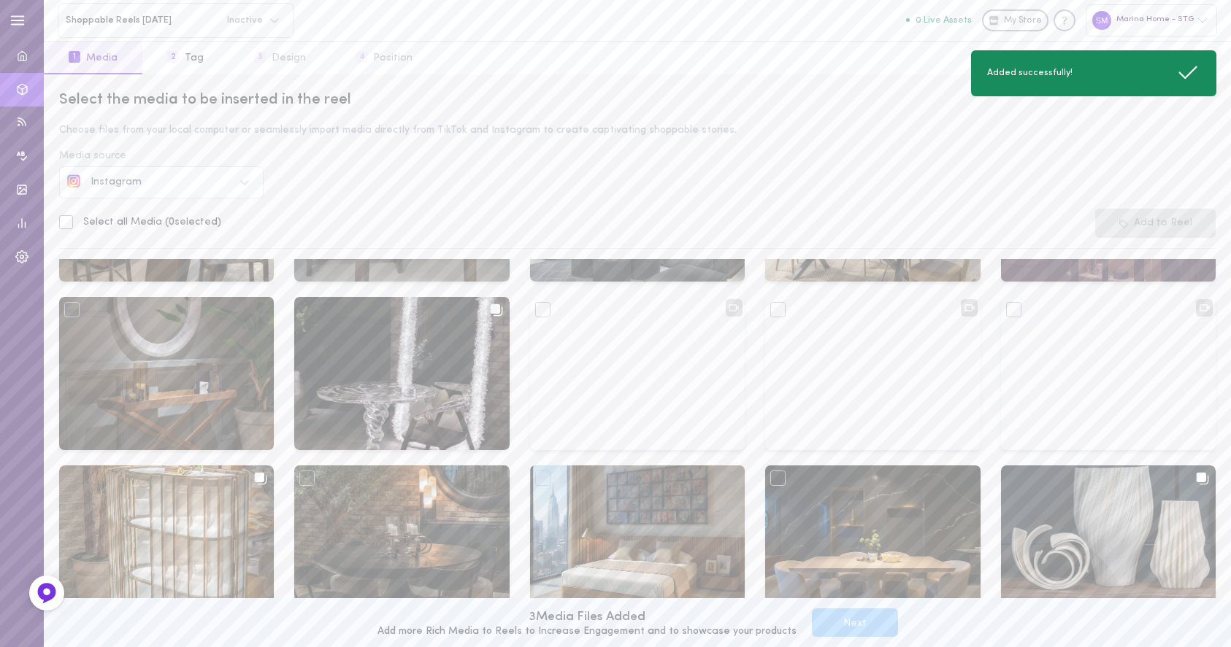
scroll to position [740, 0]
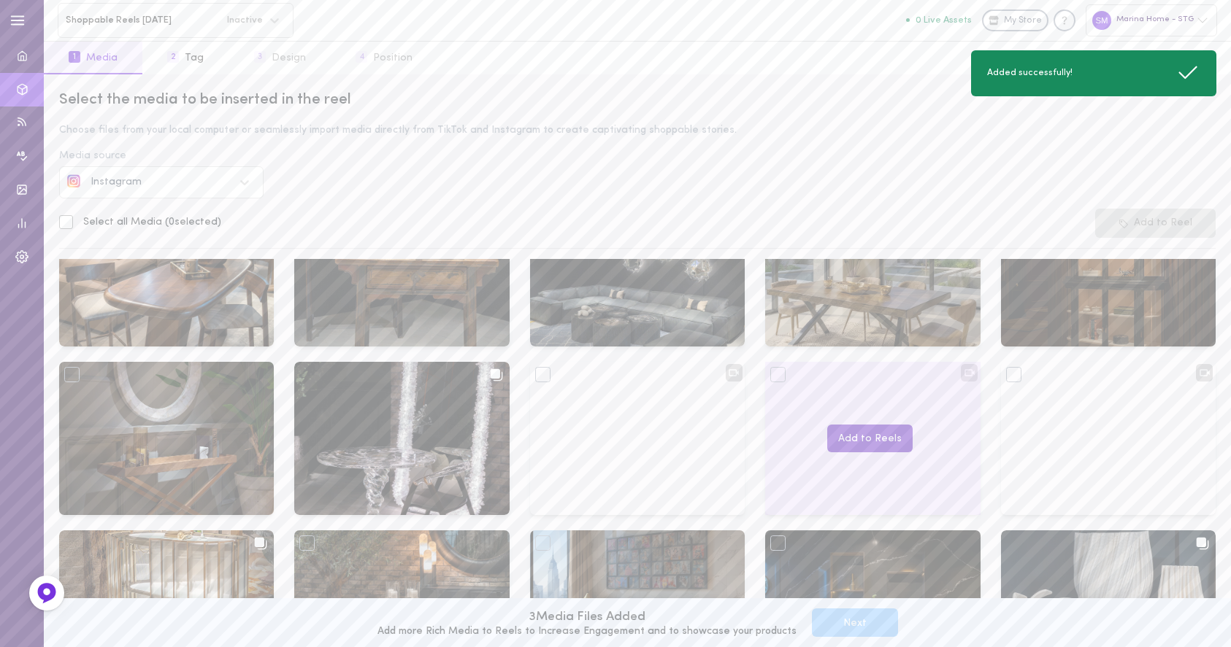
click at [883, 436] on button "Add to Reels" at bounding box center [869, 439] width 85 height 28
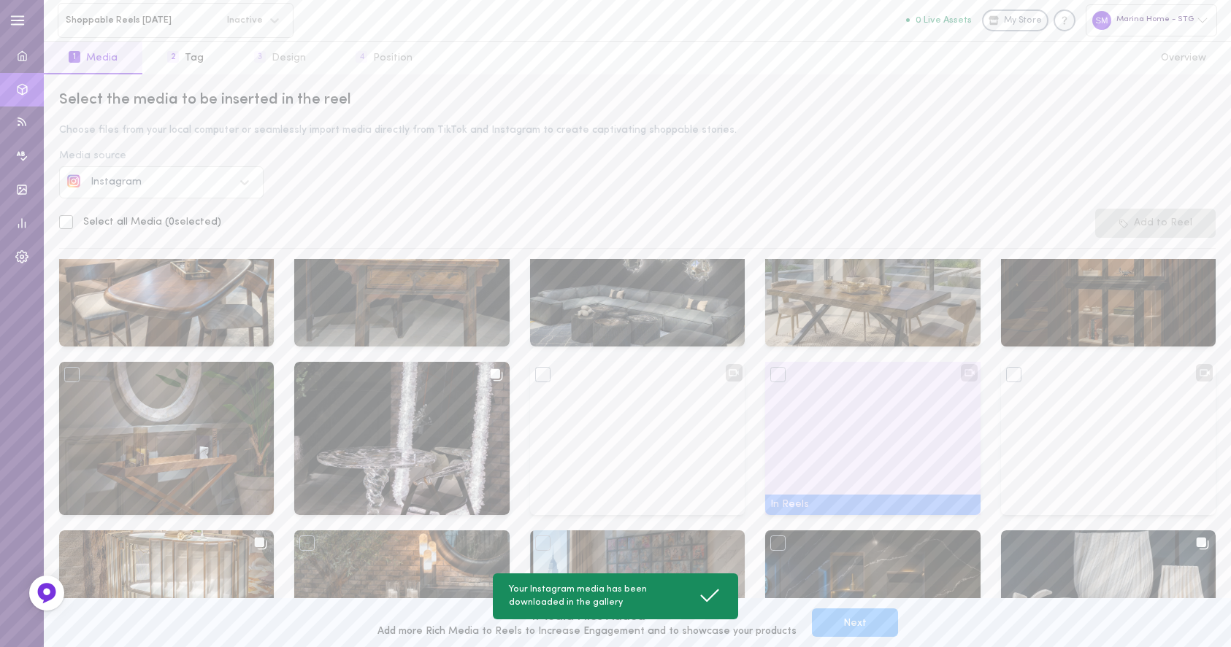
click at [838, 626] on button "Next" at bounding box center [855, 623] width 86 height 28
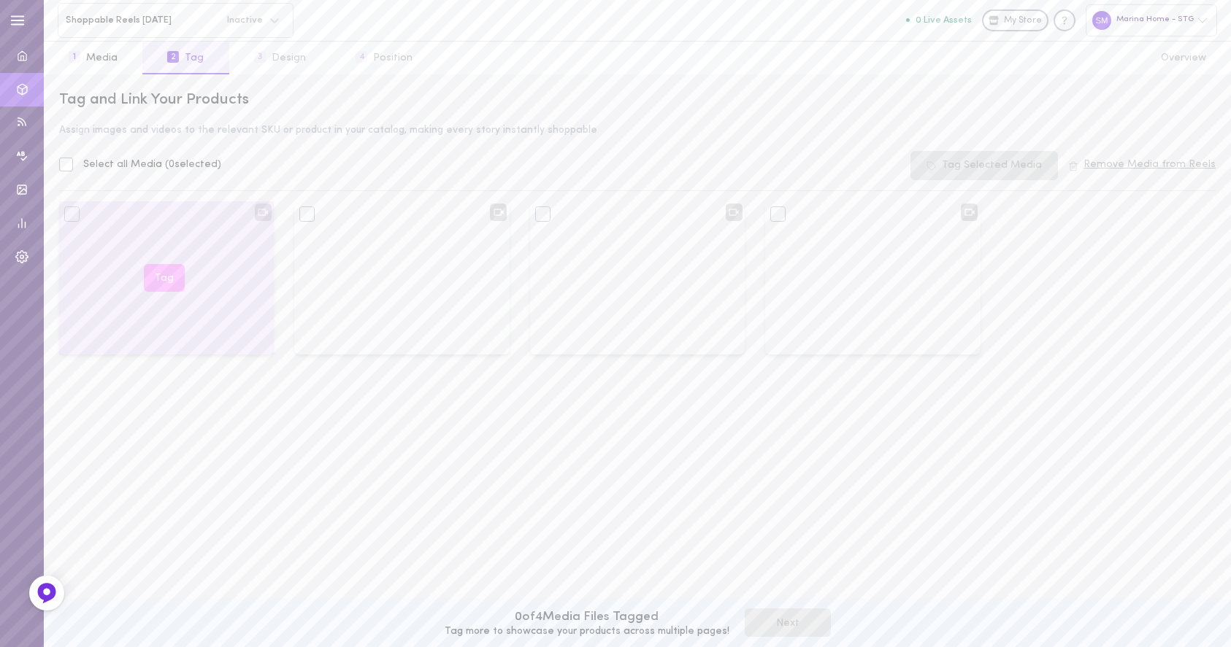
click at [166, 273] on button "Tag" at bounding box center [164, 278] width 41 height 28
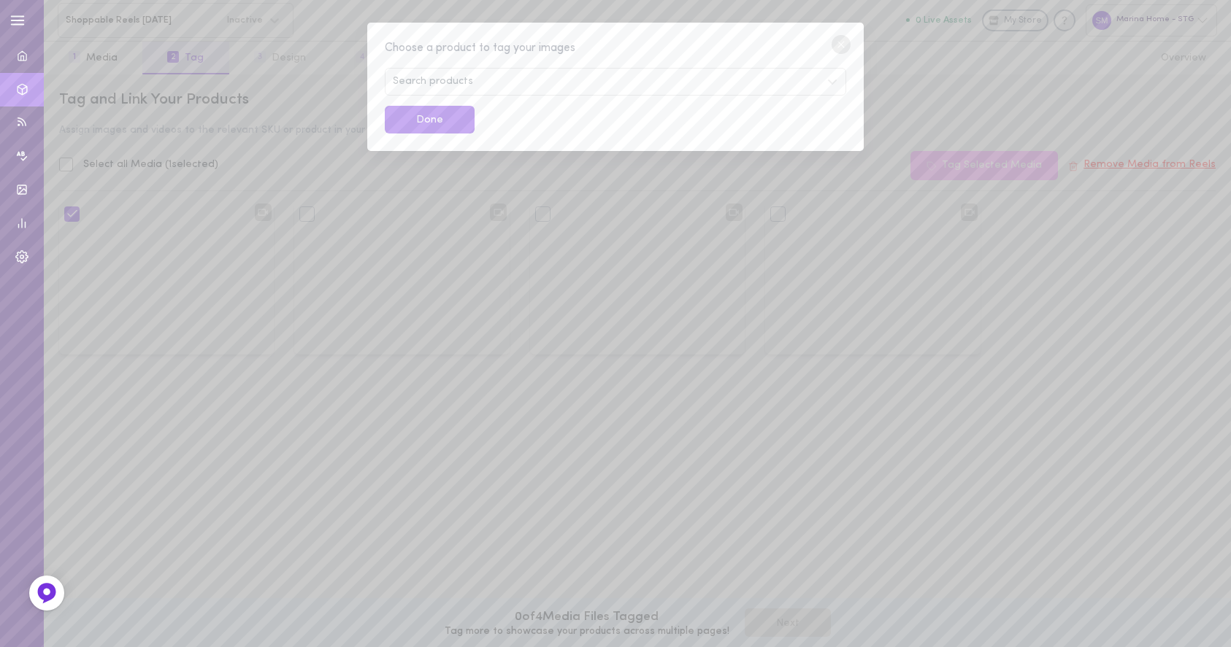
click at [455, 80] on span "Search products" at bounding box center [433, 82] width 80 height 10
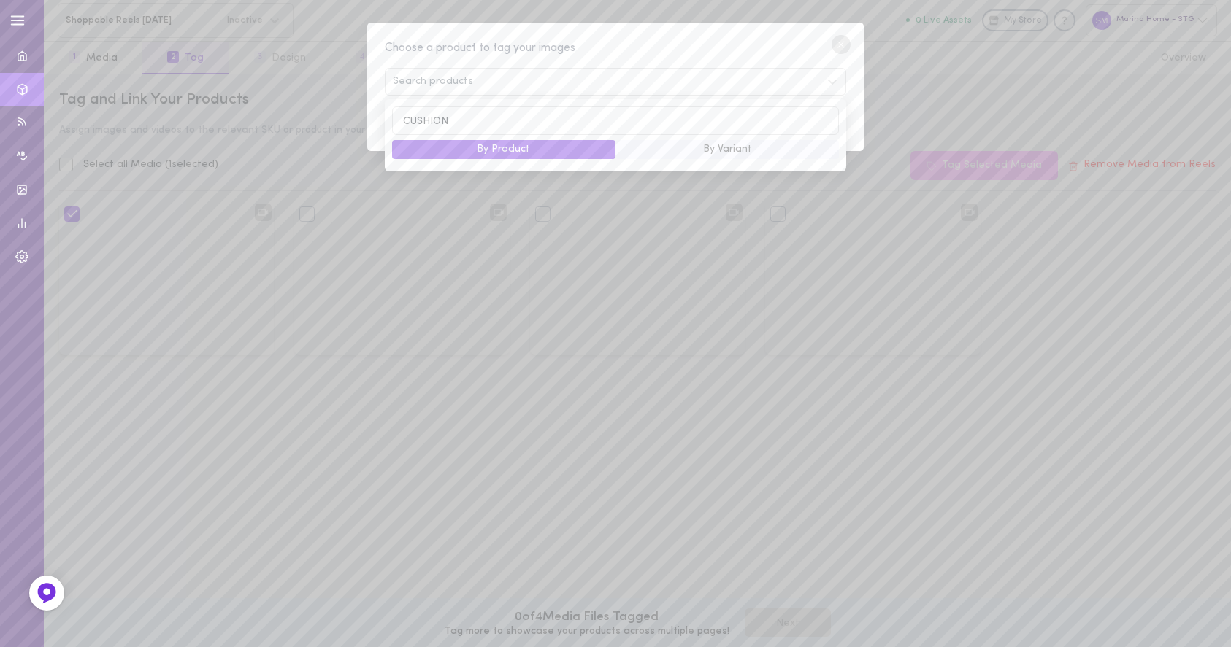
type input "CUSHION"
click at [650, 147] on button "By Variant" at bounding box center [726, 149] width 223 height 19
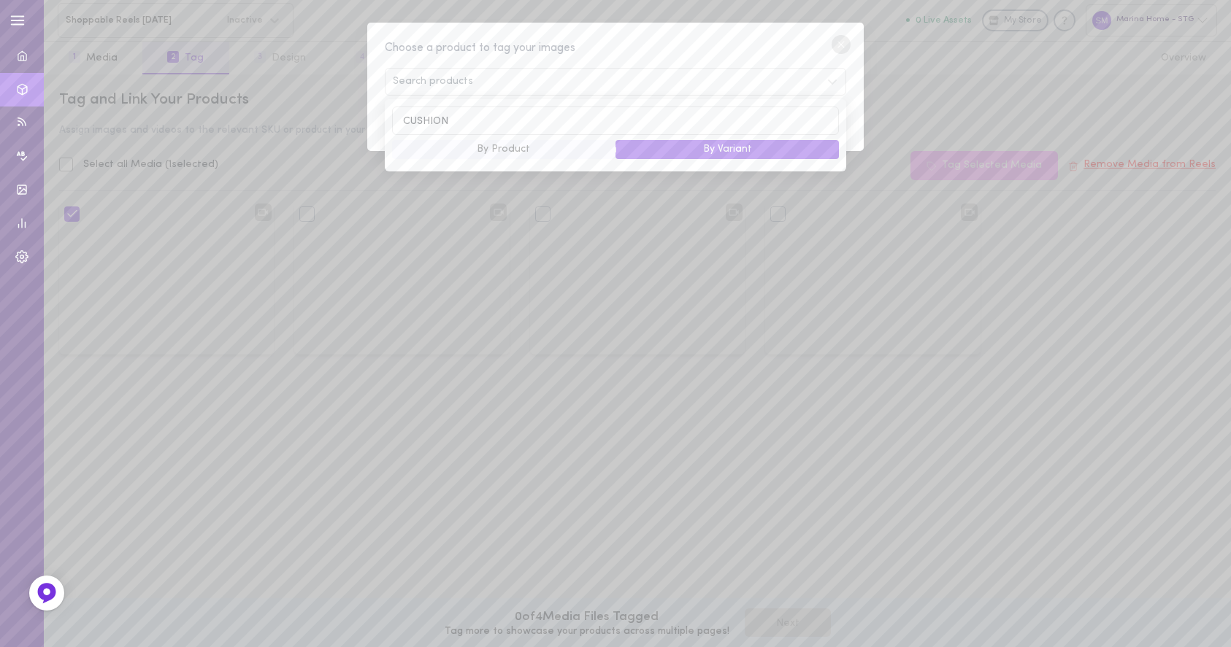
click at [523, 153] on button "By Product" at bounding box center [503, 149] width 223 height 19
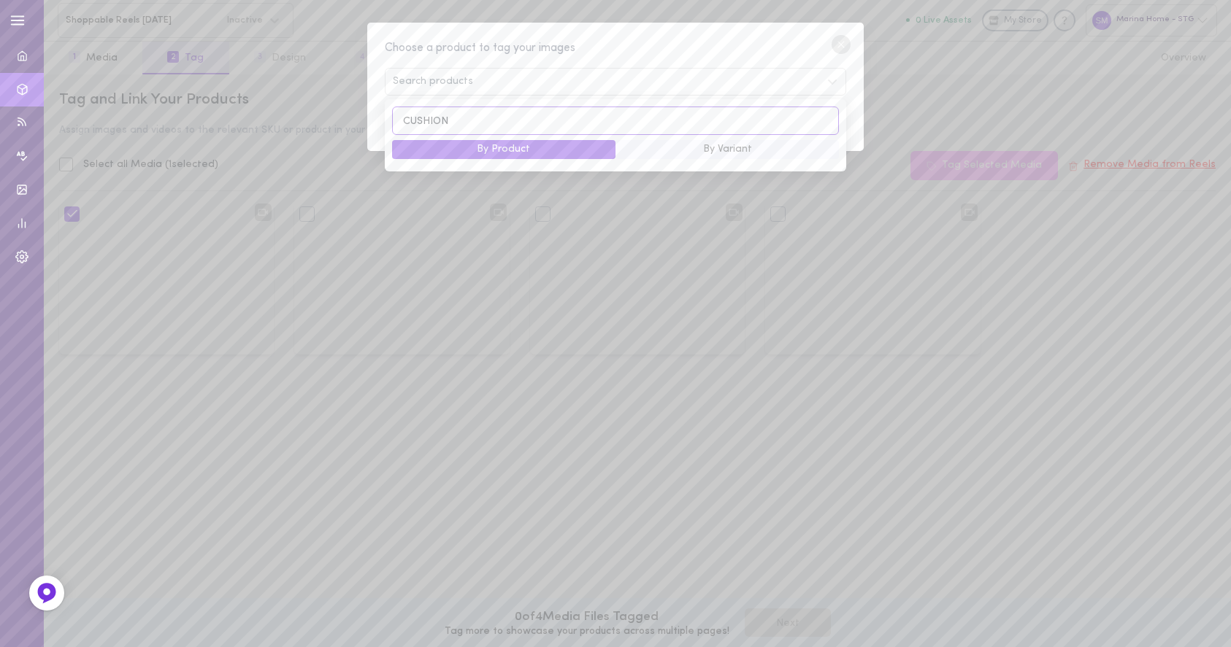
click at [472, 121] on input "CUSHION" at bounding box center [615, 121] width 447 height 28
click at [839, 41] on circle at bounding box center [840, 44] width 19 height 19
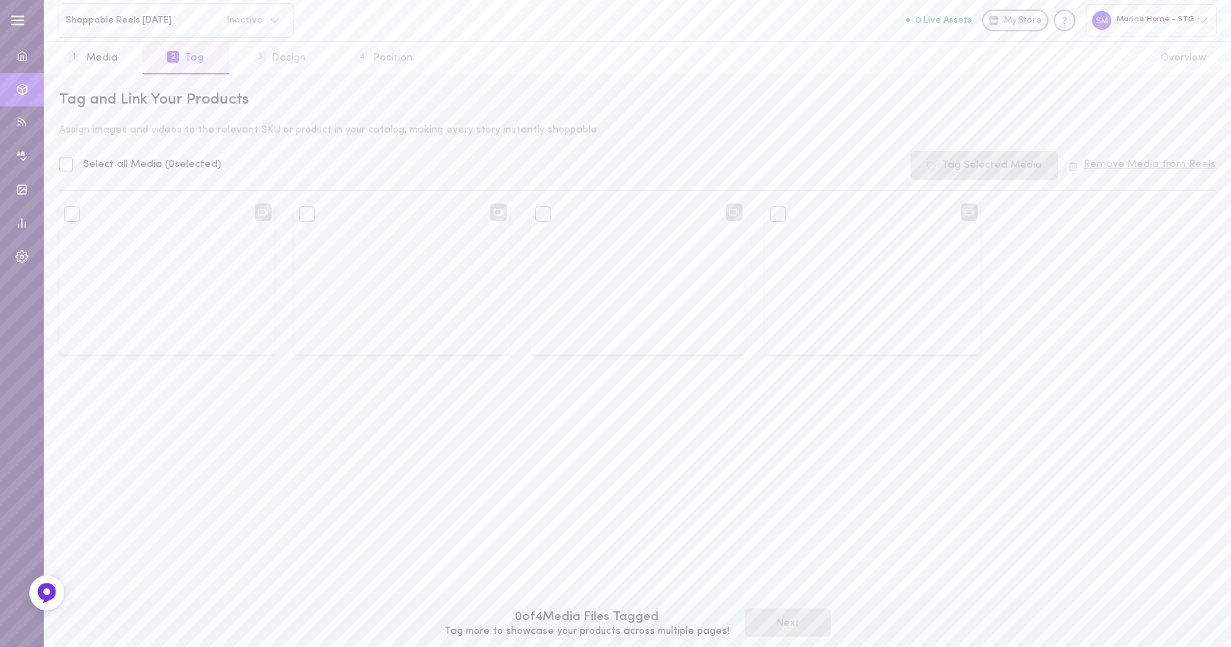
click at [1144, 20] on div "Marina Home - STG" at bounding box center [1150, 19] width 131 height 31
click at [1099, 245] on p "Marina UAE" at bounding box center [1149, 244] width 111 height 11
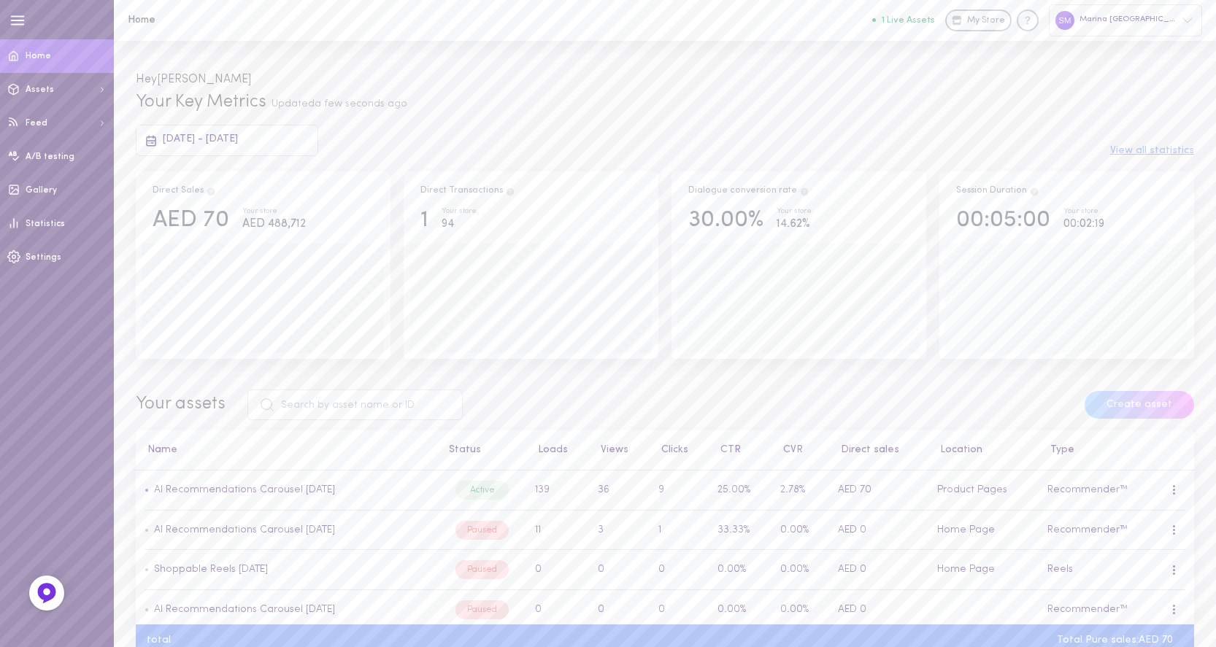
click at [1160, 12] on div "Marina [GEOGRAPHIC_DATA]" at bounding box center [1125, 19] width 153 height 31
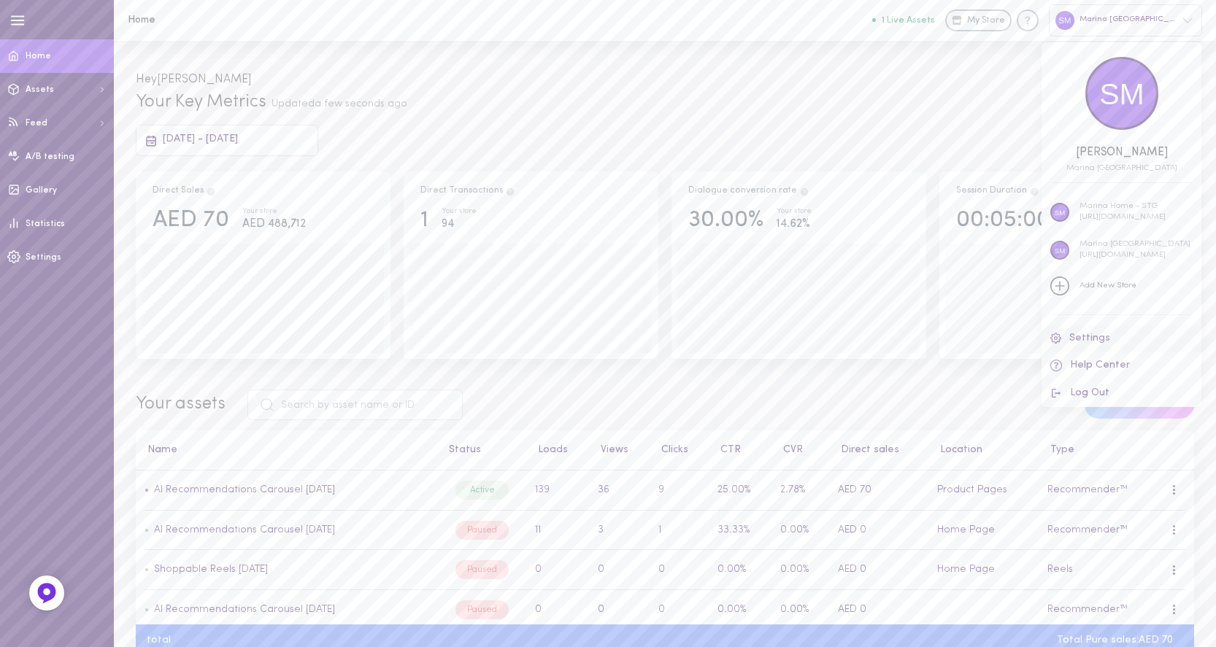
click at [1073, 335] on link "Settings" at bounding box center [1122, 339] width 160 height 27
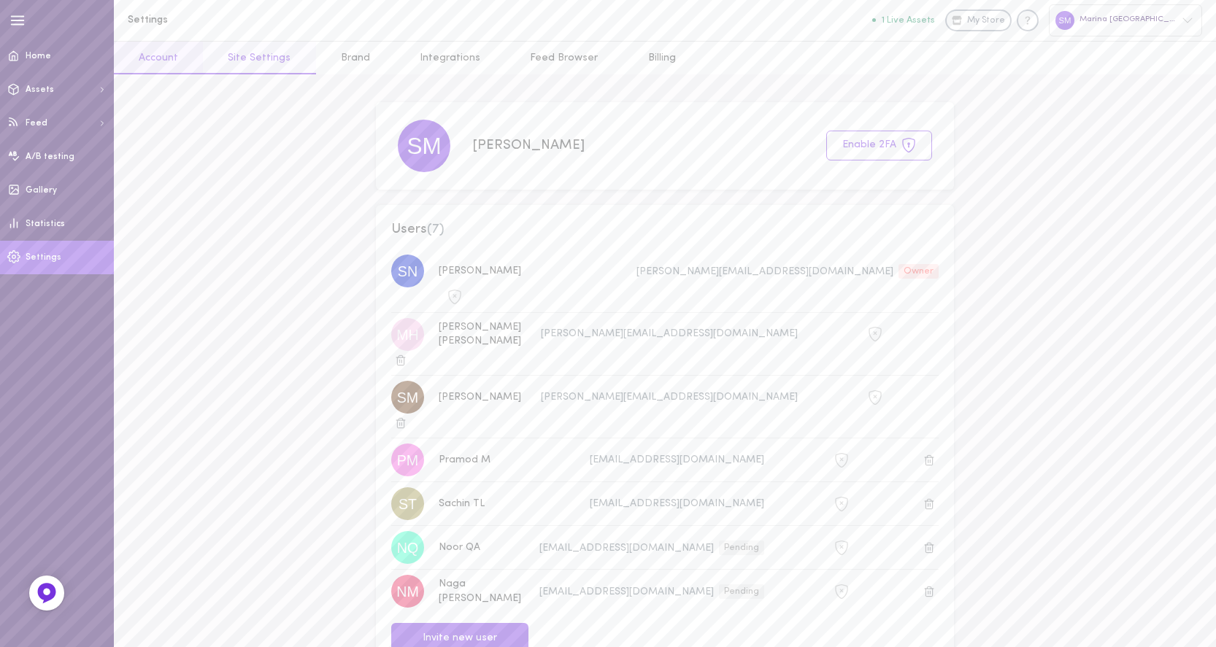
click at [264, 58] on link "Site Settings" at bounding box center [259, 58] width 112 height 33
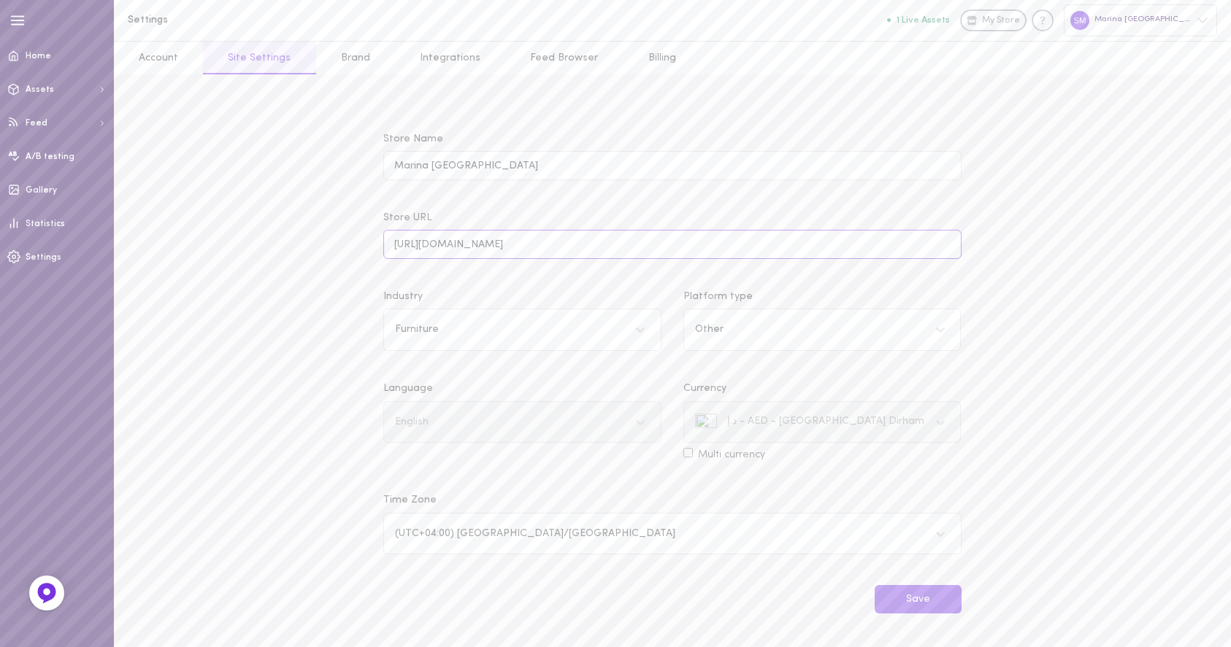
click at [517, 250] on input "[URL][DOMAIN_NAME]" at bounding box center [671, 244] width 577 height 28
click at [538, 249] on input "[URL][DOMAIN_NAME]" at bounding box center [671, 244] width 577 height 28
click at [563, 249] on input "[URL][DOMAIN_NAME]" at bounding box center [671, 244] width 577 height 28
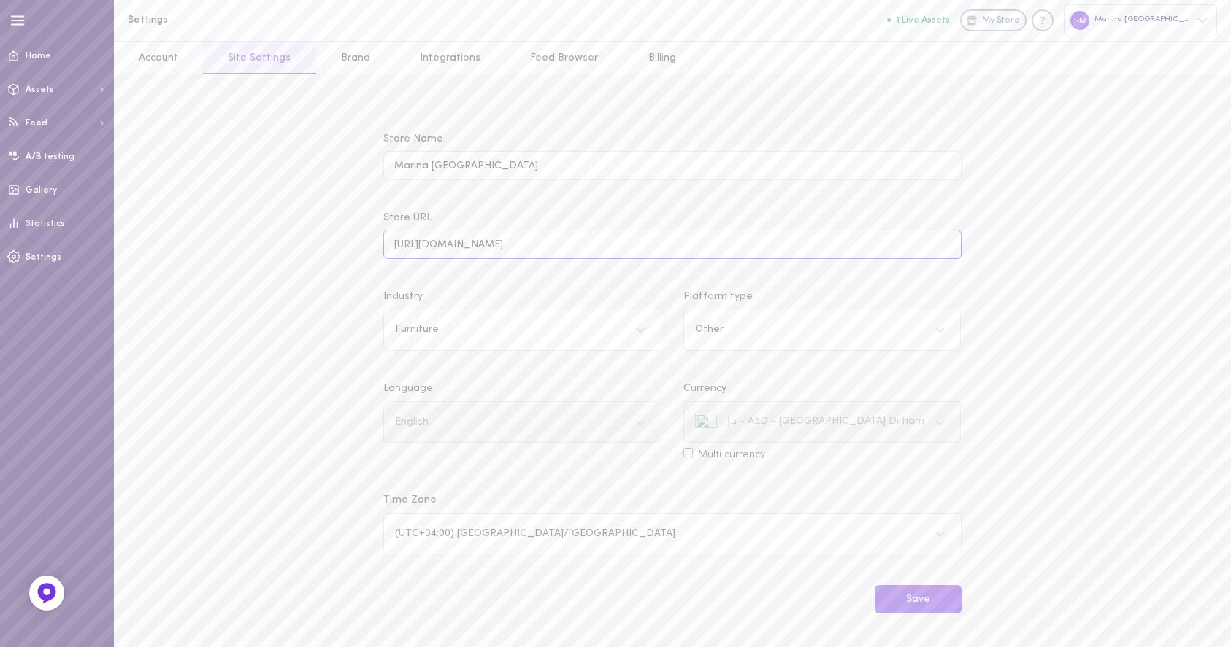
click at [588, 238] on input "[URL][DOMAIN_NAME]" at bounding box center [671, 244] width 577 height 28
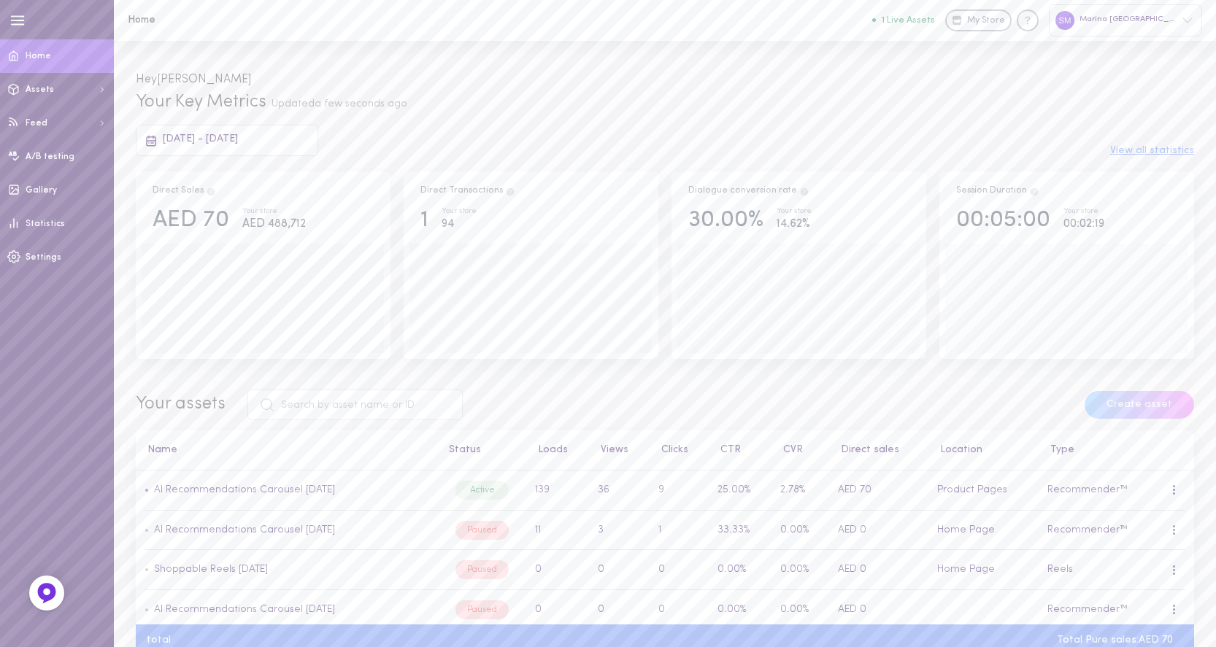
click at [1144, 20] on div "Marina [GEOGRAPHIC_DATA]" at bounding box center [1125, 19] width 153 height 31
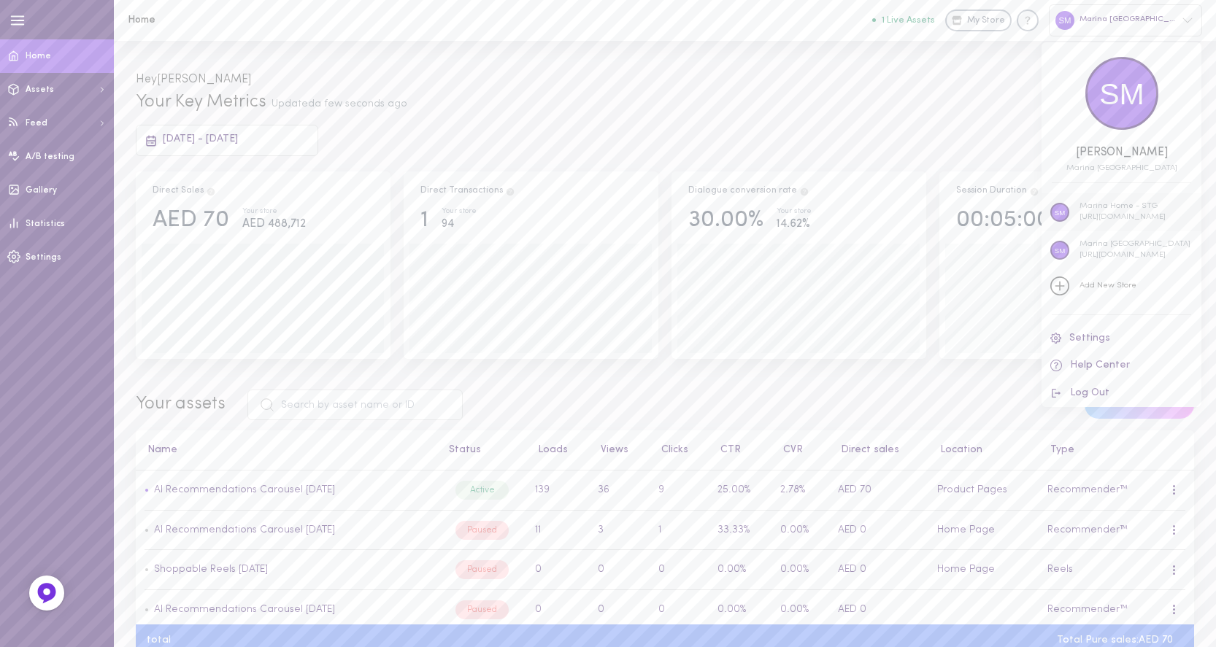
click at [1109, 213] on p "[URL][DOMAIN_NAME]" at bounding box center [1122, 217] width 86 height 11
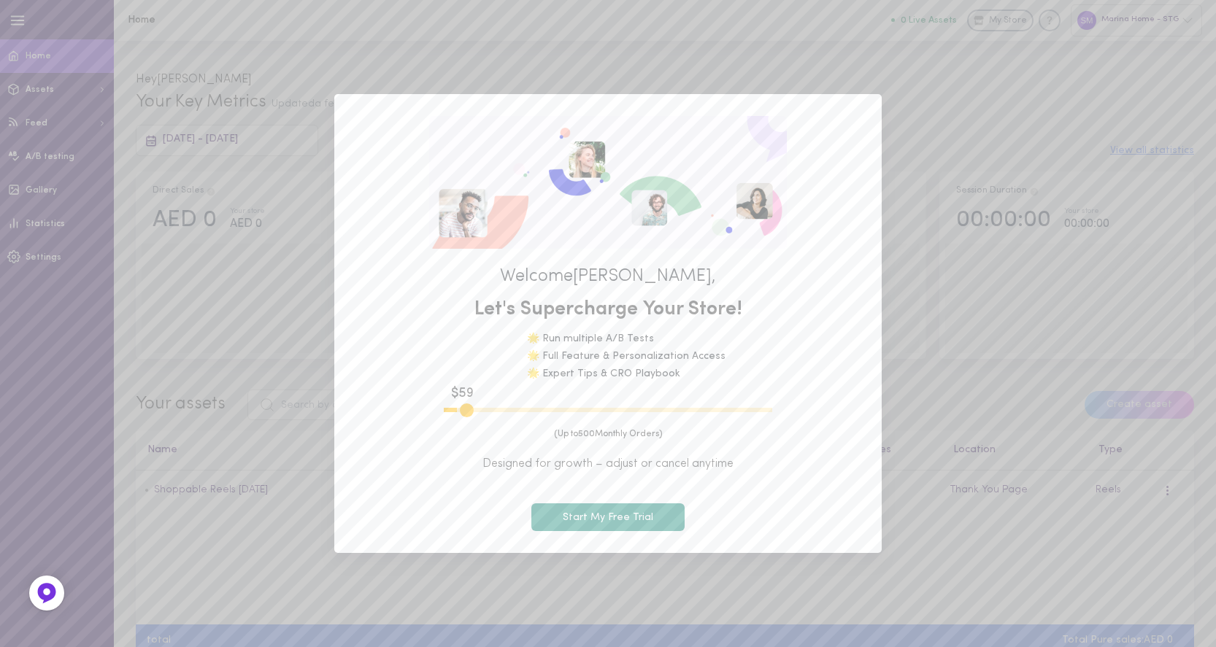
click at [601, 526] on button "Start My Free Trial" at bounding box center [607, 518] width 153 height 28
